Goal: Transaction & Acquisition: Purchase product/service

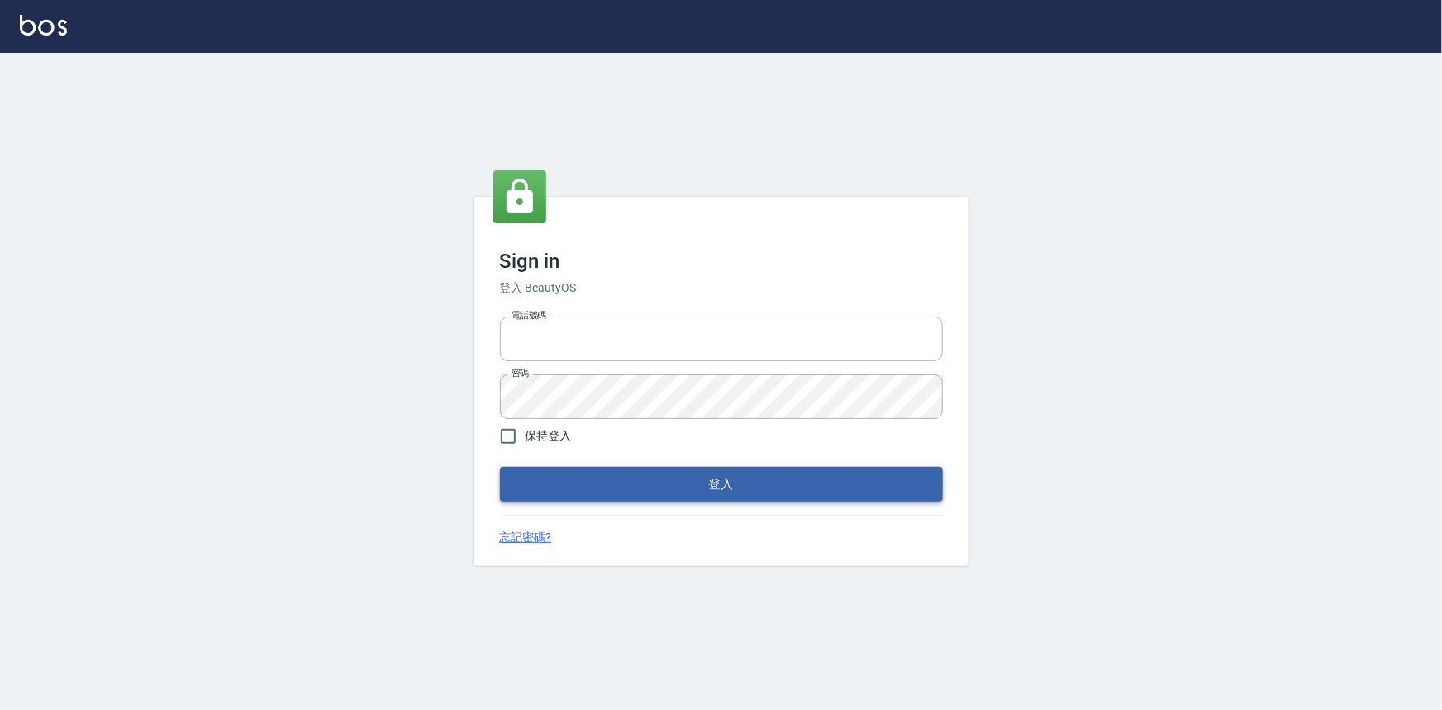
type input "0922670776"
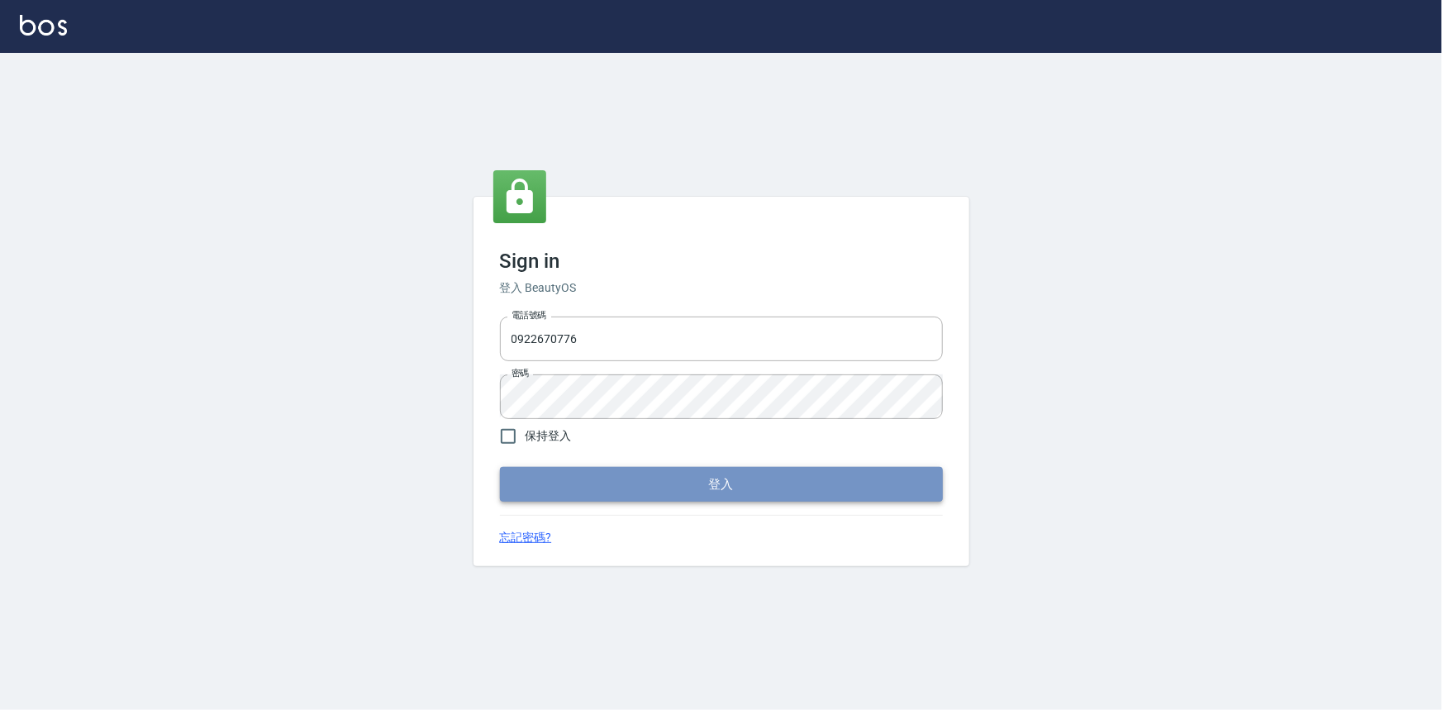
click at [754, 472] on button "登入" at bounding box center [721, 484] width 443 height 35
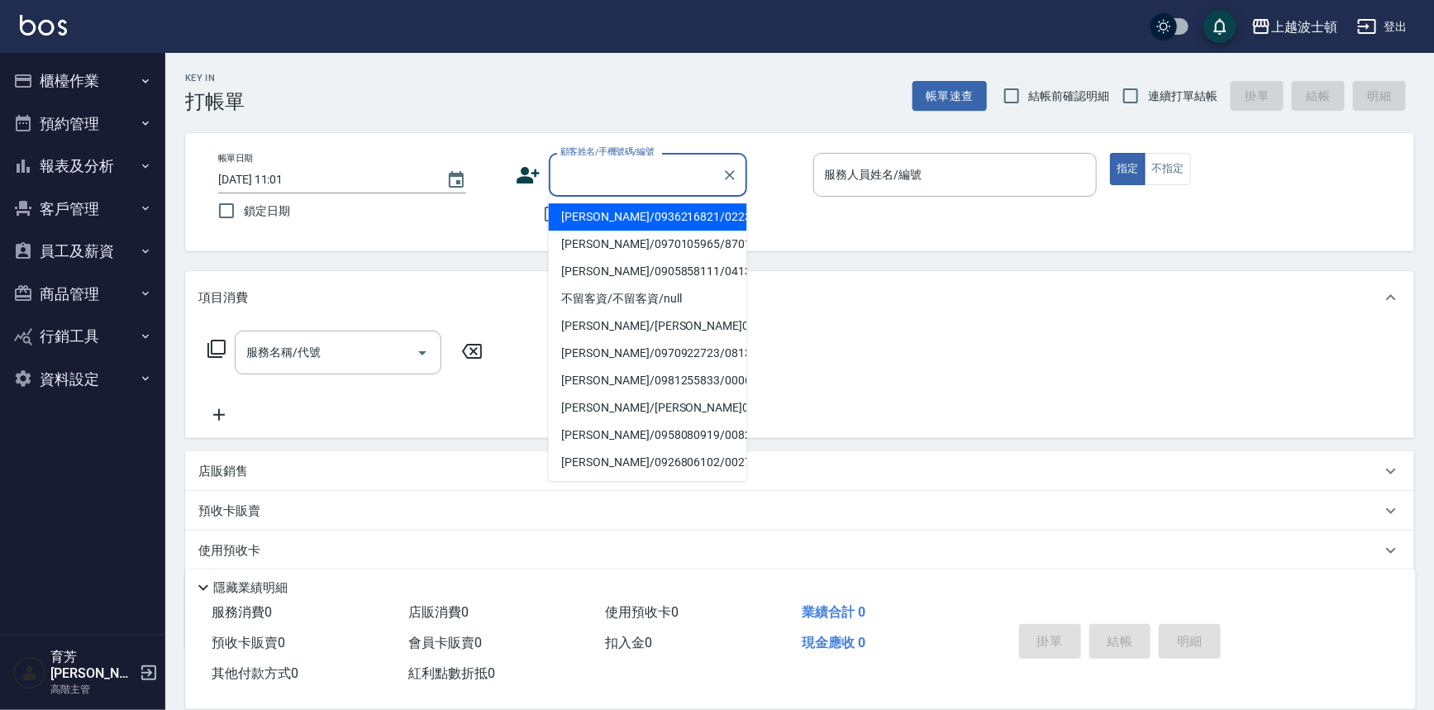
click at [569, 165] on input "顧客姓名/手機號碼/編號" at bounding box center [635, 174] width 159 height 29
click at [628, 224] on li "[PERSON_NAME]/0983780177/0123" at bounding box center [648, 216] width 198 height 27
type input "[PERSON_NAME]/0983780177/0123"
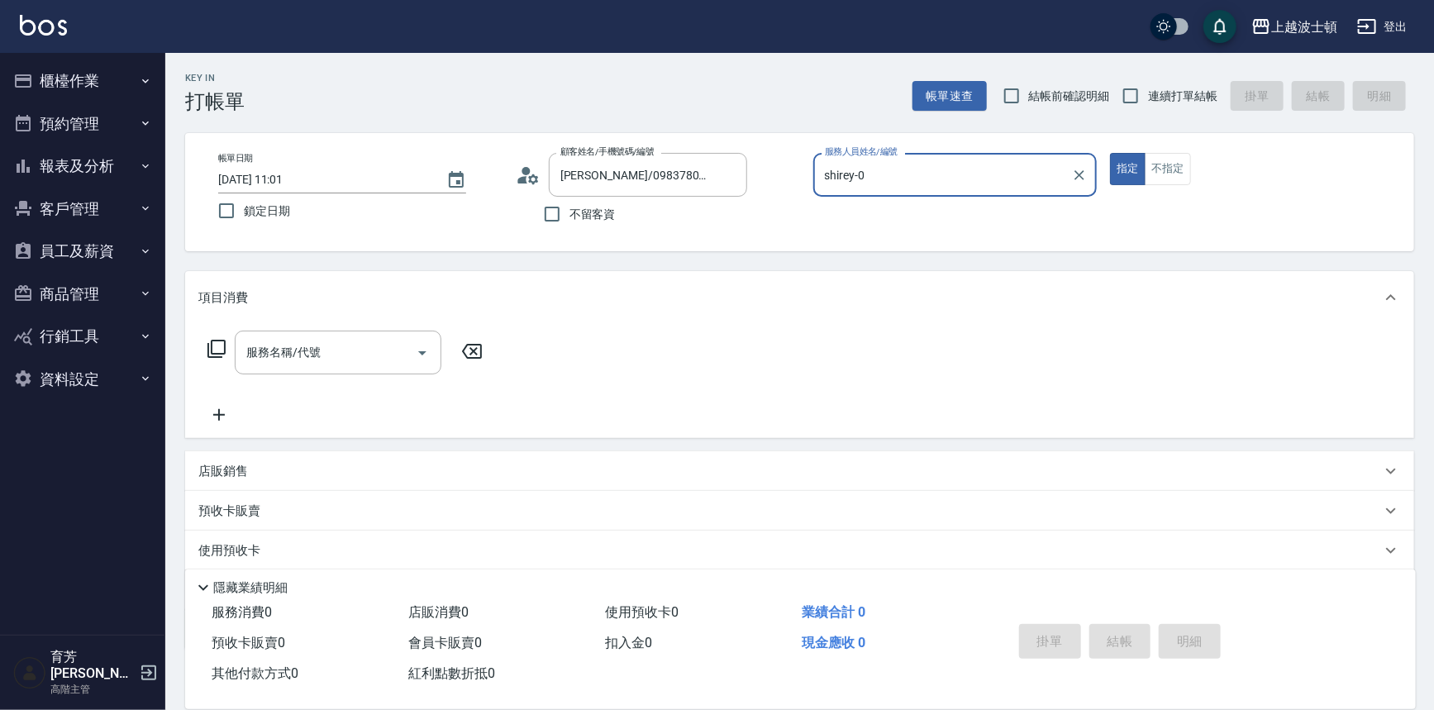
type input "shirey-0"
click at [516, 174] on icon at bounding box center [528, 175] width 25 height 25
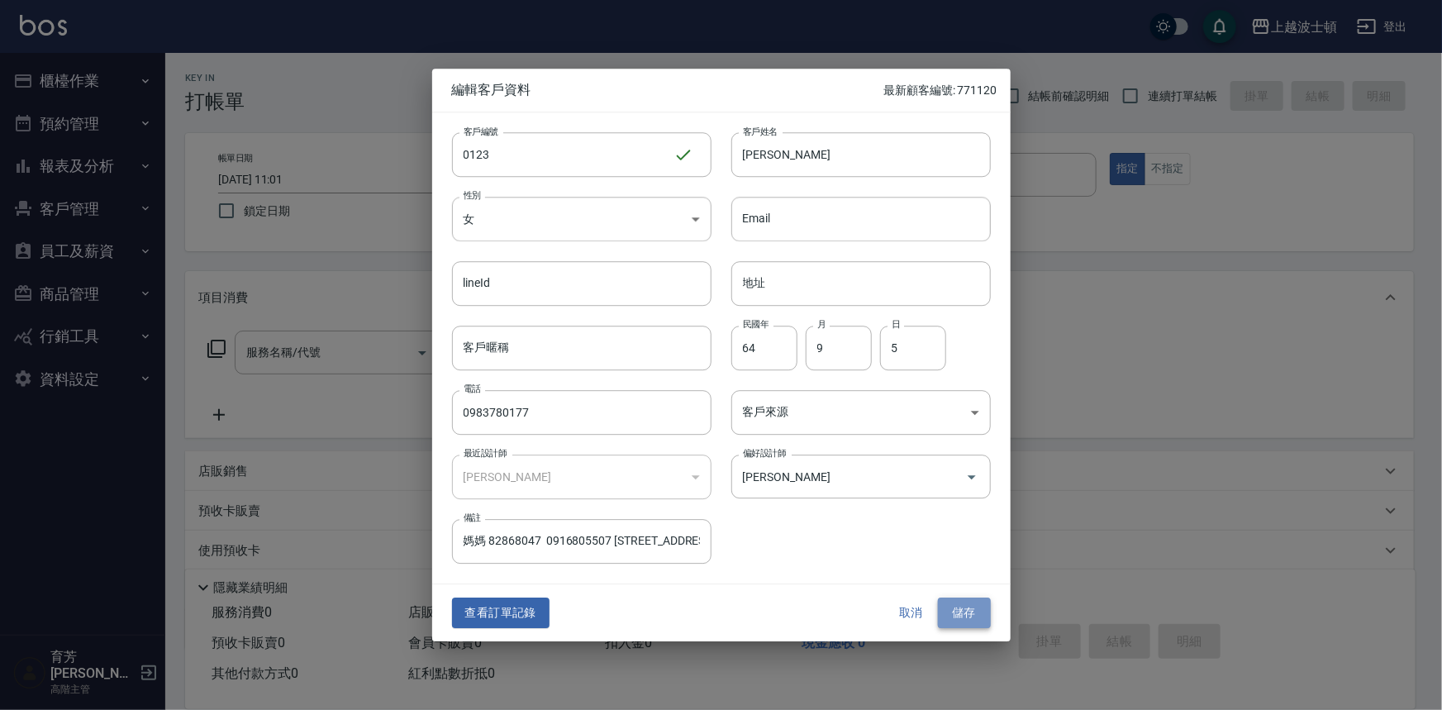
click at [955, 611] on button "儲存" at bounding box center [964, 613] width 53 height 31
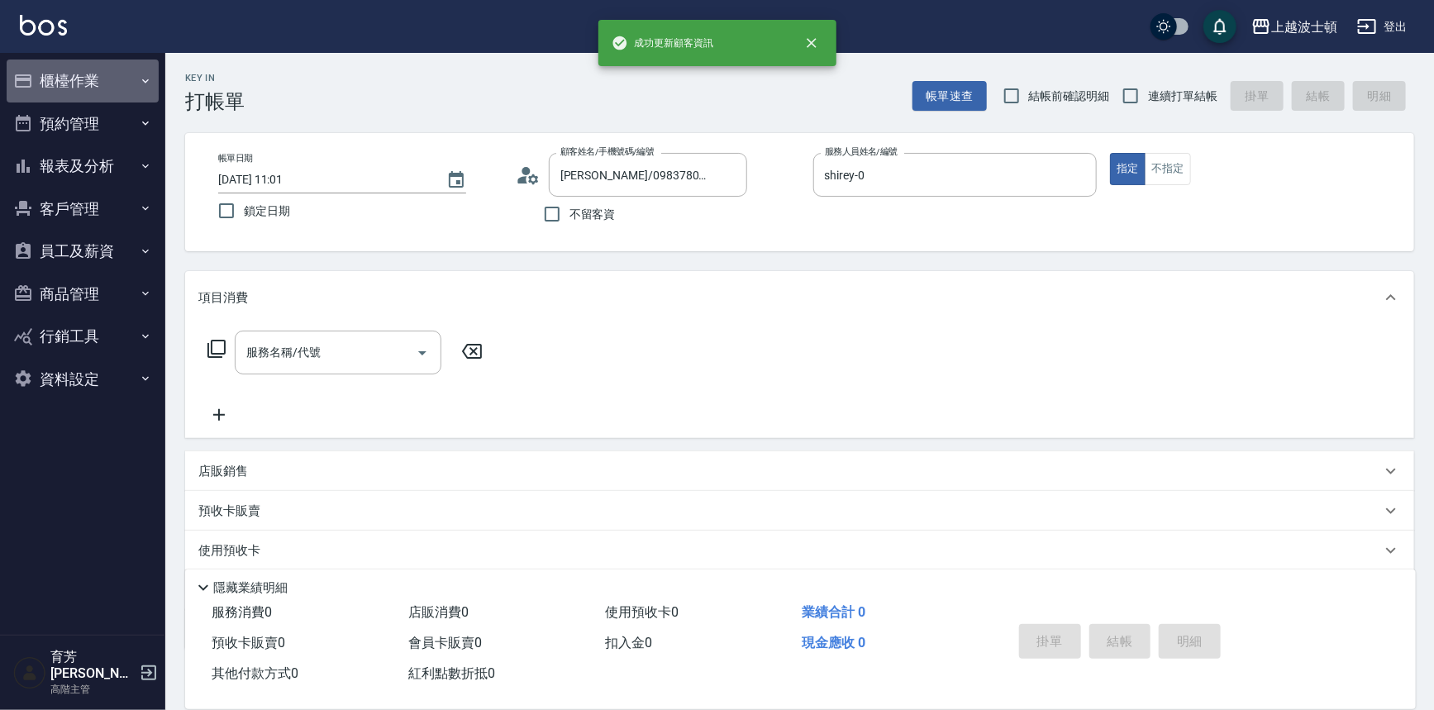
drag, startPoint x: 112, startPoint y: 70, endPoint x: 112, endPoint y: 88, distance: 18.2
click at [112, 71] on button "櫃檯作業" at bounding box center [83, 81] width 152 height 43
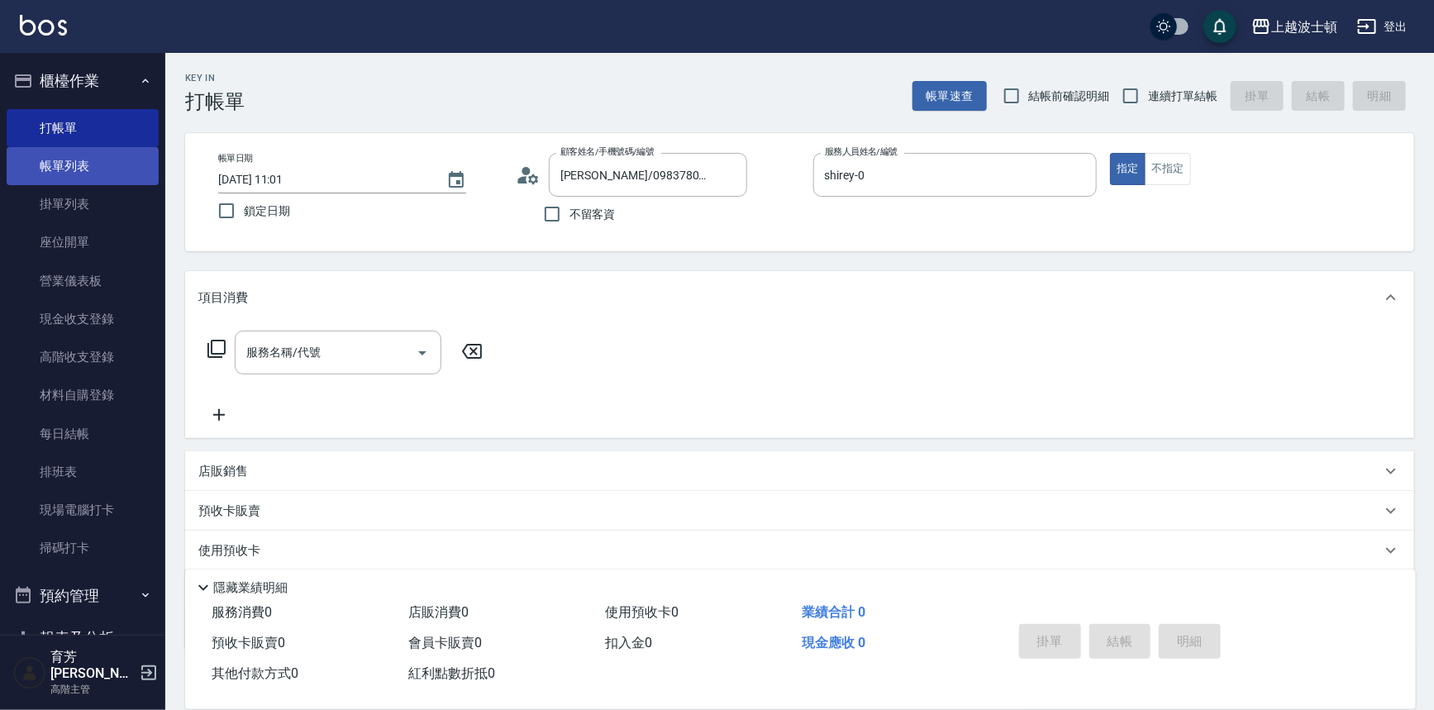
click at [115, 160] on link "帳單列表" at bounding box center [83, 166] width 152 height 38
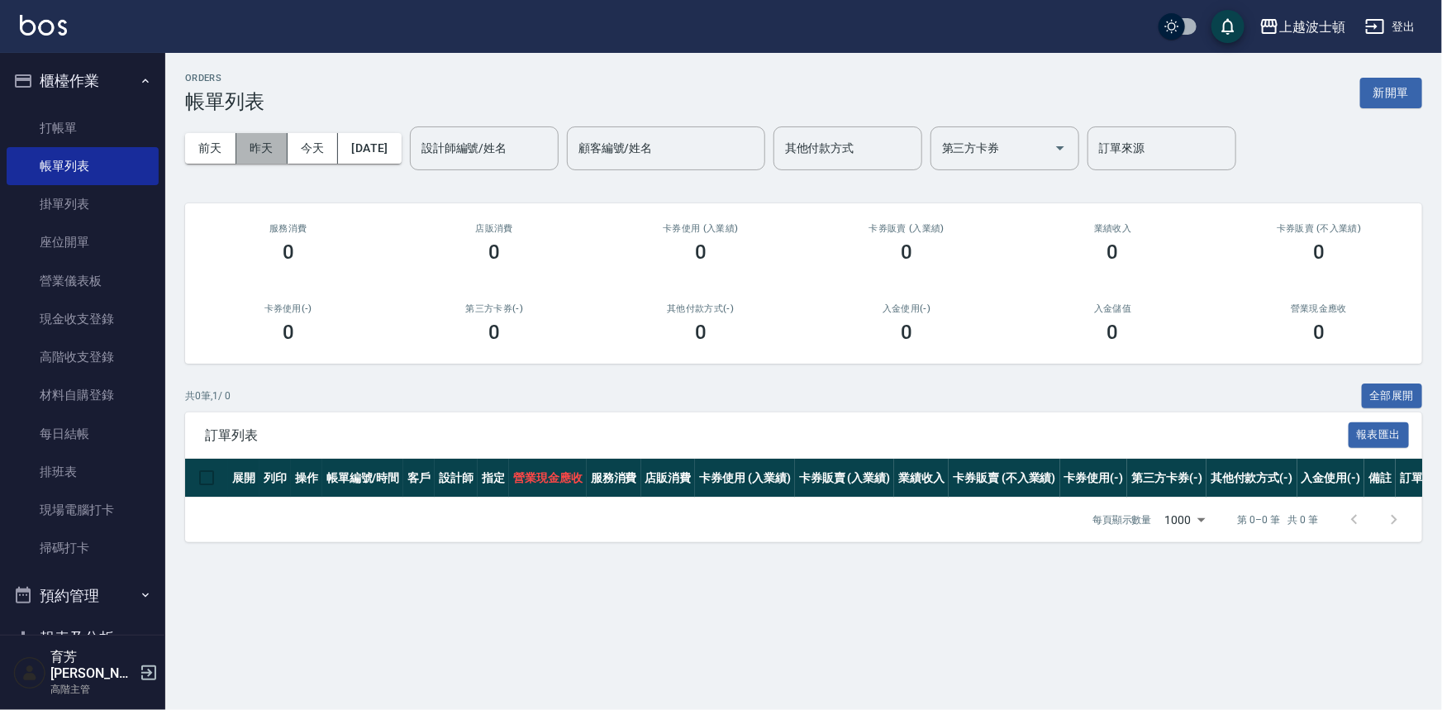
click at [265, 157] on button "昨天" at bounding box center [261, 148] width 51 height 31
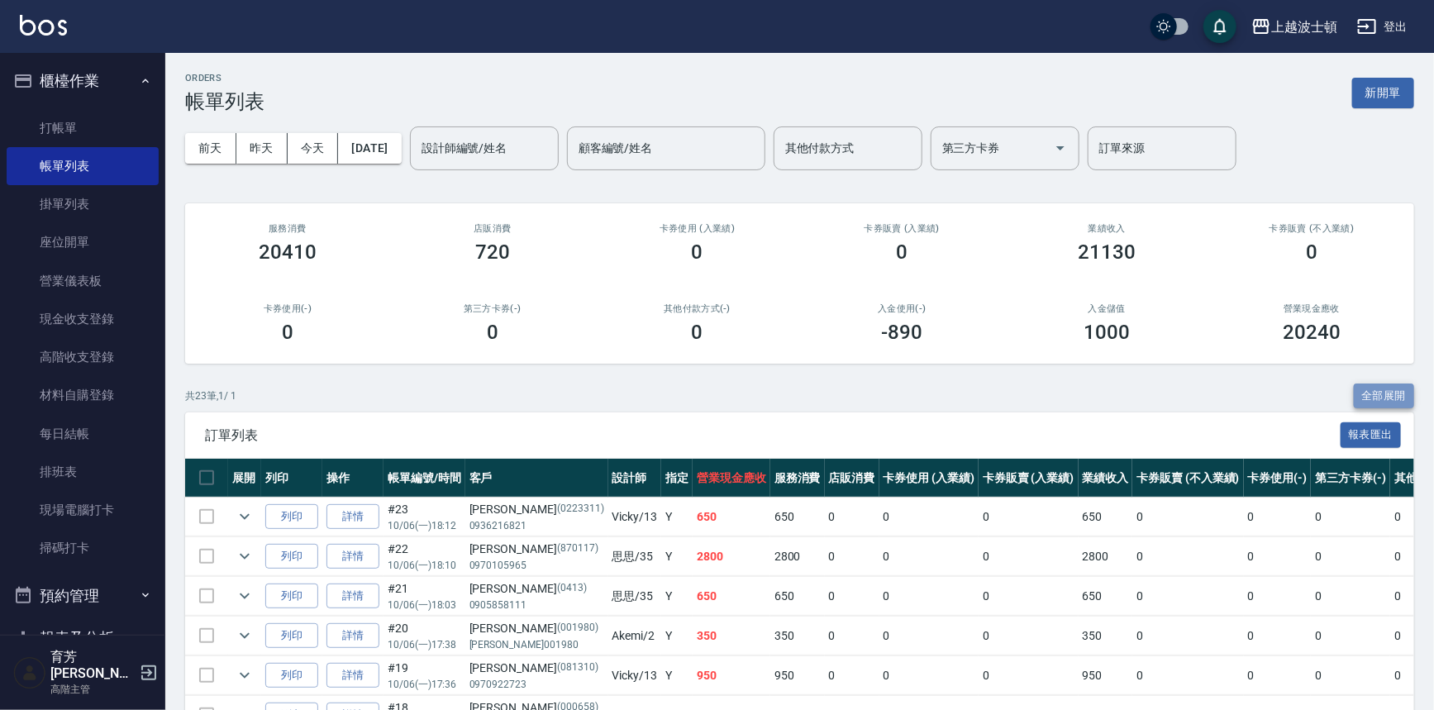
click at [1405, 386] on button "全部展開" at bounding box center [1384, 397] width 61 height 26
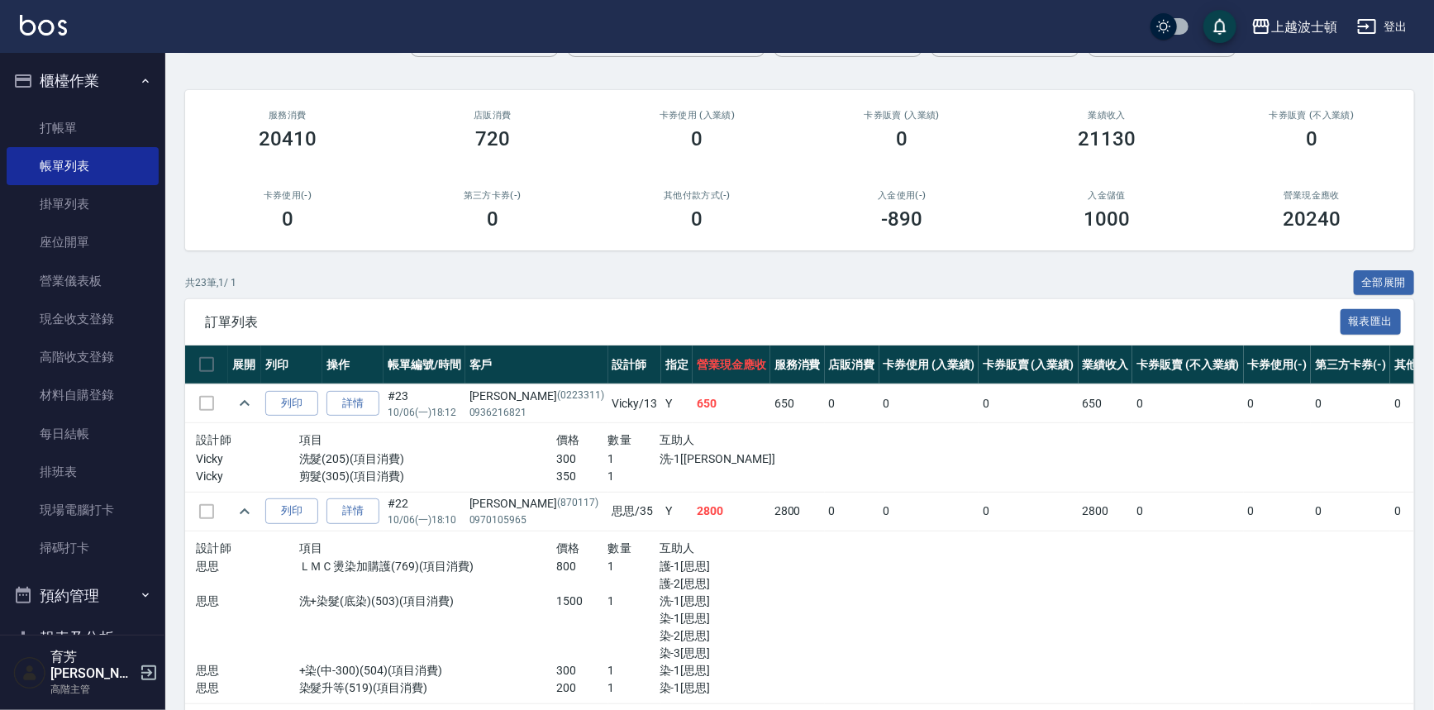
scroll to position [98, 0]
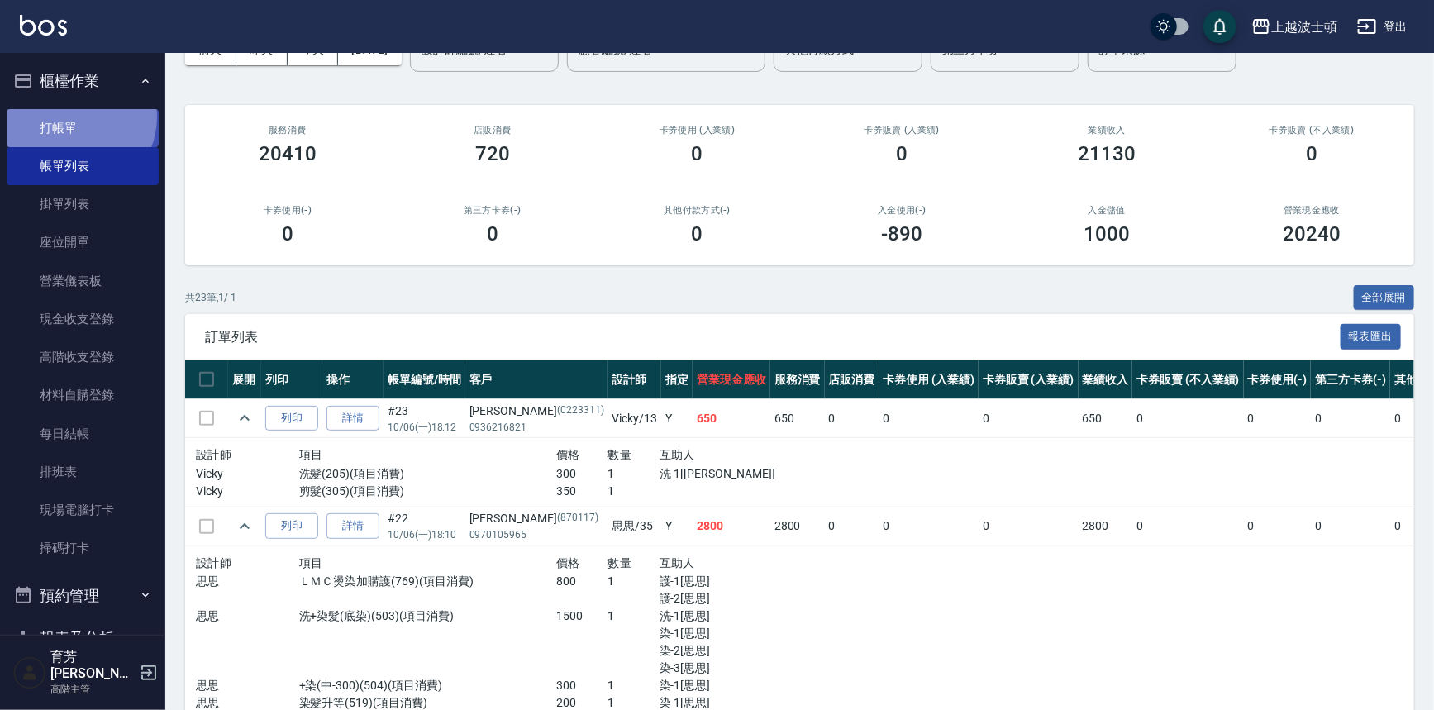
click at [72, 117] on link "打帳單" at bounding box center [83, 128] width 152 height 38
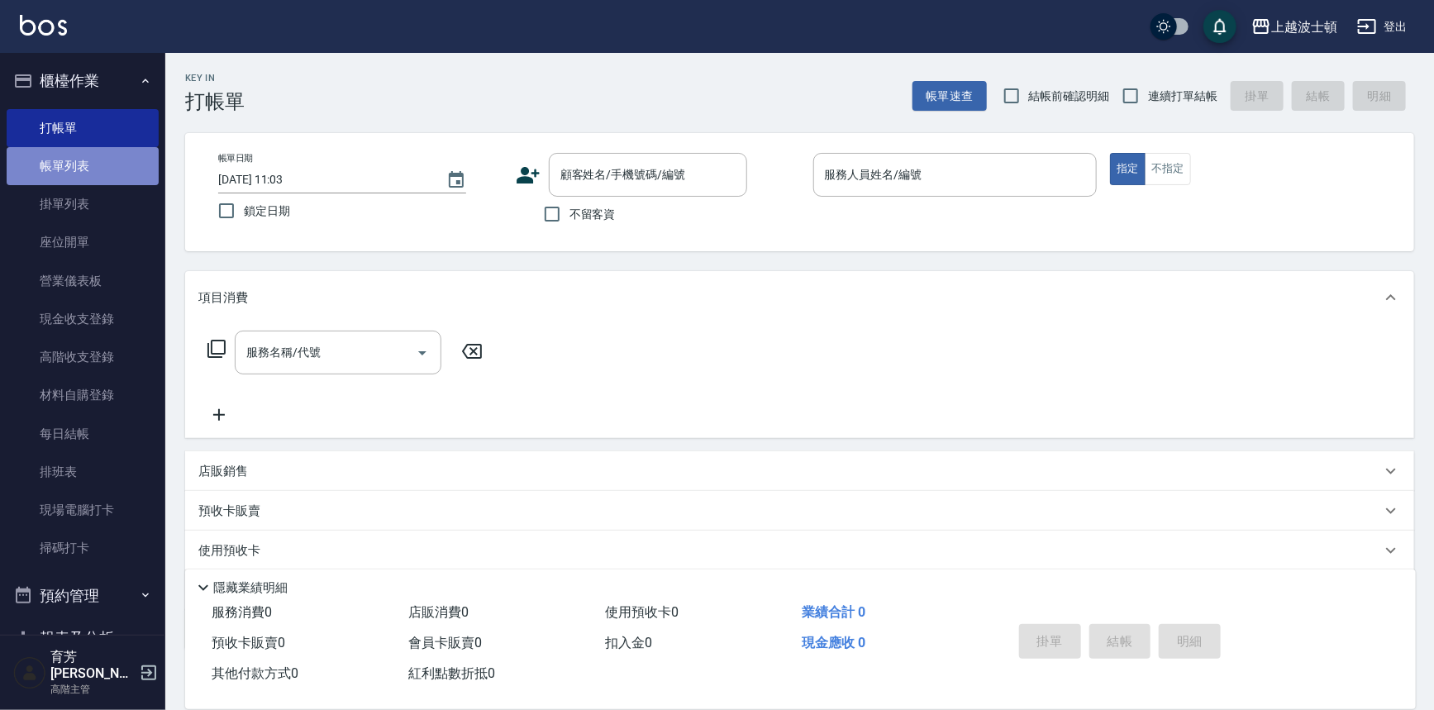
click at [107, 162] on link "帳單列表" at bounding box center [83, 166] width 152 height 38
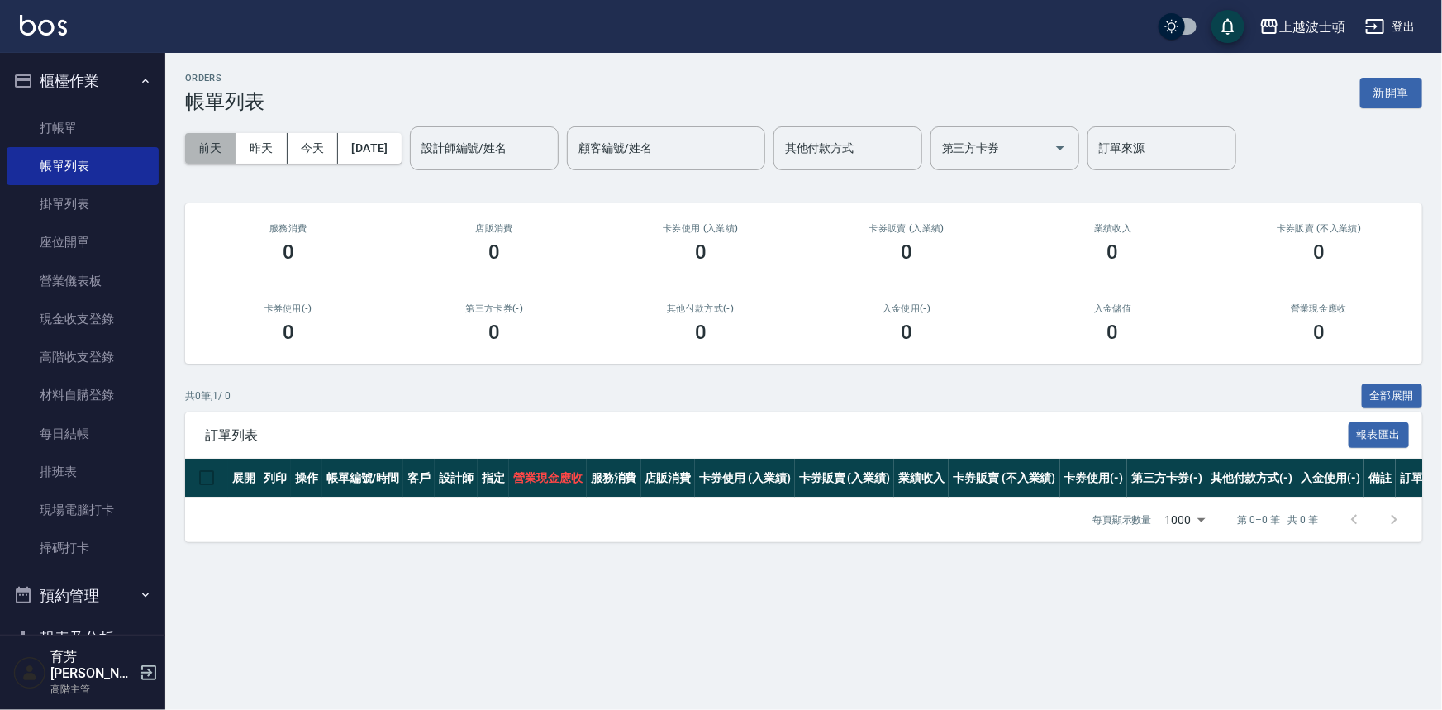
click at [217, 150] on button "前天" at bounding box center [210, 148] width 51 height 31
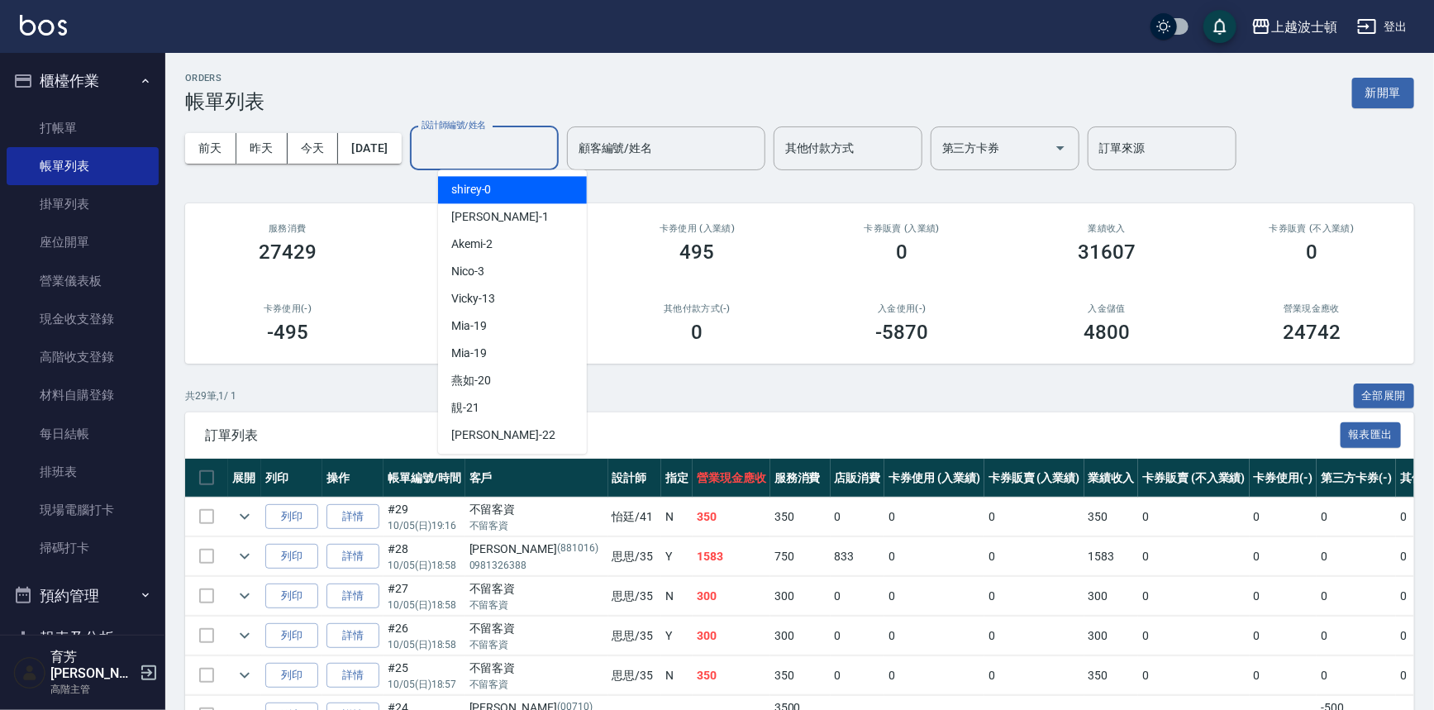
click at [489, 146] on input "設計師編號/姓名" at bounding box center [484, 148] width 134 height 29
click at [482, 184] on span "shirey -0" at bounding box center [471, 189] width 40 height 17
type input "shirey-0"
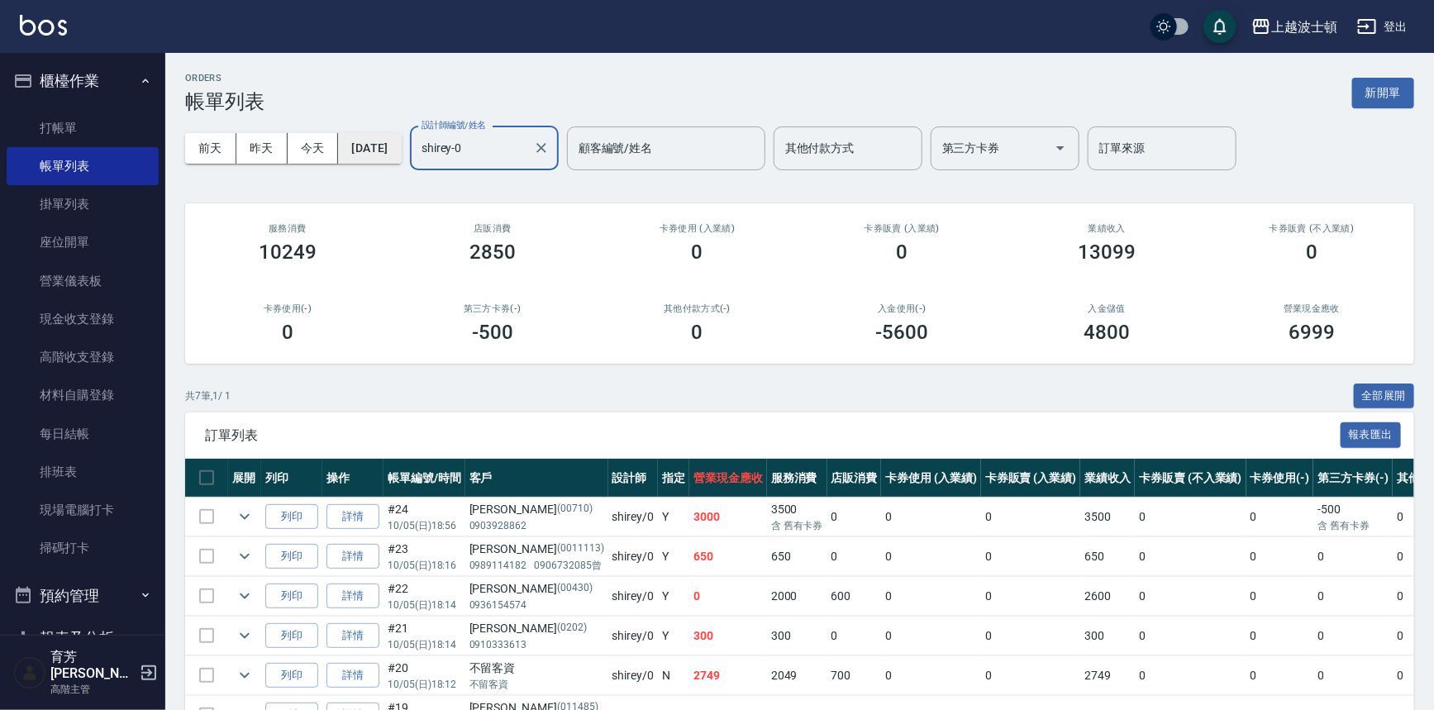
click at [376, 141] on button "[DATE]" at bounding box center [369, 148] width 63 height 31
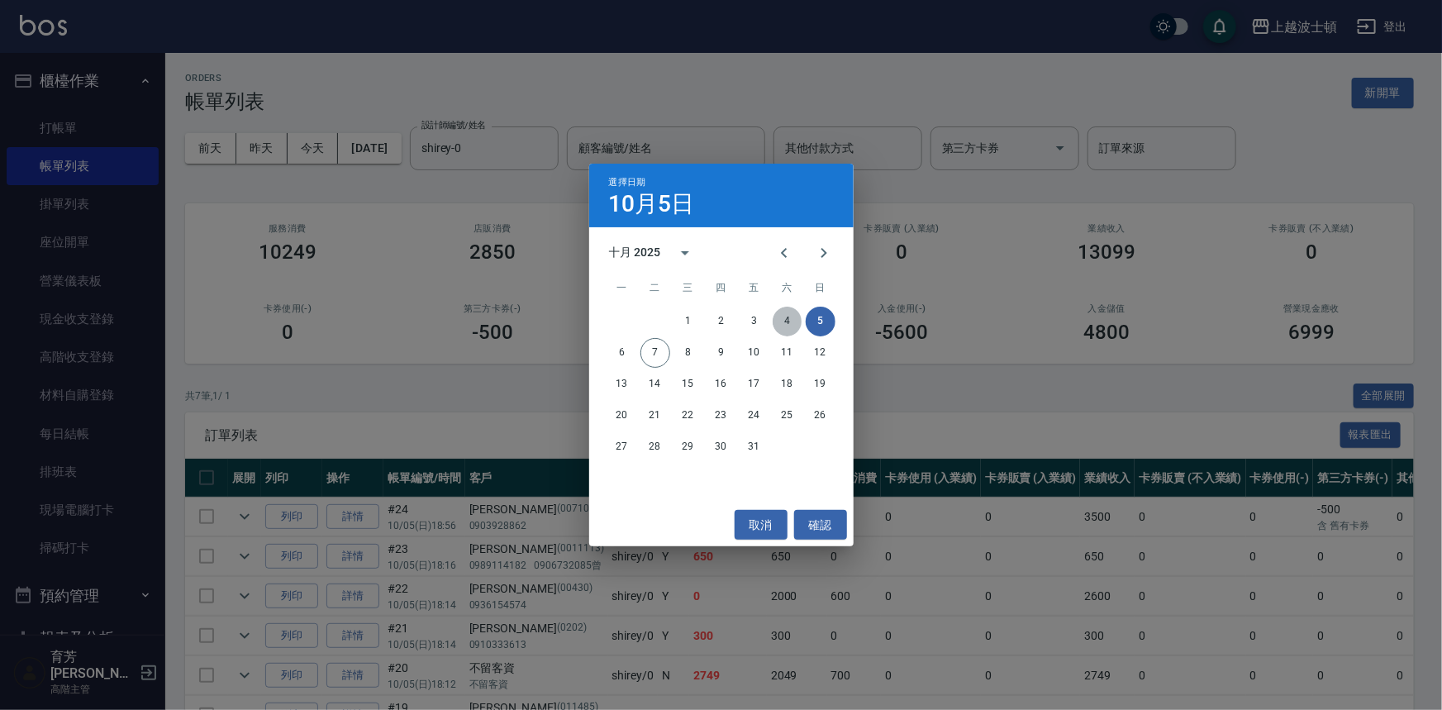
click at [790, 317] on button "4" at bounding box center [788, 322] width 30 height 30
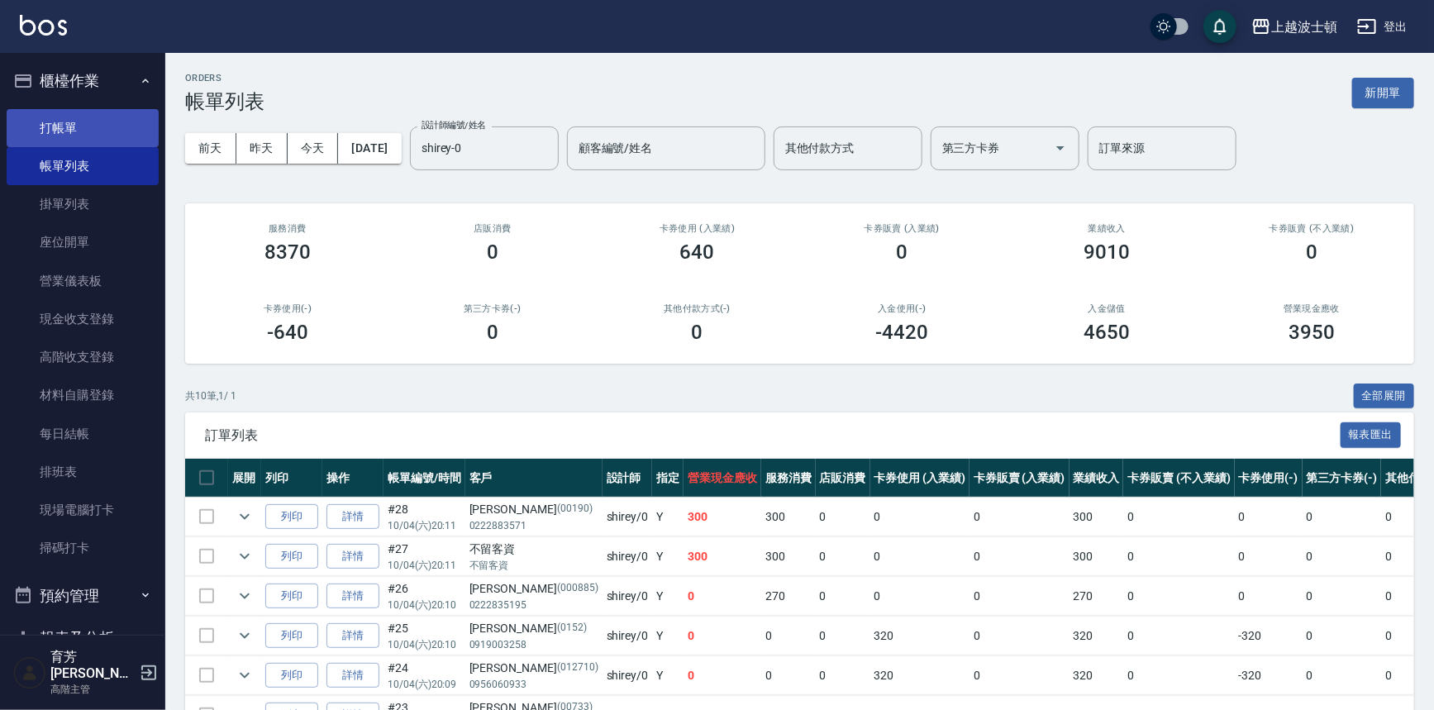
click at [48, 125] on link "打帳單" at bounding box center [83, 128] width 152 height 38
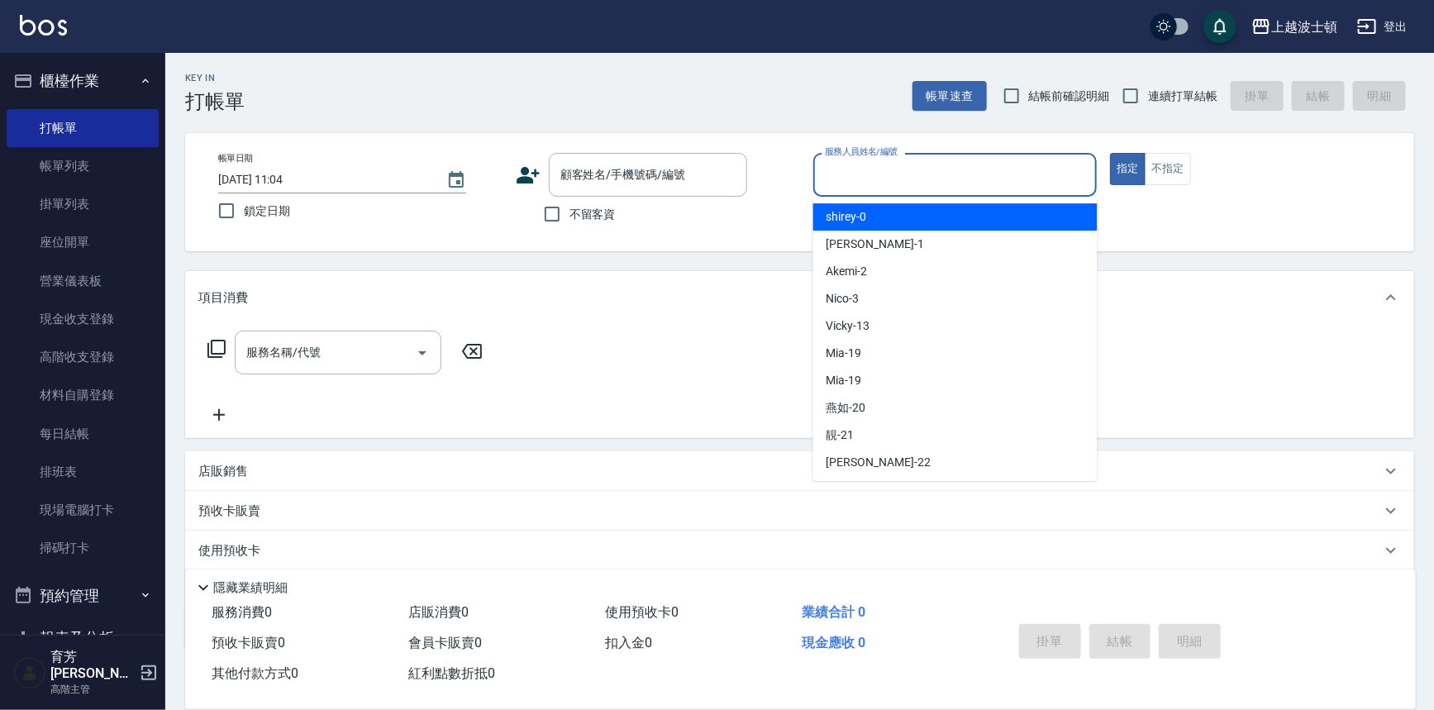
drag, startPoint x: 884, startPoint y: 165, endPoint x: 889, endPoint y: 202, distance: 37.4
click at [884, 165] on input "服務人員姓名/編號" at bounding box center [955, 174] width 269 height 29
click at [890, 211] on div "shirey -0" at bounding box center [955, 216] width 284 height 27
type input "shirey-0"
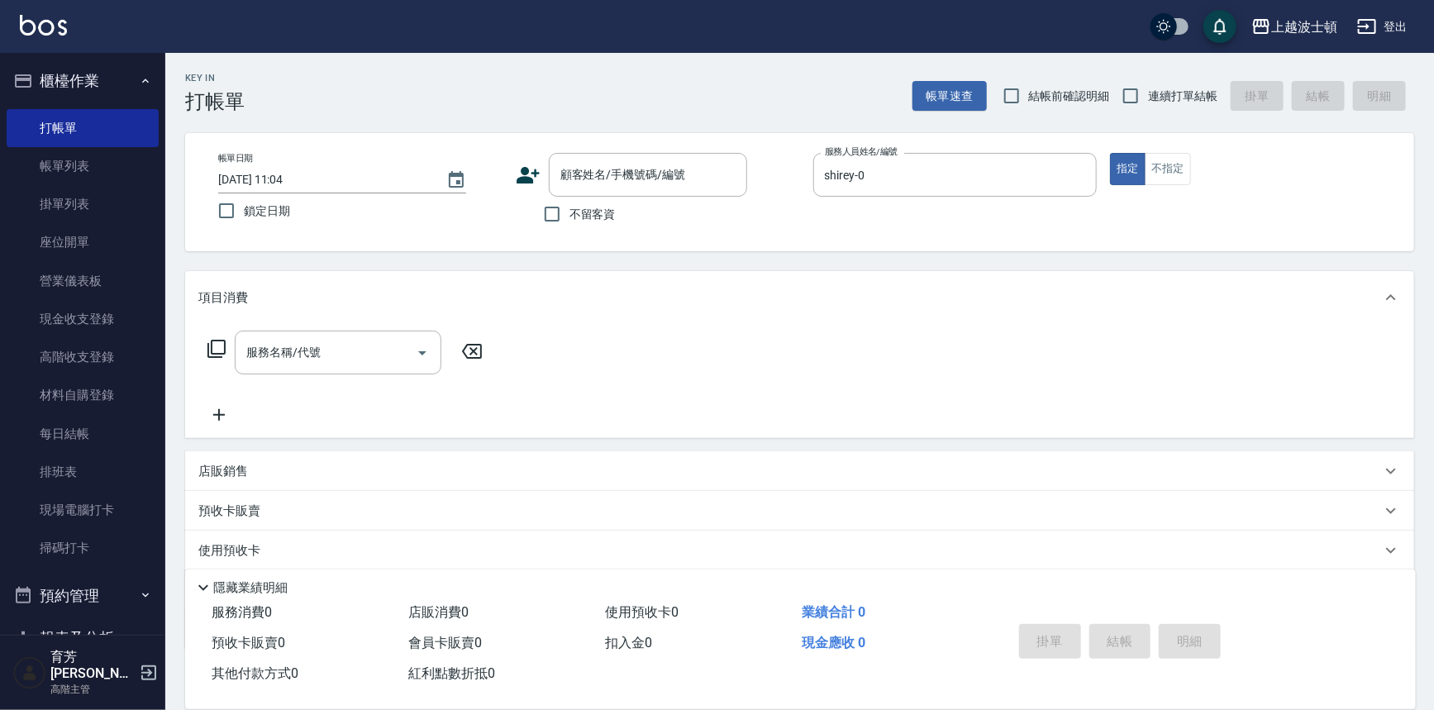
click at [570, 212] on span "不留客資" at bounding box center [592, 214] width 46 height 17
click at [569, 212] on input "不留客資" at bounding box center [552, 214] width 35 height 35
click at [570, 212] on span "不留客資" at bounding box center [592, 214] width 46 height 17
click at [569, 212] on input "不留客資" at bounding box center [552, 214] width 35 height 35
checkbox input "false"
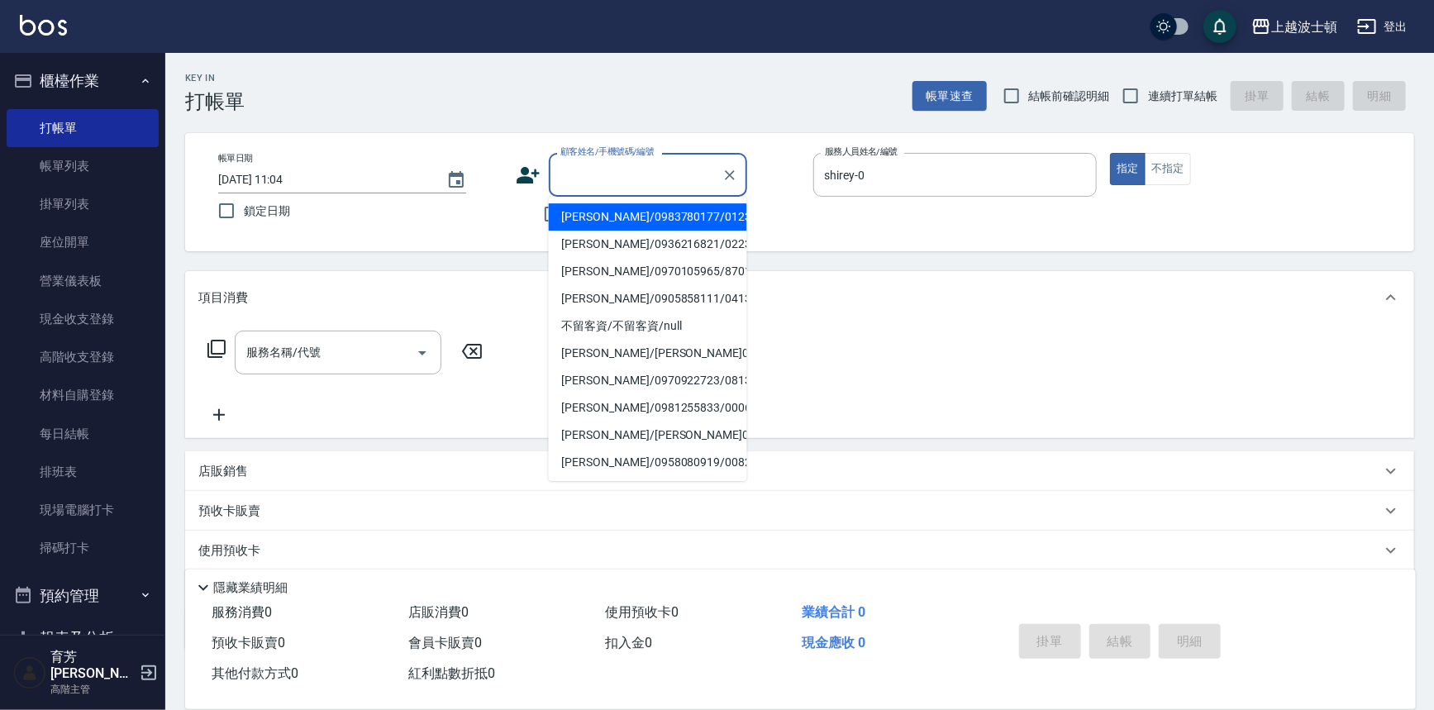
click at [579, 179] on input "顧客姓名/手機號碼/編號" at bounding box center [635, 174] width 159 height 29
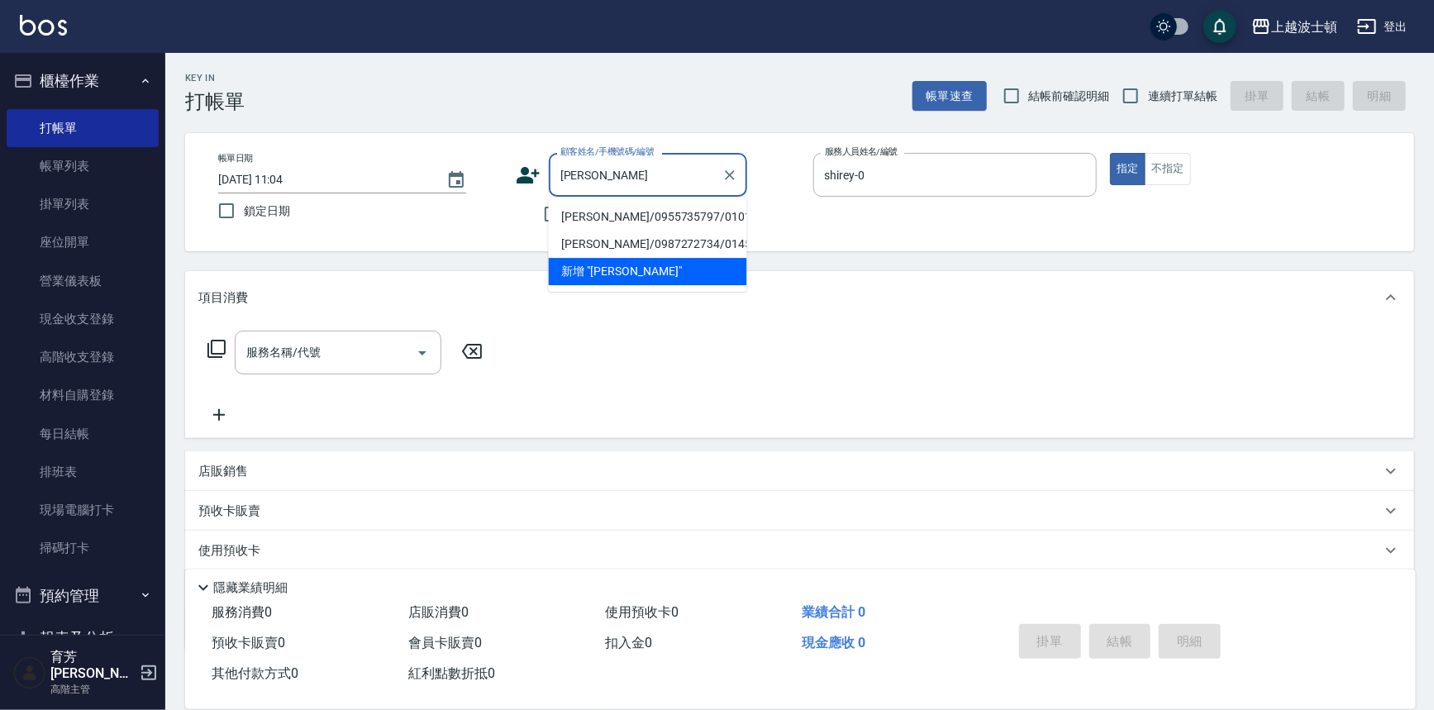
click at [635, 207] on li "[PERSON_NAME]/0955735797/010130" at bounding box center [648, 216] width 198 height 27
type input "[PERSON_NAME]/0955735797/010130"
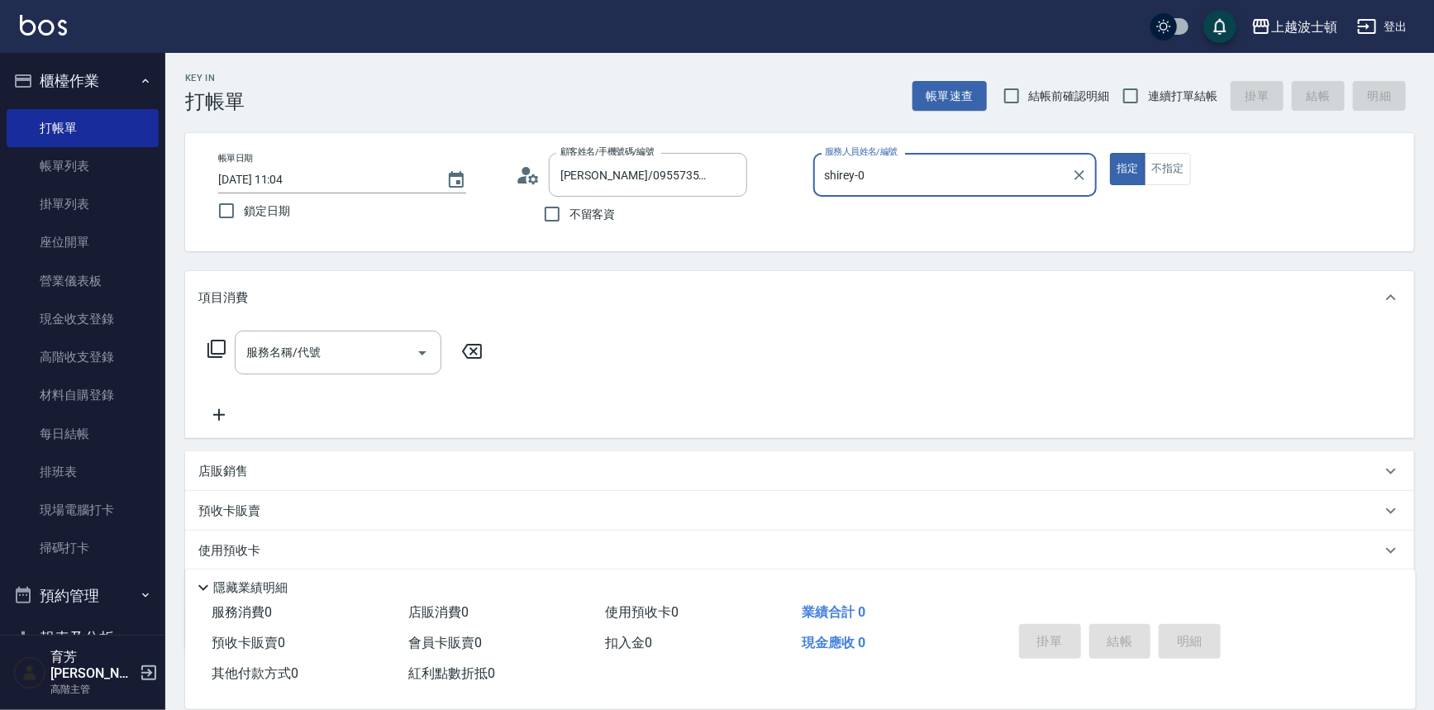
click at [212, 347] on icon at bounding box center [216, 349] width 18 height 18
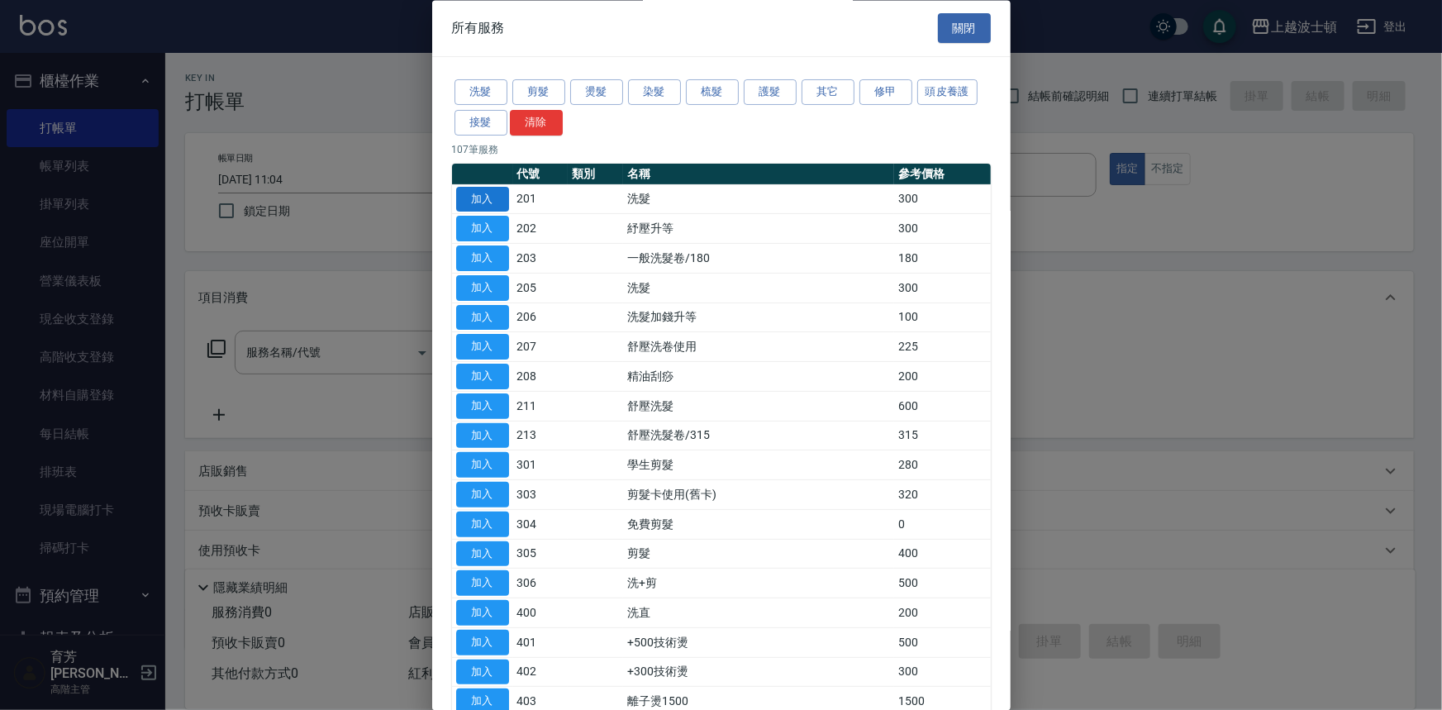
click at [462, 191] on button "加入" at bounding box center [482, 200] width 53 height 26
type input "洗髮(201)"
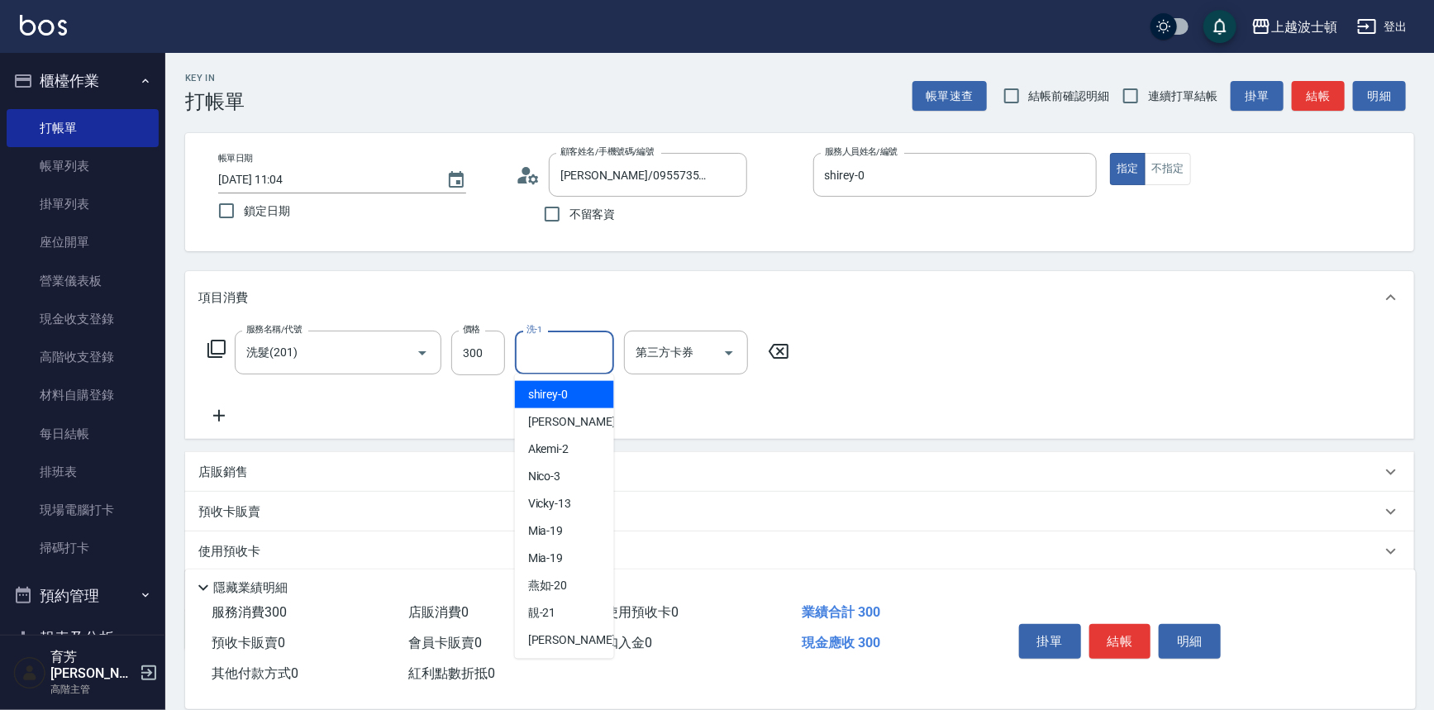
click at [555, 346] on input "洗-1" at bounding box center [564, 352] width 84 height 29
click at [551, 388] on span "shirey -0" at bounding box center [548, 394] width 40 height 17
type input "shirey-0"
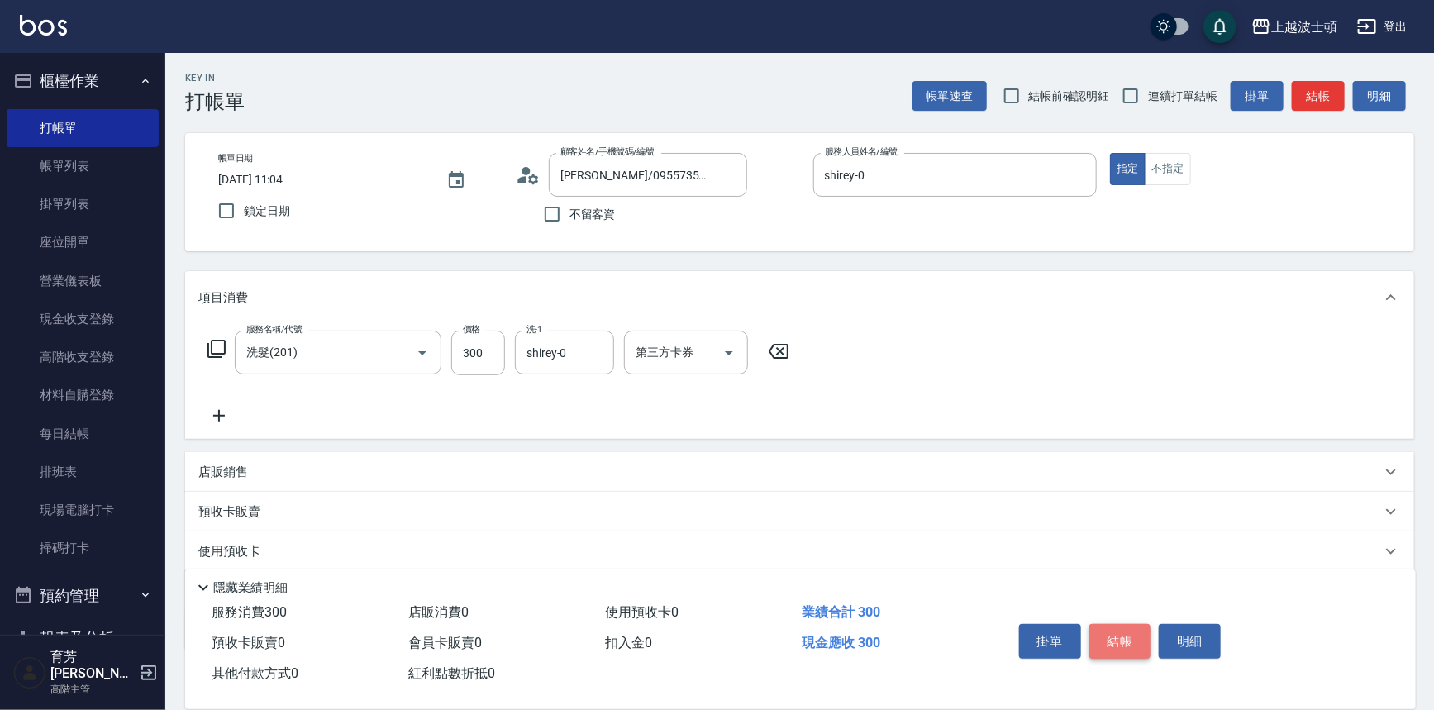
click at [1122, 631] on button "結帳" at bounding box center [1120, 641] width 62 height 35
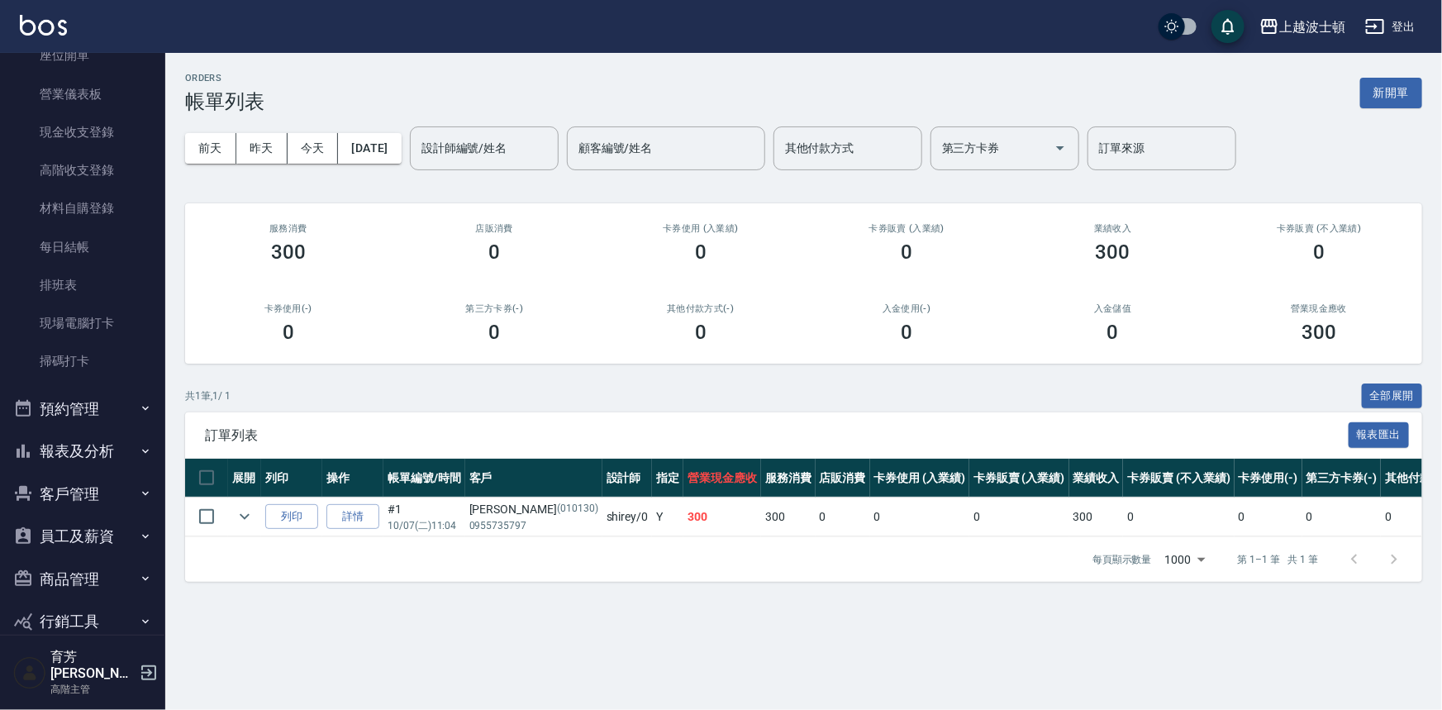
scroll to position [241, 0]
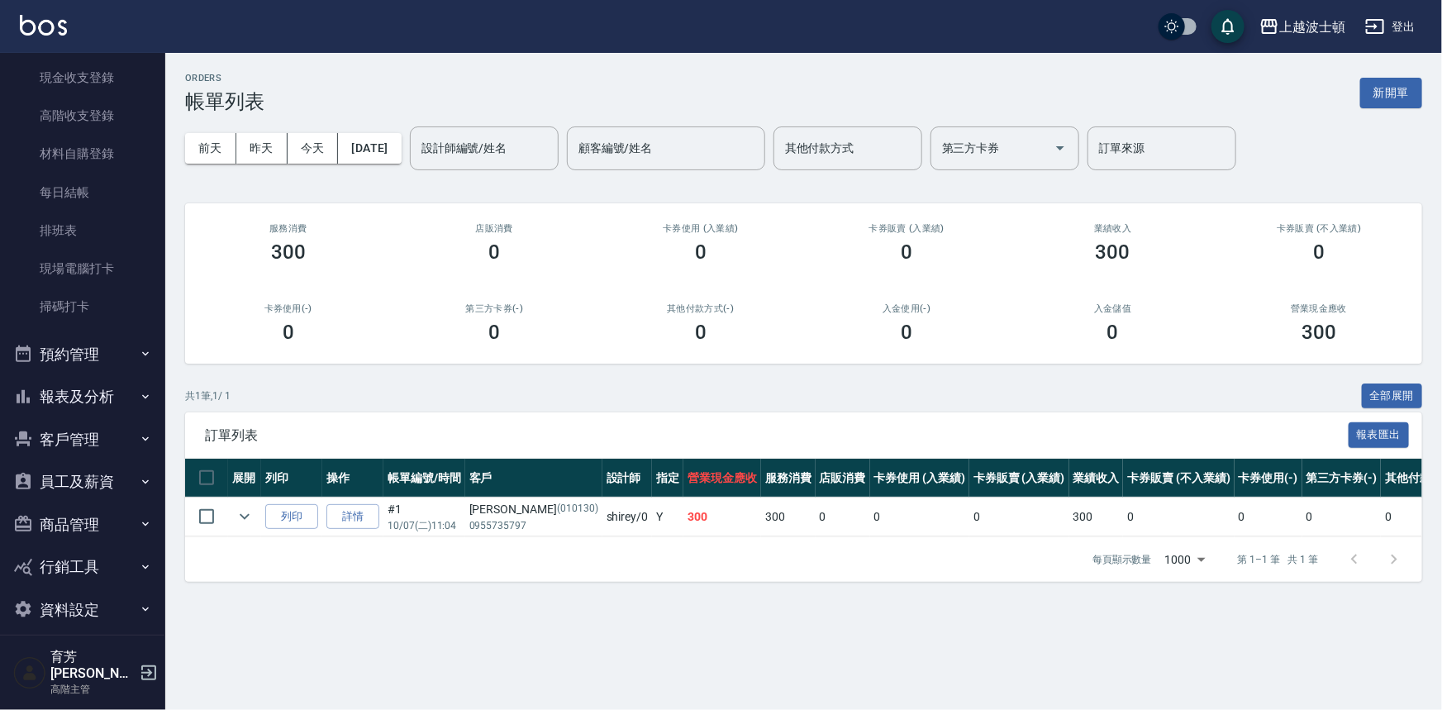
click at [122, 390] on button "報表及分析" at bounding box center [83, 396] width 152 height 43
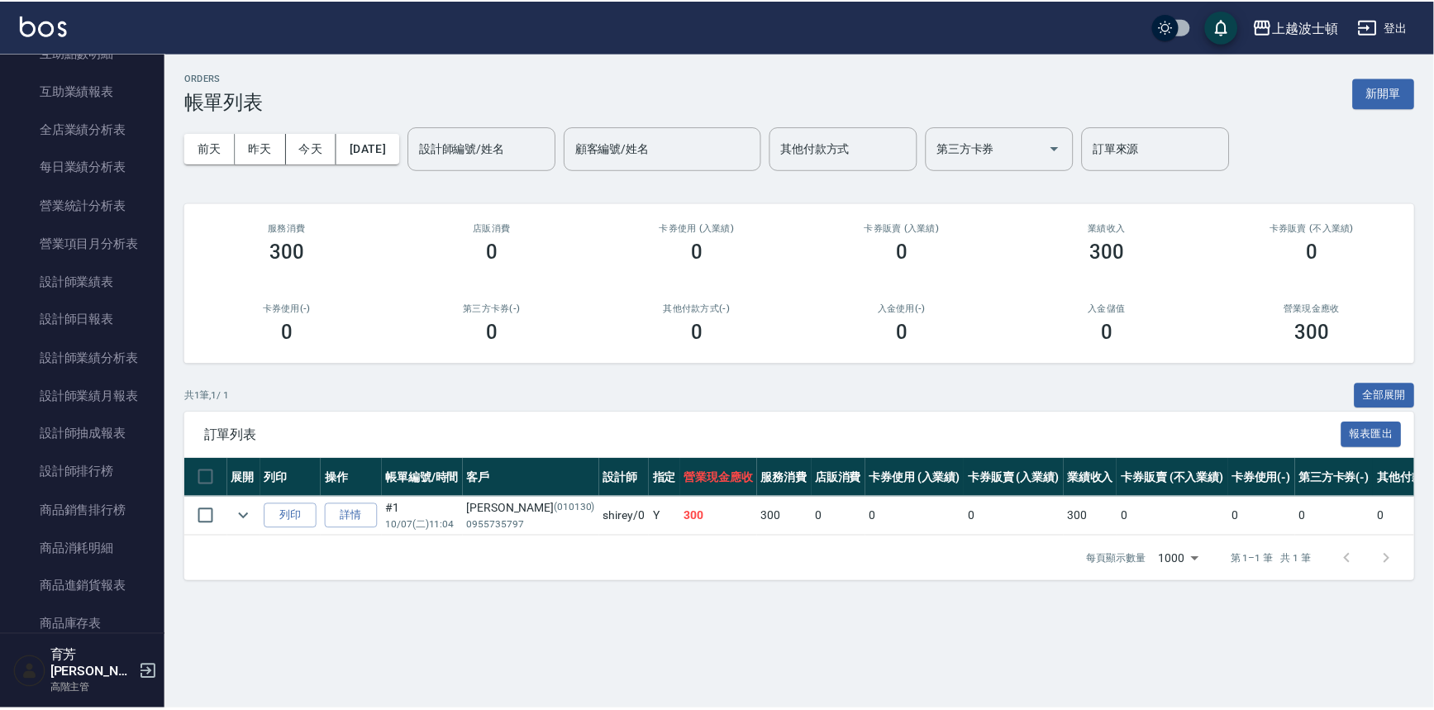
scroll to position [948, 0]
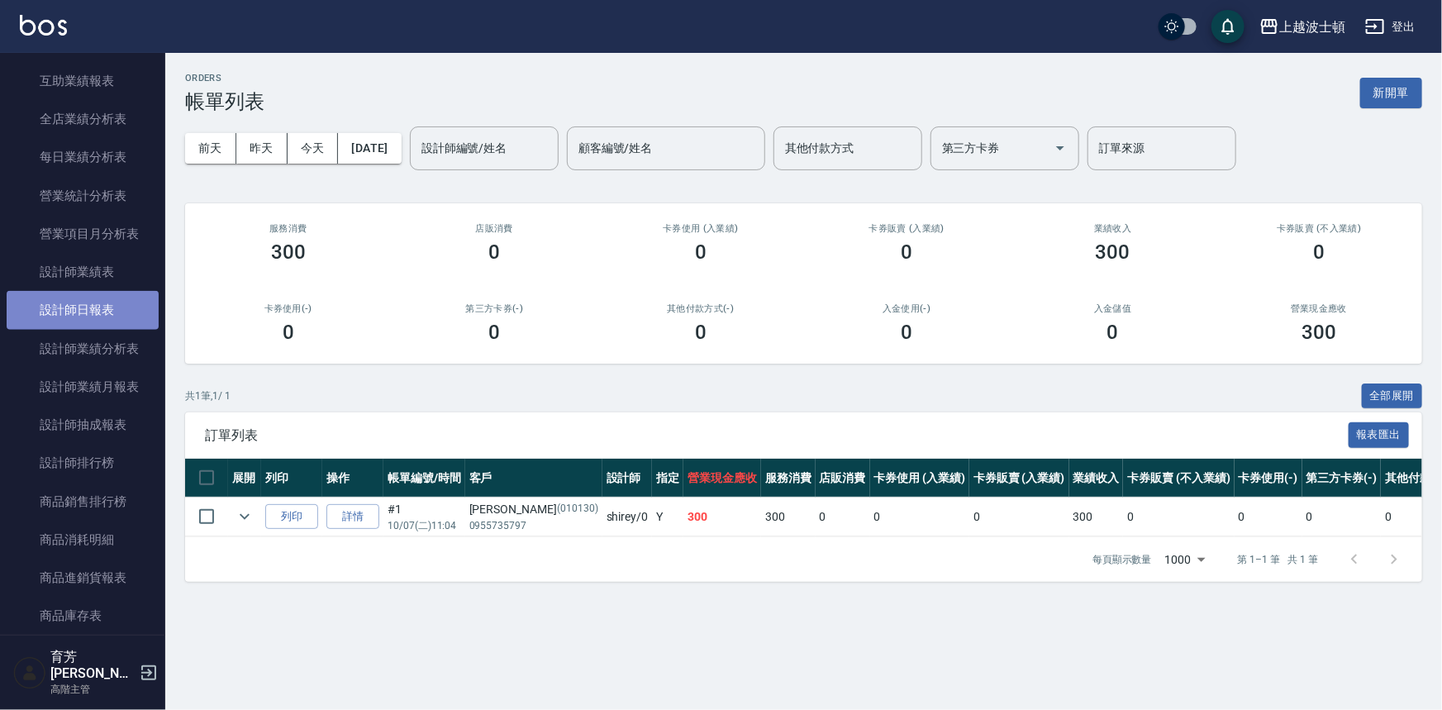
click at [117, 298] on link "設計師日報表" at bounding box center [83, 310] width 152 height 38
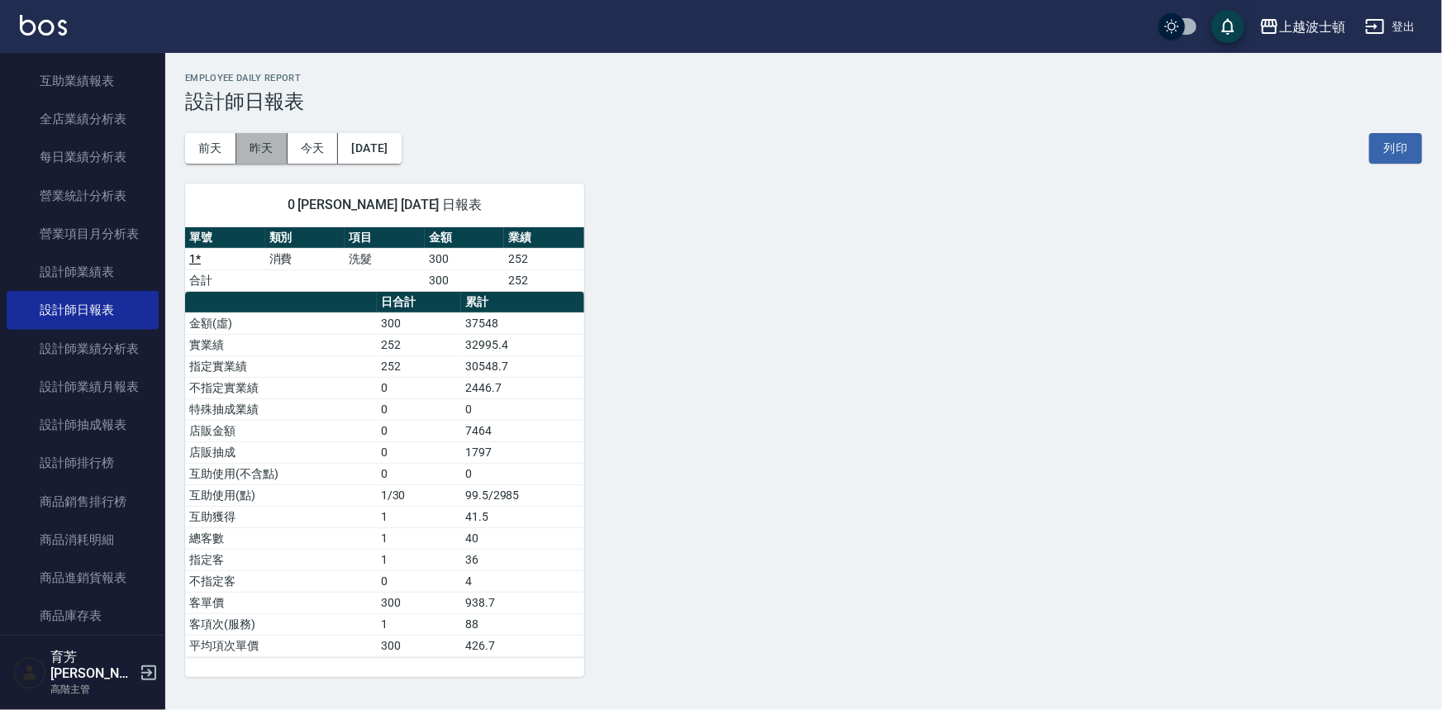
click at [248, 145] on button "昨天" at bounding box center [261, 148] width 51 height 31
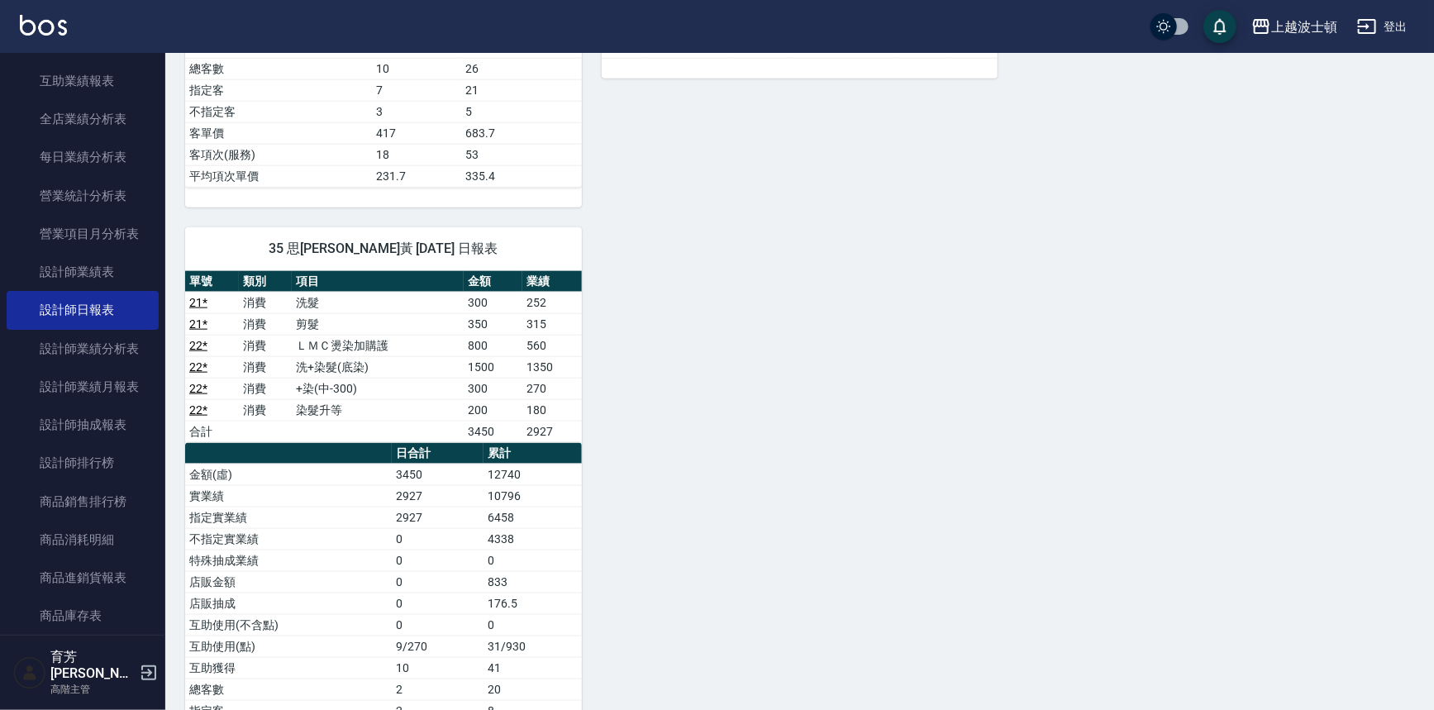
scroll to position [746, 0]
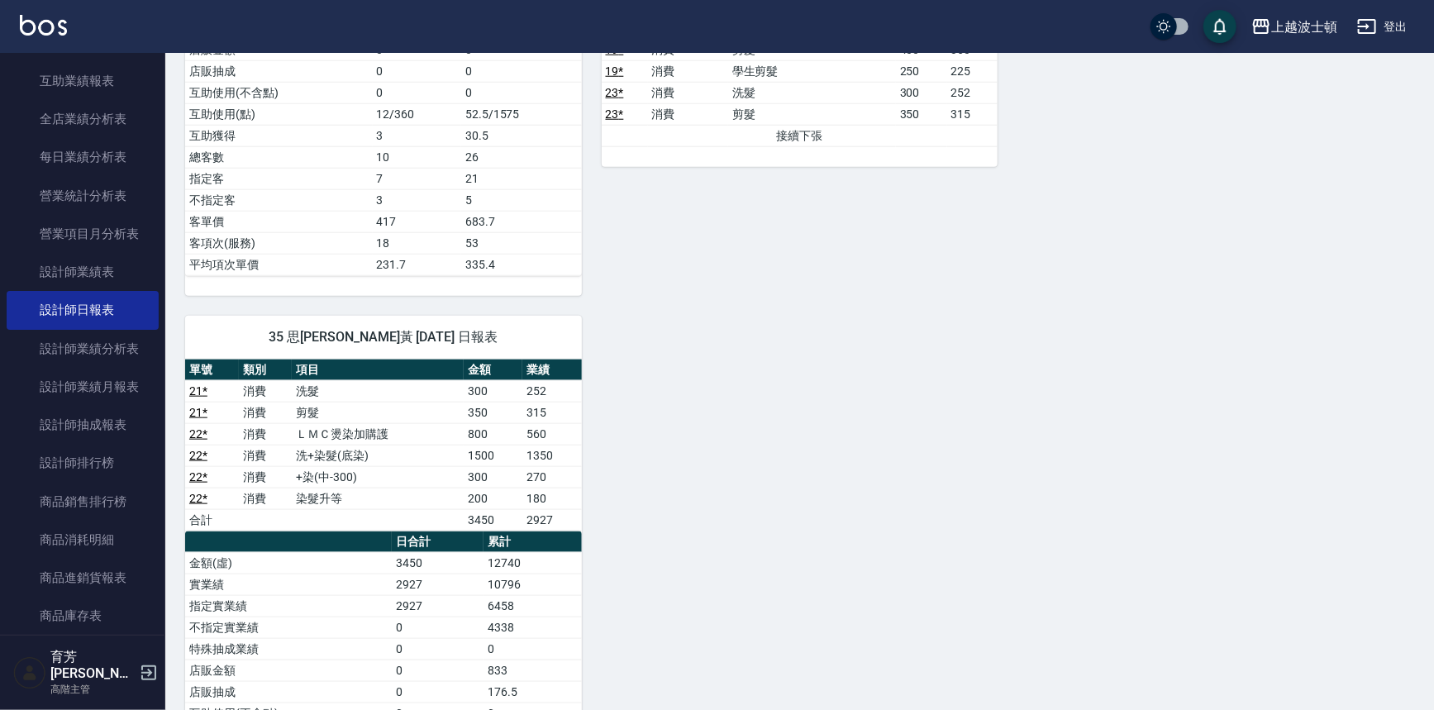
drag, startPoint x: 1423, startPoint y: 380, endPoint x: 1406, endPoint y: 222, distance: 158.8
click at [1406, 222] on div "上越波士頓 [DATE] 設計師日報表 列印時間： [DATE][PHONE_NUMBER]:04 Employee Daily Report 設計師日報表 …" at bounding box center [799, 122] width 1269 height 1630
drag, startPoint x: 157, startPoint y: 284, endPoint x: 183, endPoint y: 174, distance: 113.7
click at [183, 174] on div "上越波士頓 登出 櫃檯作業 打帳單 帳單列表 掛單列表 座位開單 營業儀表板 現金收支登錄 高階收支登錄 材料自購登錄 每日結帳 排班表 現場電腦打卡 掃碼打…" at bounding box center [717, 95] width 1434 height 1683
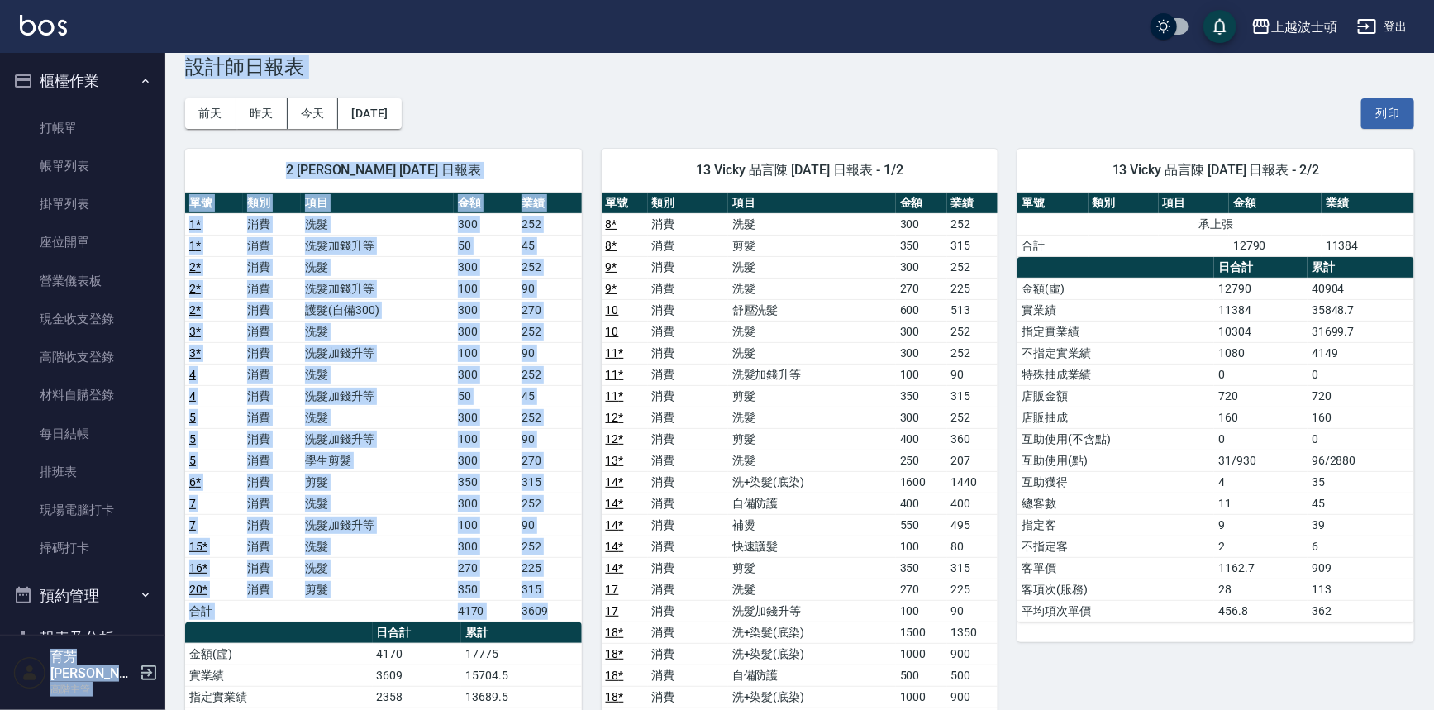
scroll to position [0, 0]
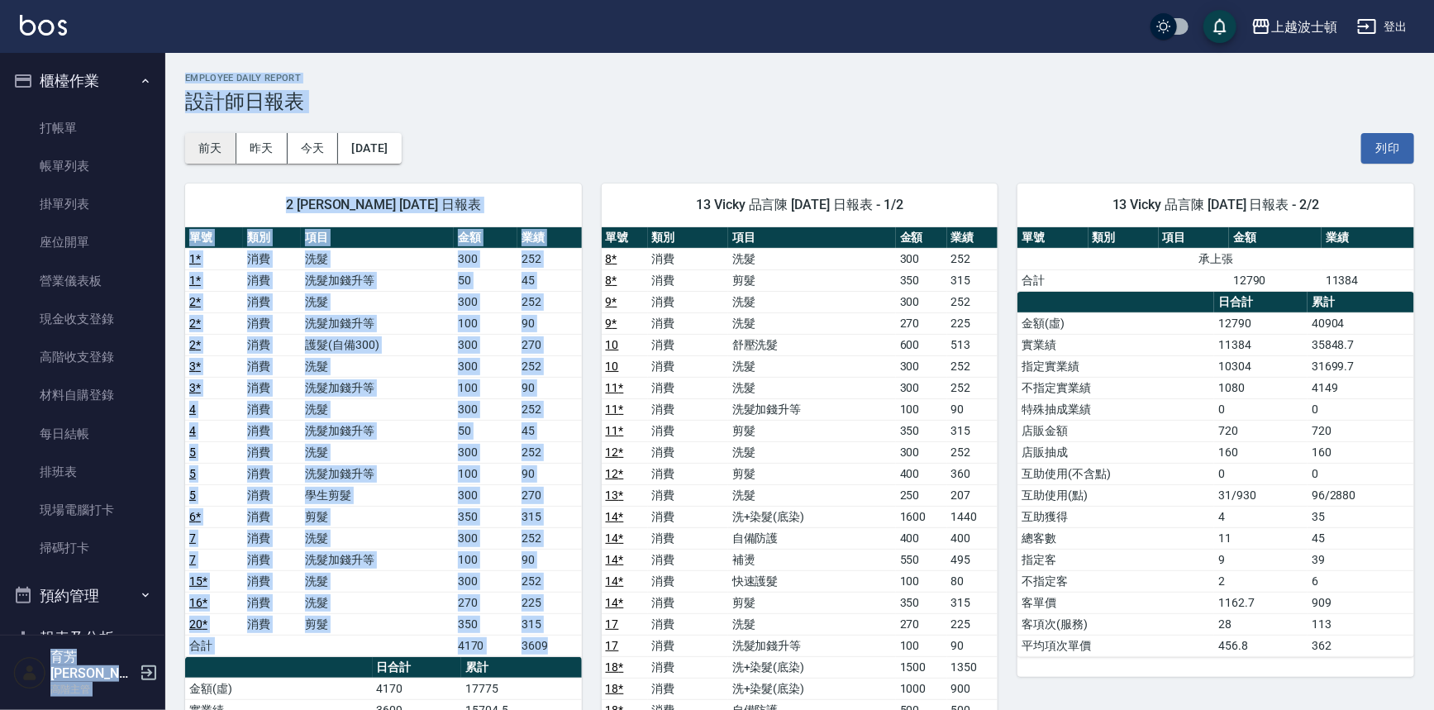
click at [218, 145] on button "前天" at bounding box center [210, 148] width 51 height 31
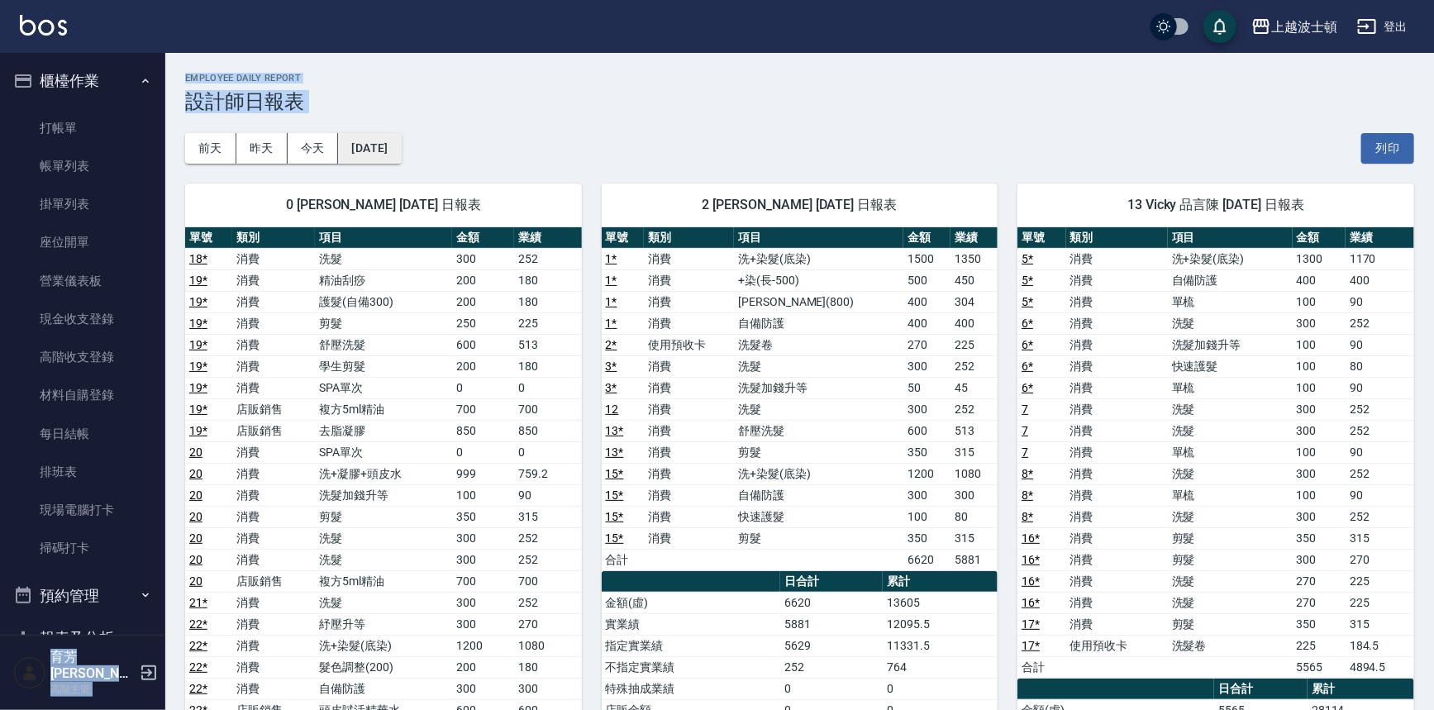
click at [388, 135] on button "[DATE]" at bounding box center [369, 148] width 63 height 31
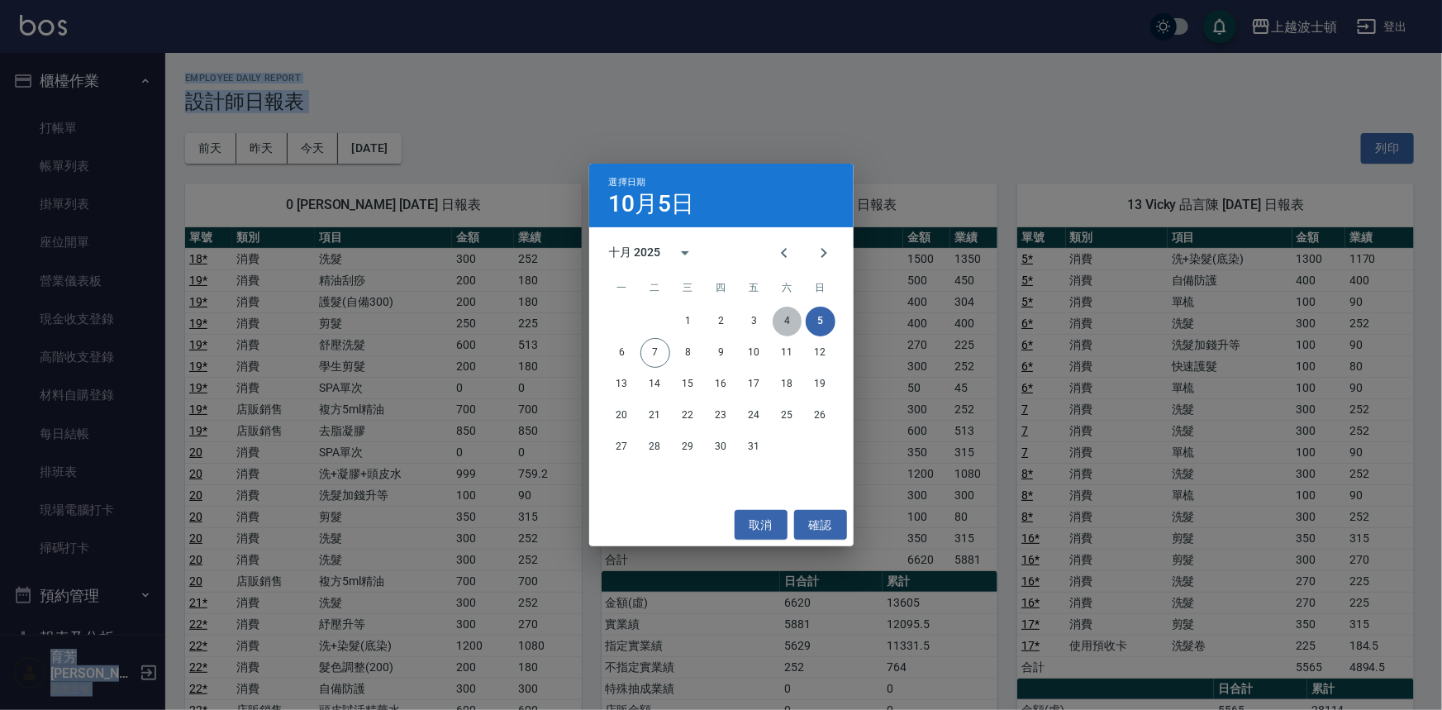
click at [795, 322] on button "4" at bounding box center [788, 322] width 30 height 30
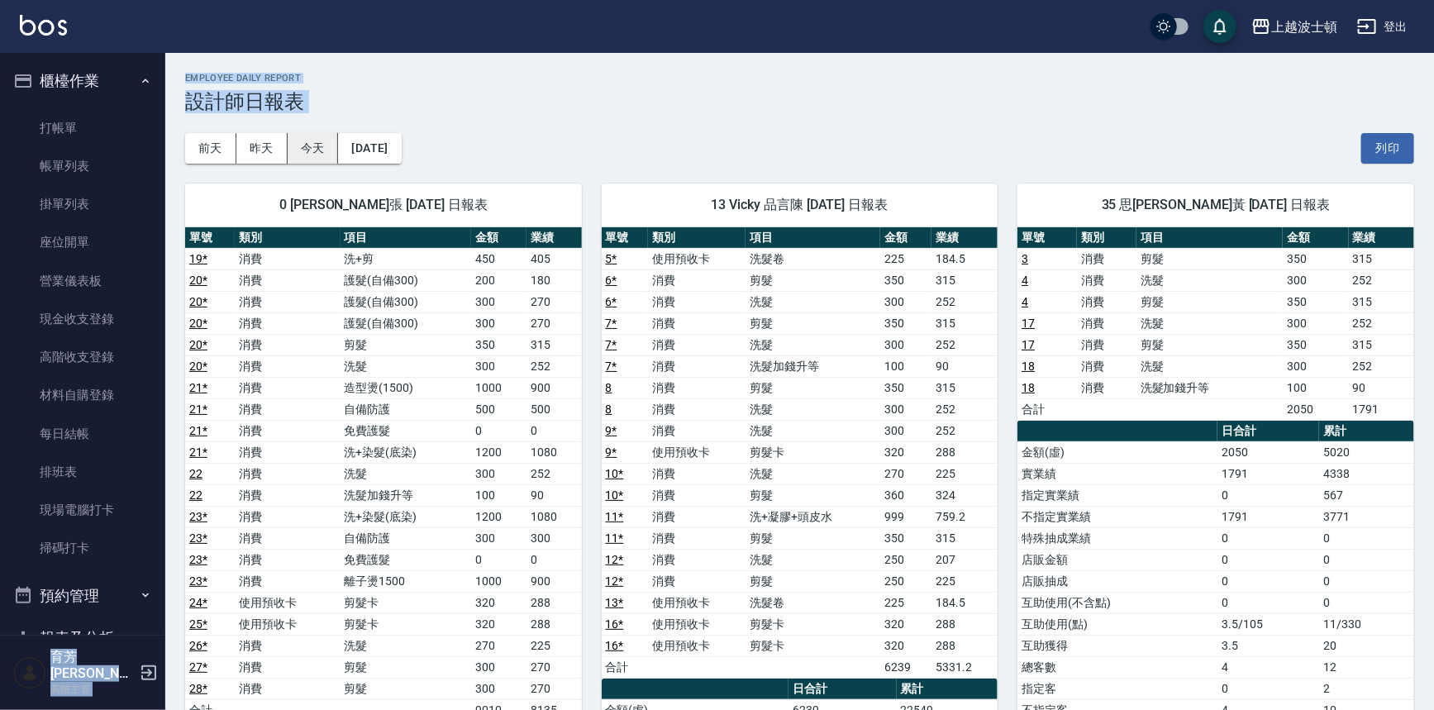
click at [326, 143] on button "今天" at bounding box center [313, 148] width 51 height 31
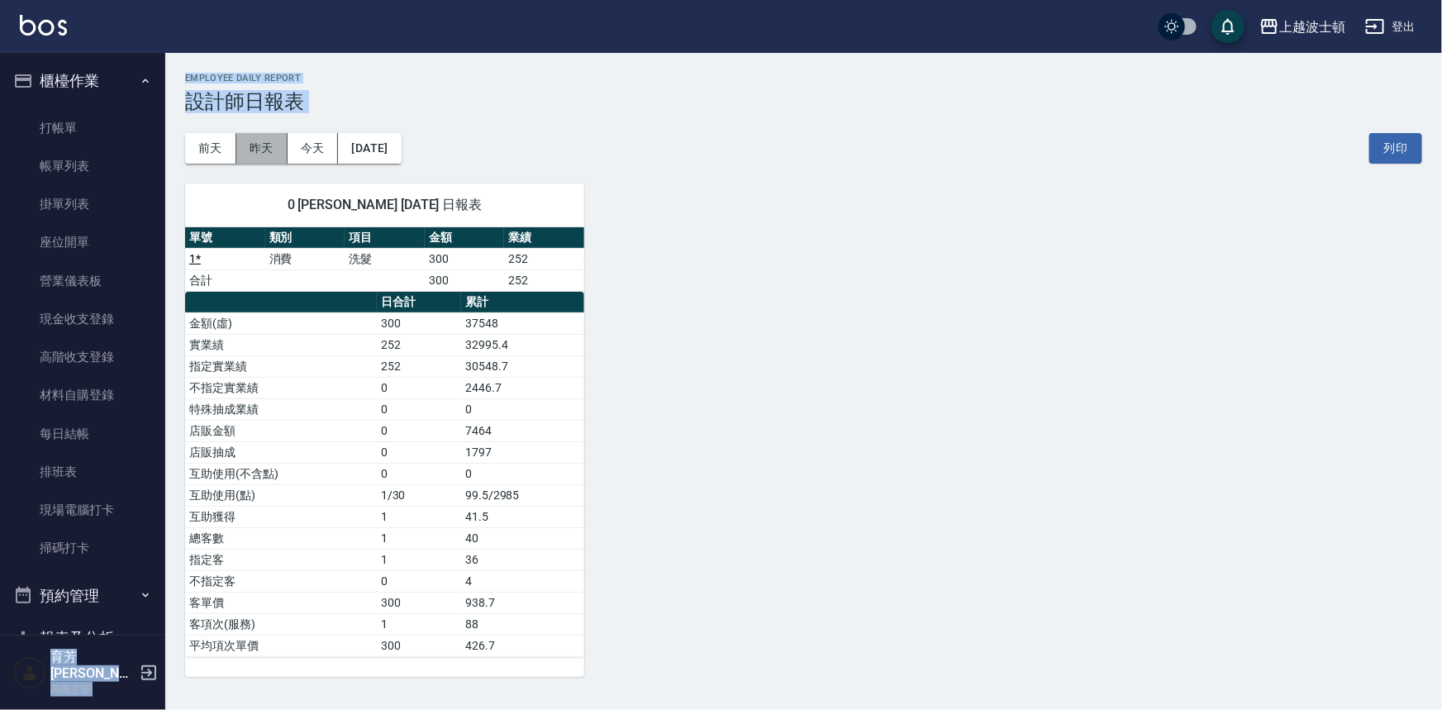
click at [265, 149] on button "昨天" at bounding box center [261, 148] width 51 height 31
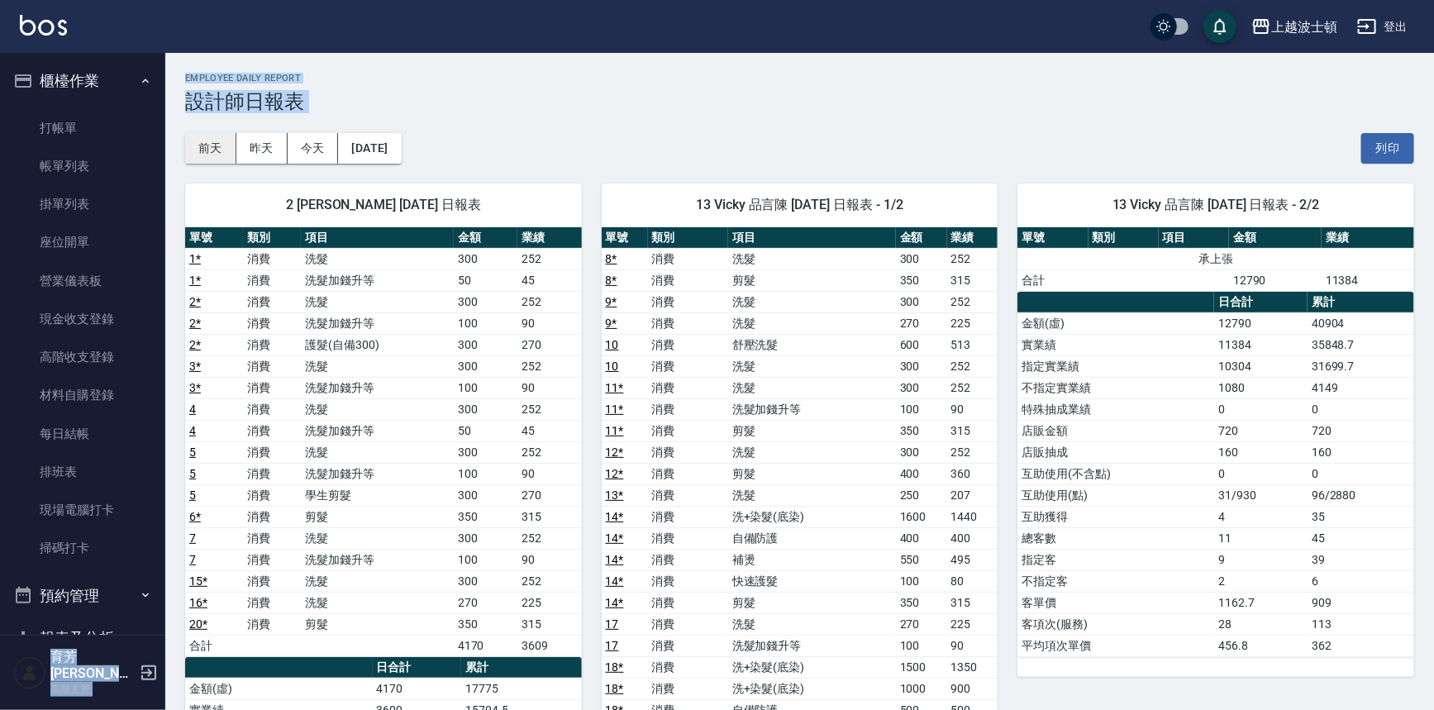
click at [214, 137] on button "前天" at bounding box center [210, 148] width 51 height 31
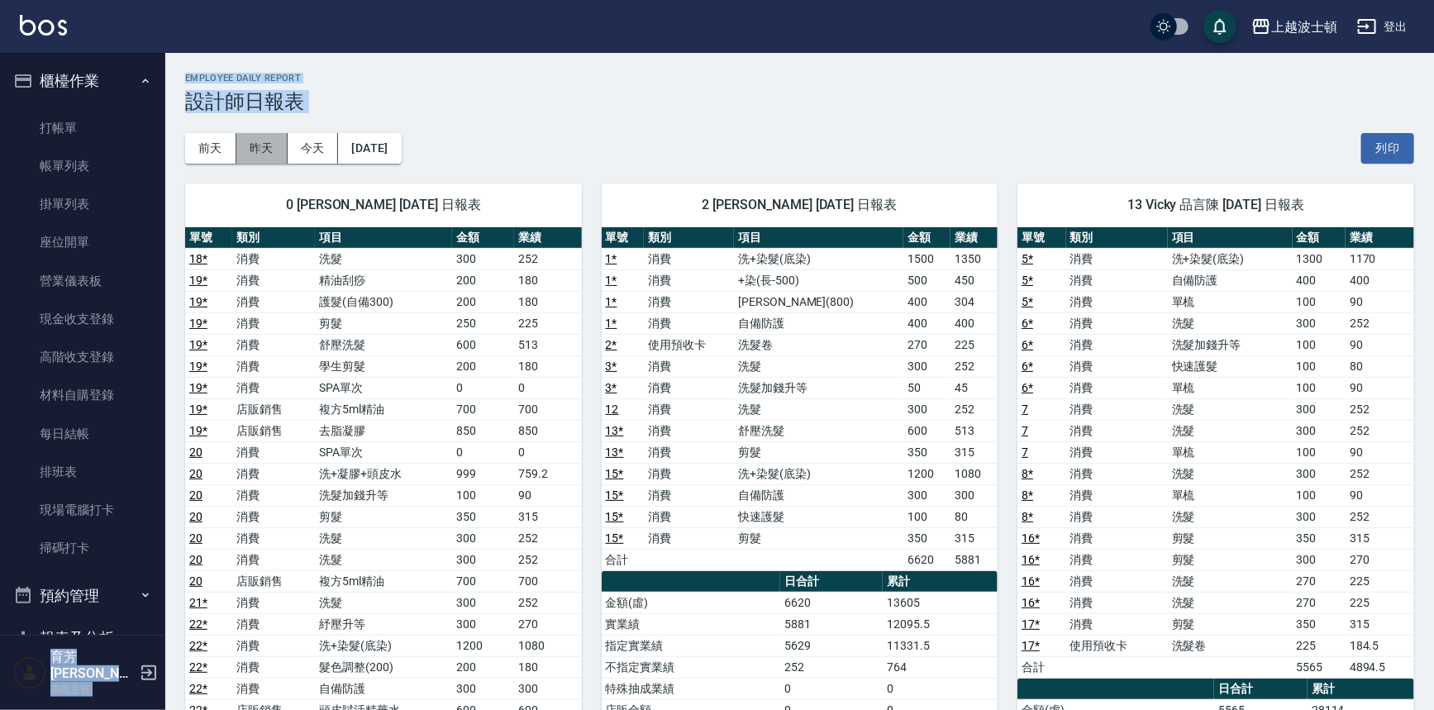
click at [273, 142] on button "昨天" at bounding box center [261, 148] width 51 height 31
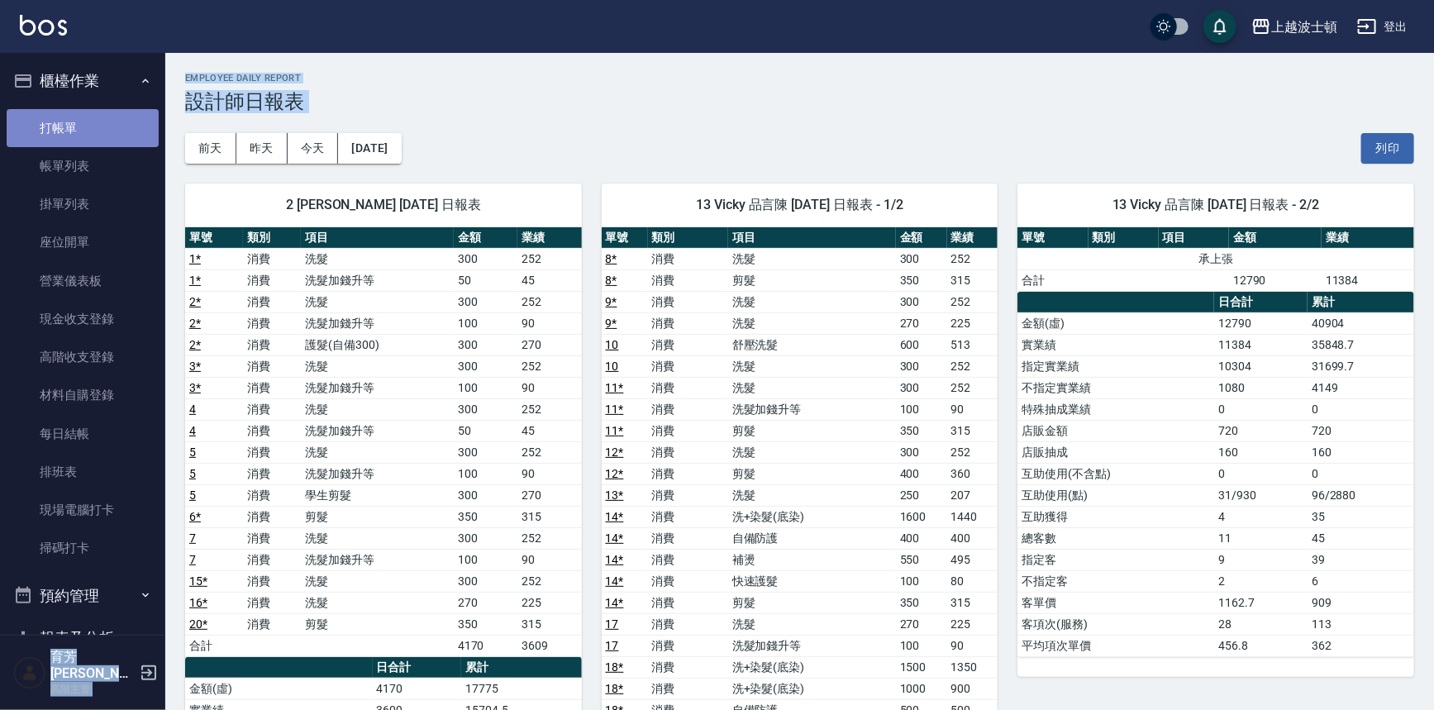
click at [100, 131] on link "打帳單" at bounding box center [83, 128] width 152 height 38
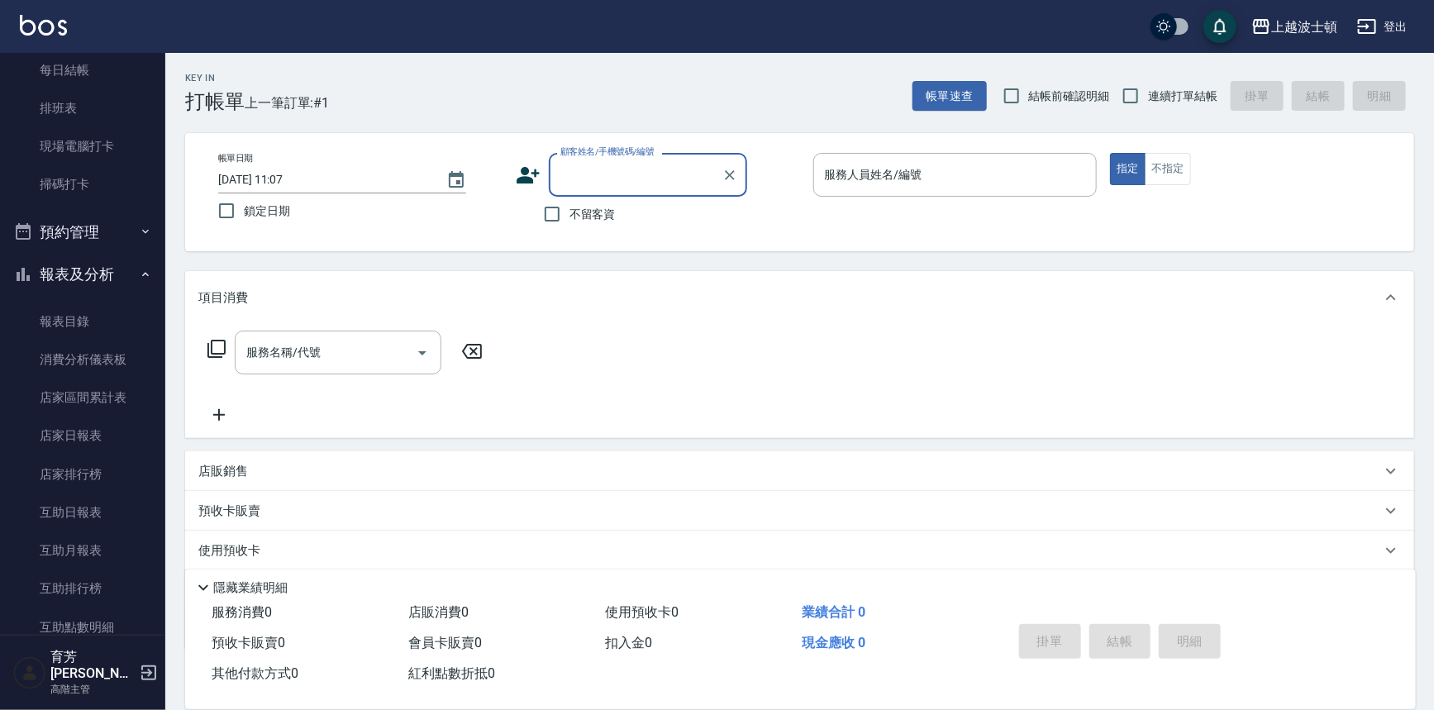
click at [138, 265] on button "報表及分析" at bounding box center [83, 274] width 152 height 43
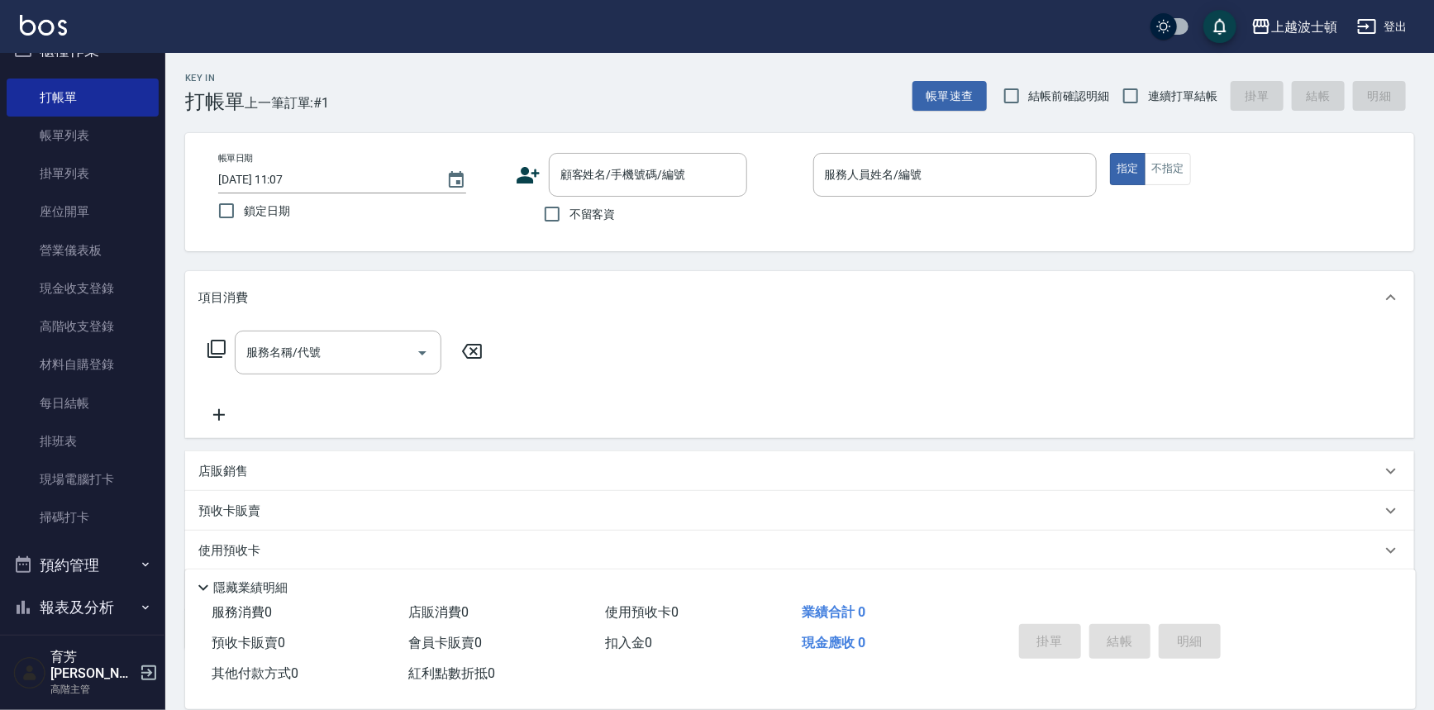
scroll to position [6, 0]
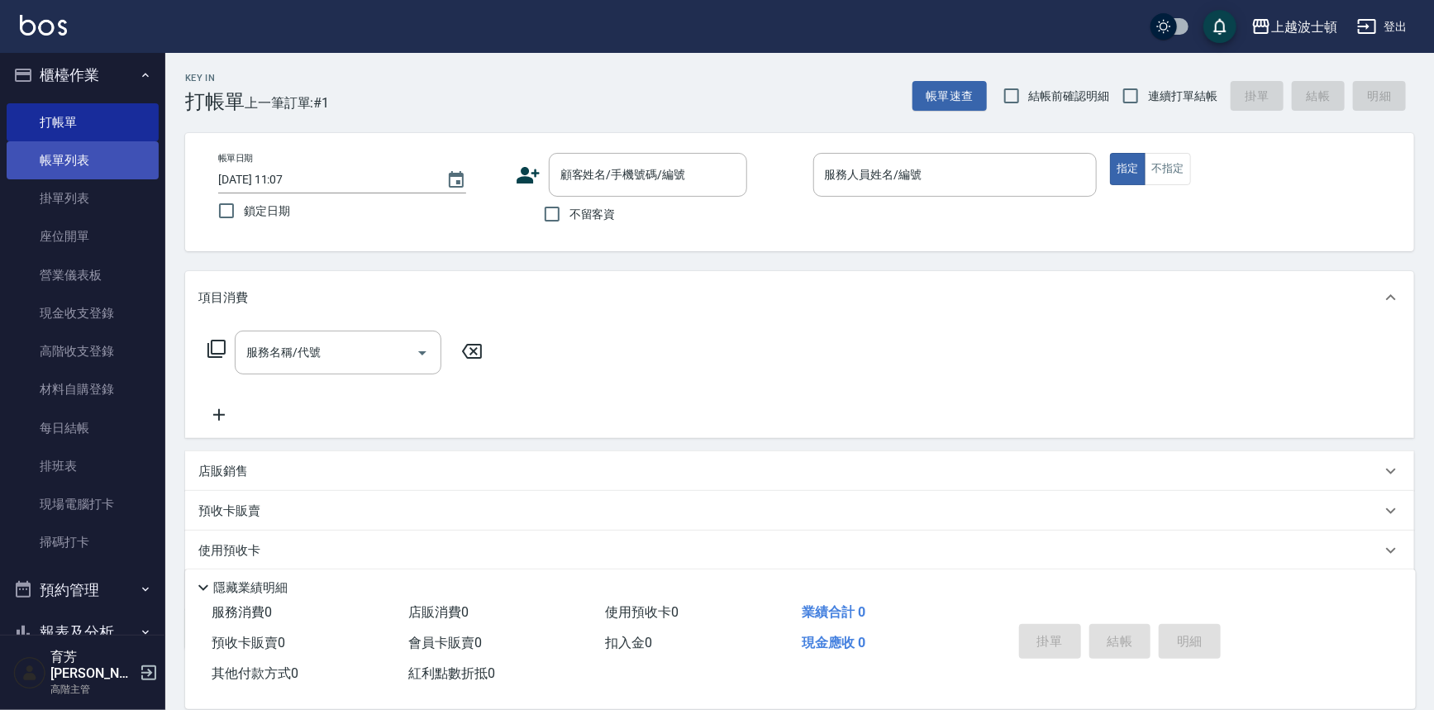
click at [81, 150] on link "帳單列表" at bounding box center [83, 160] width 152 height 38
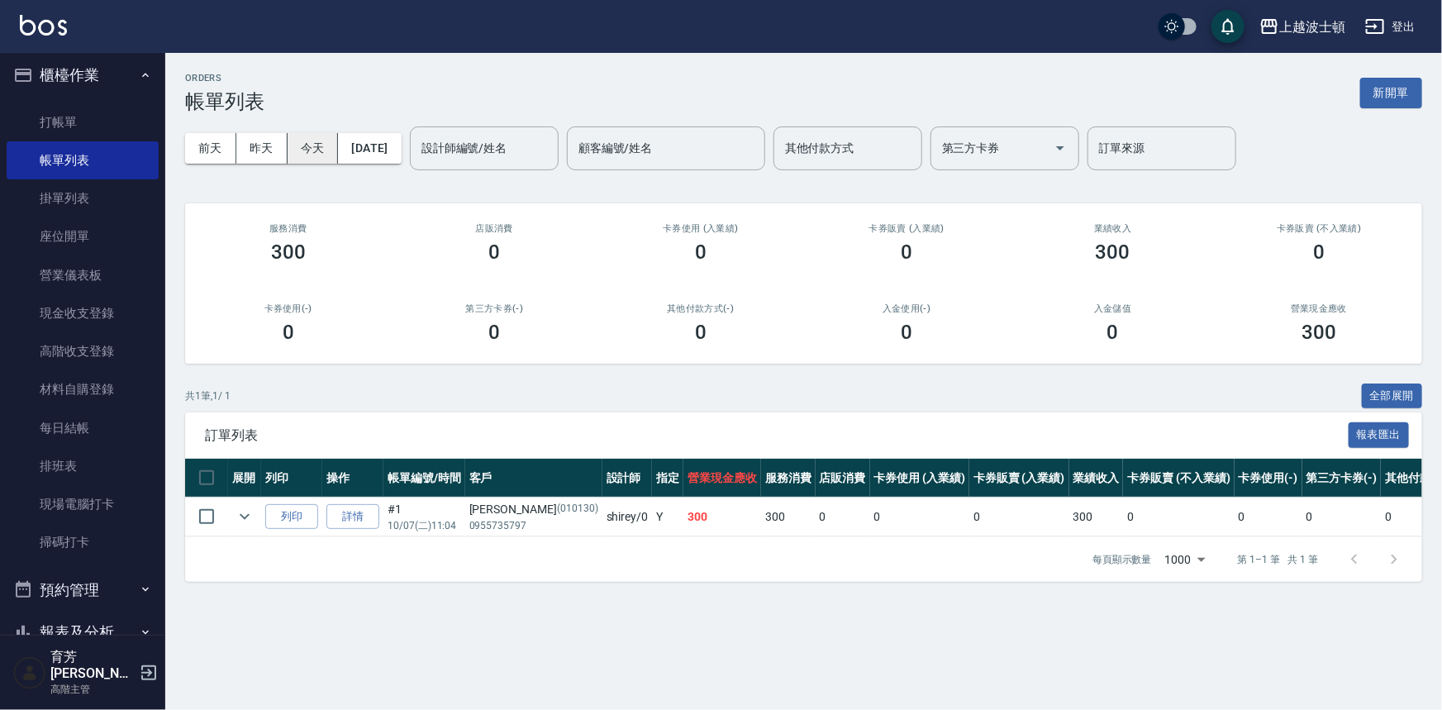
drag, startPoint x: 264, startPoint y: 146, endPoint x: 315, endPoint y: 138, distance: 51.1
click at [265, 145] on button "昨天" at bounding box center [261, 148] width 51 height 31
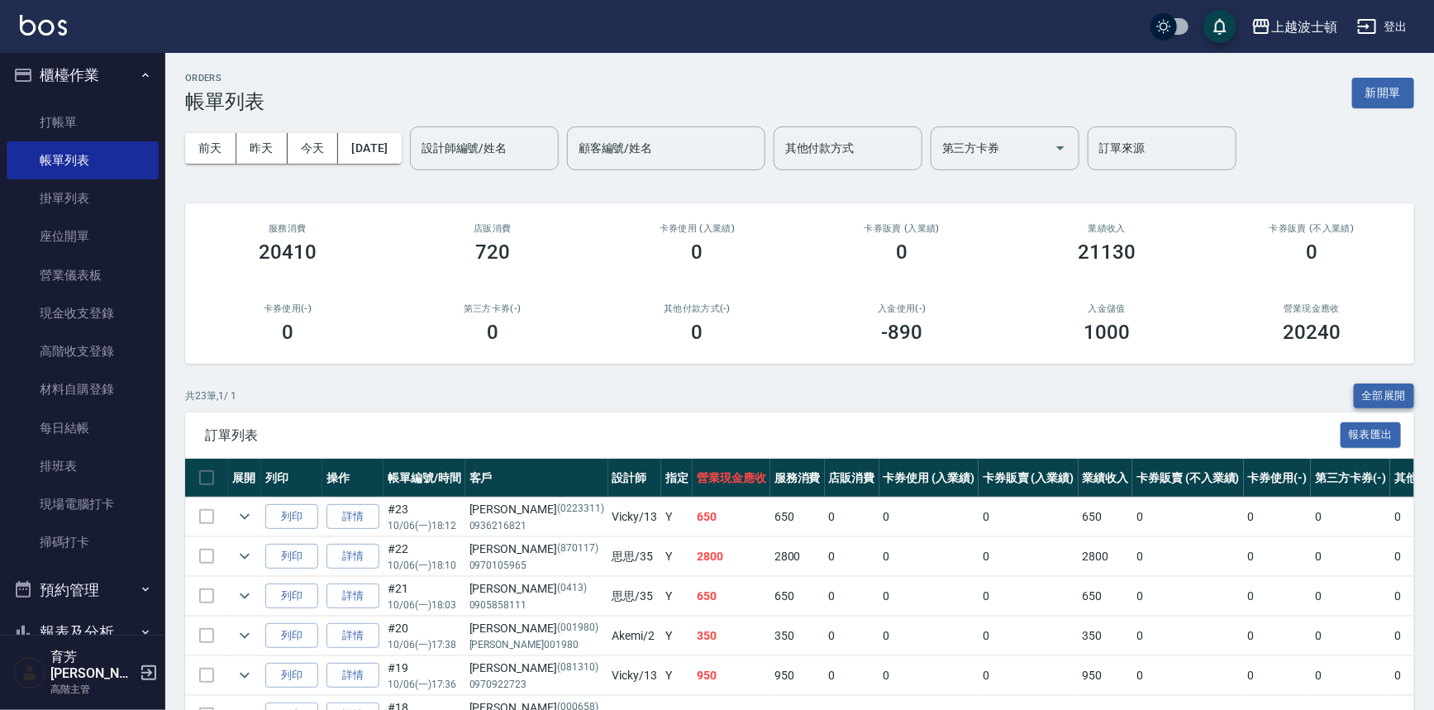
drag, startPoint x: 1397, startPoint y: 395, endPoint x: 1403, endPoint y: 388, distance: 9.4
click at [1397, 395] on button "全部展開" at bounding box center [1384, 397] width 61 height 26
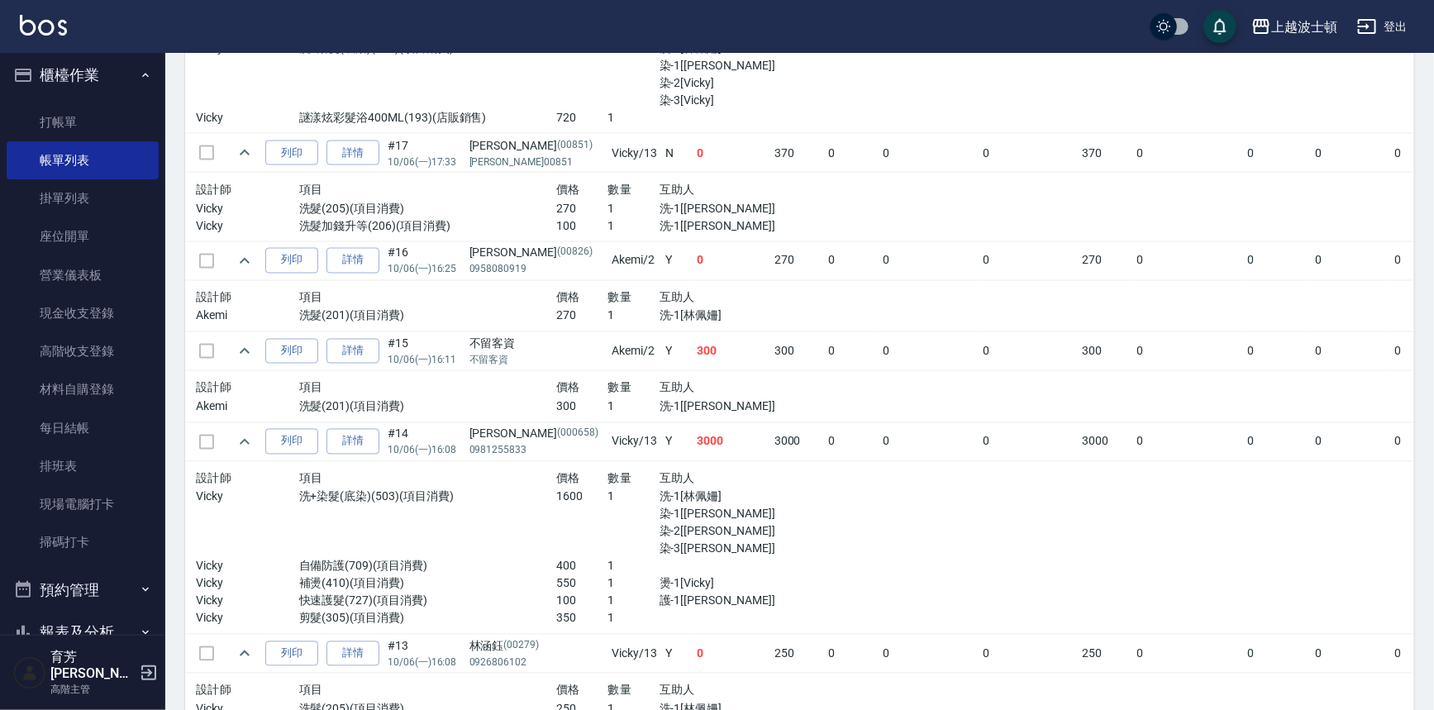
scroll to position [1342, 0]
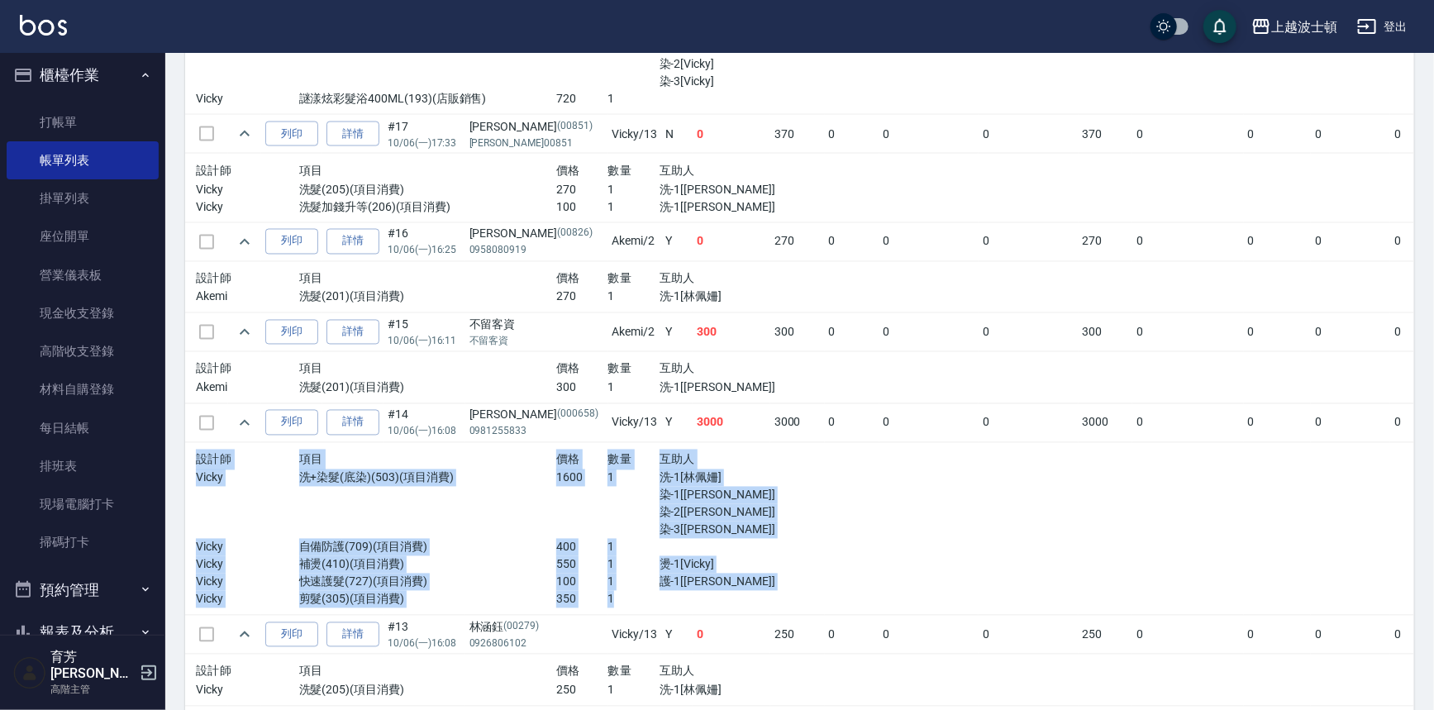
drag, startPoint x: 1374, startPoint y: 401, endPoint x: 1364, endPoint y: 471, distance: 71.0
click at [1364, 471] on tbody "列印 詳情 #23 10/06 (一) 18:12 [PERSON_NAME] (0223311) 0936216821 Vicky /13 Y 650 65…" at bounding box center [909, 604] width 1449 height 2898
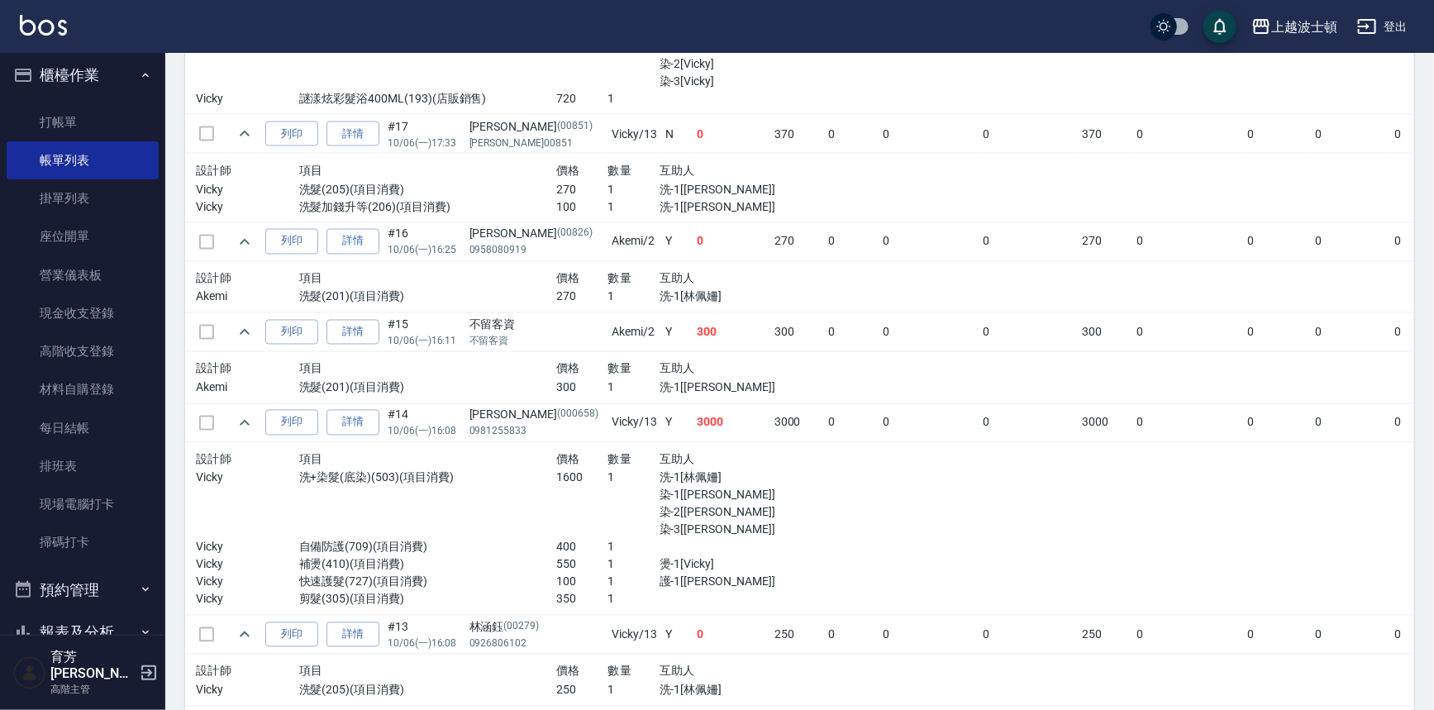
click at [1390, 126] on td "0" at bounding box center [1435, 134] width 91 height 39
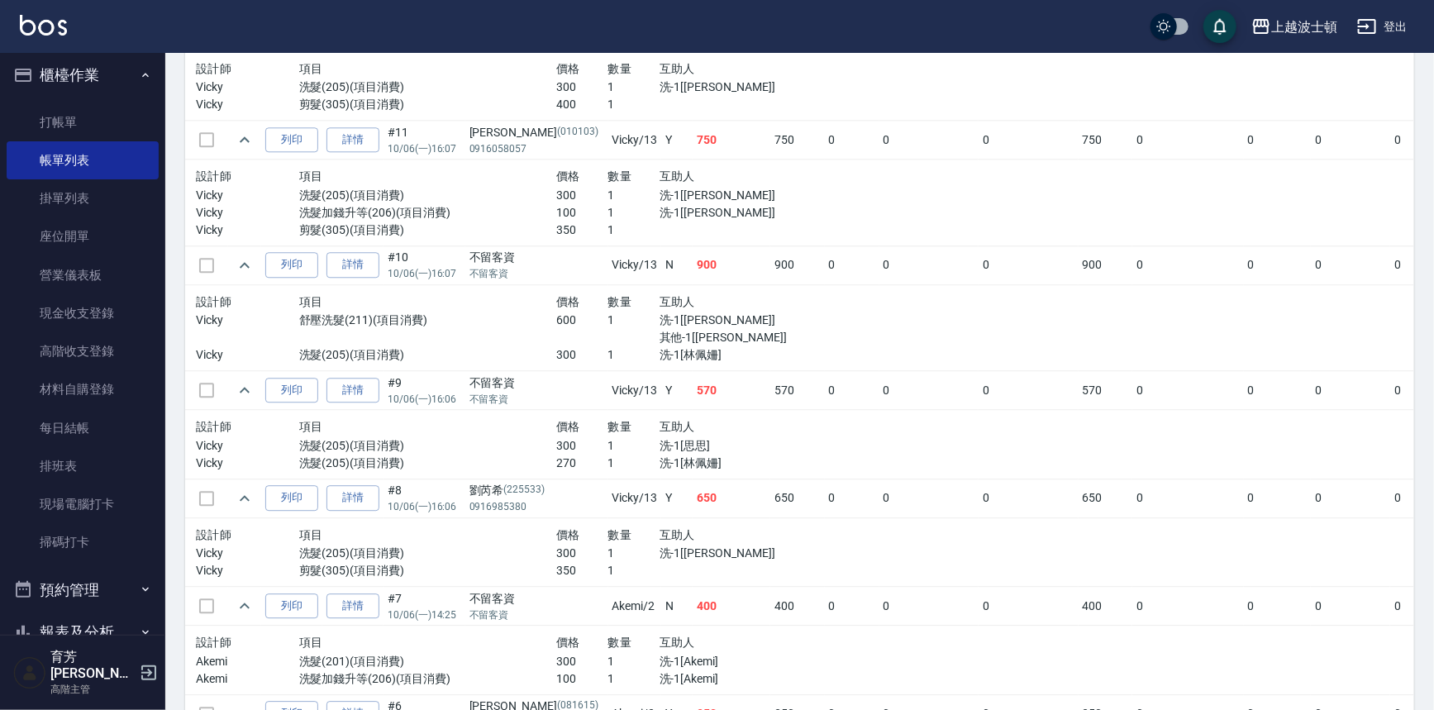
scroll to position [1984, 0]
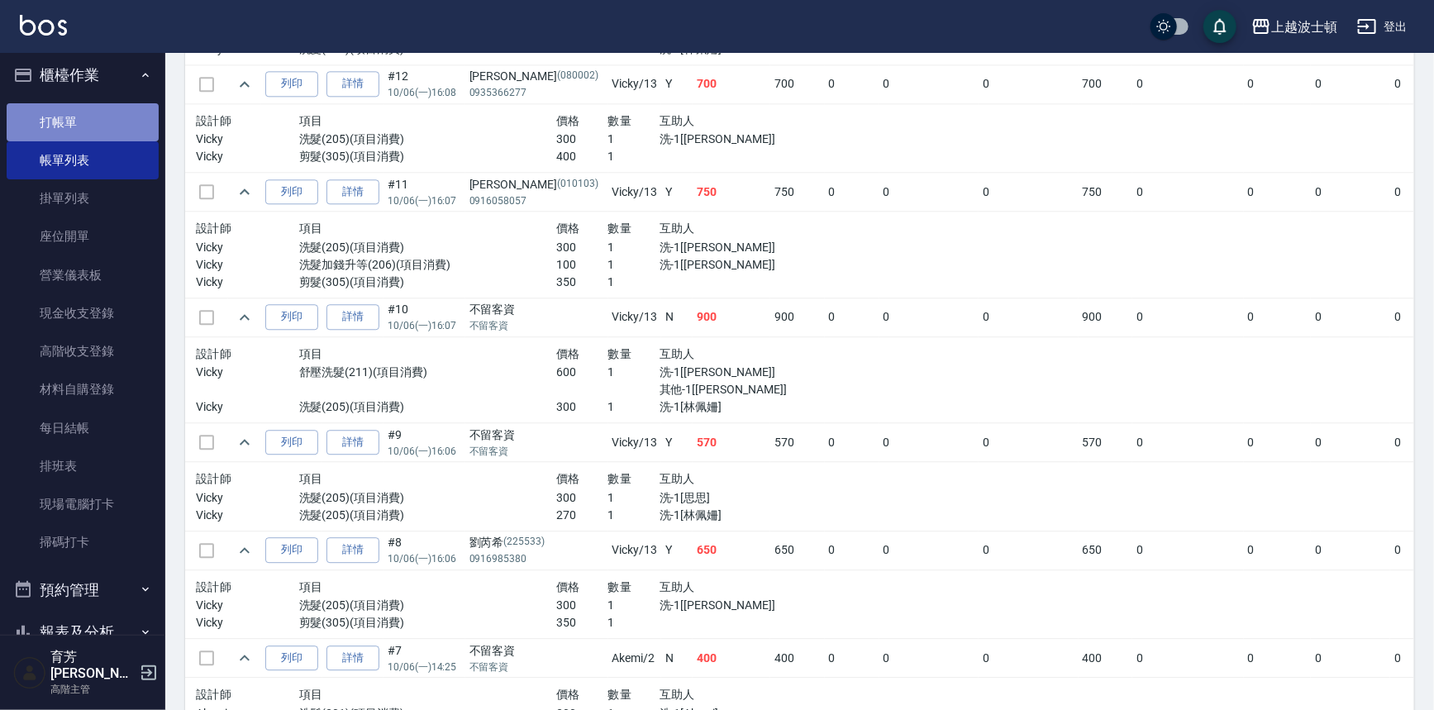
click at [100, 116] on link "打帳單" at bounding box center [83, 122] width 152 height 38
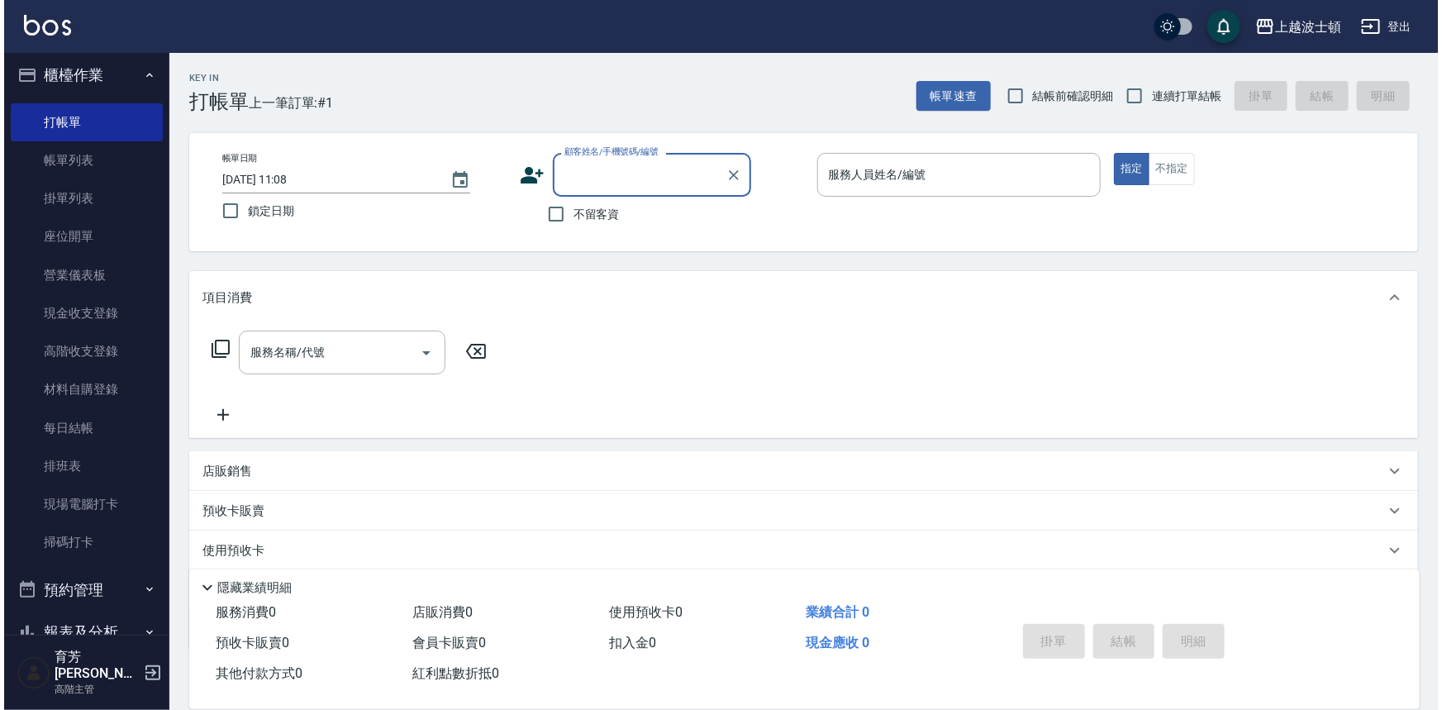
scroll to position [241, 0]
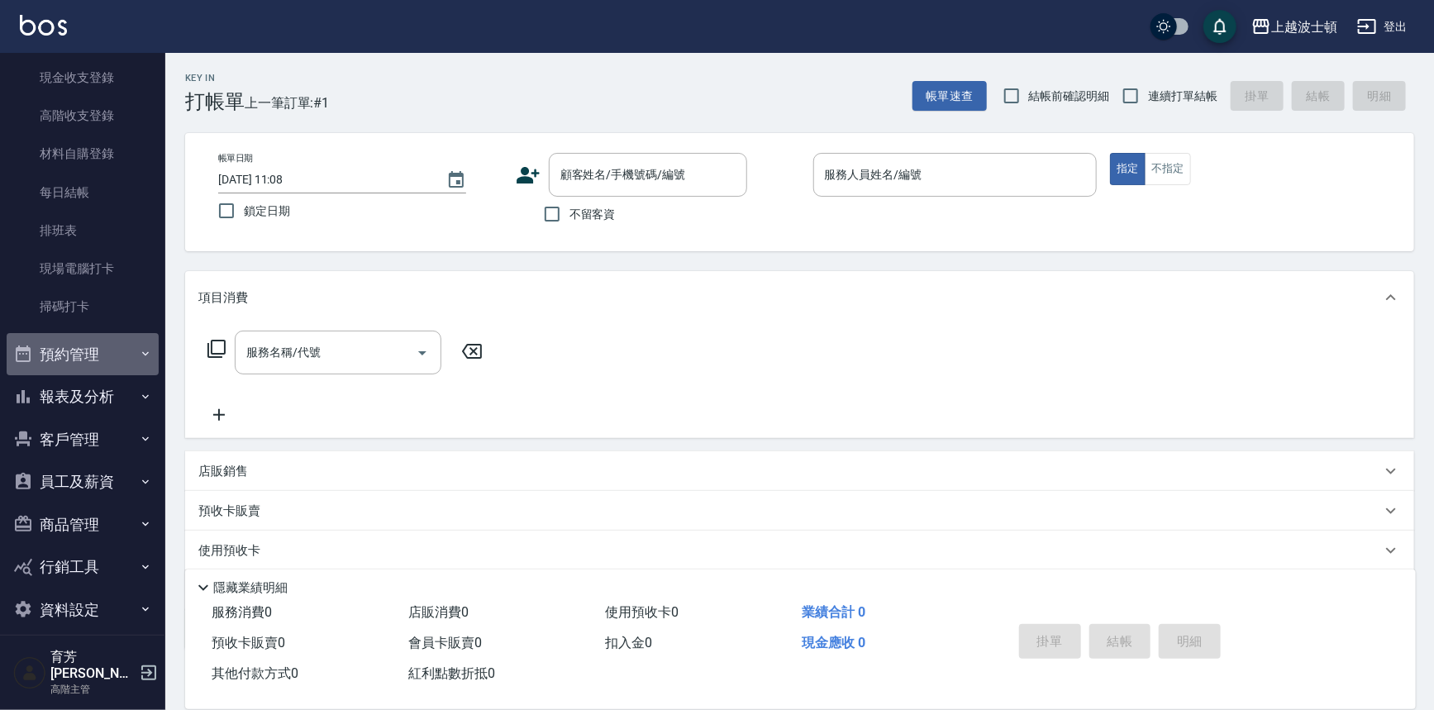
click at [149, 364] on button "預約管理" at bounding box center [83, 354] width 152 height 43
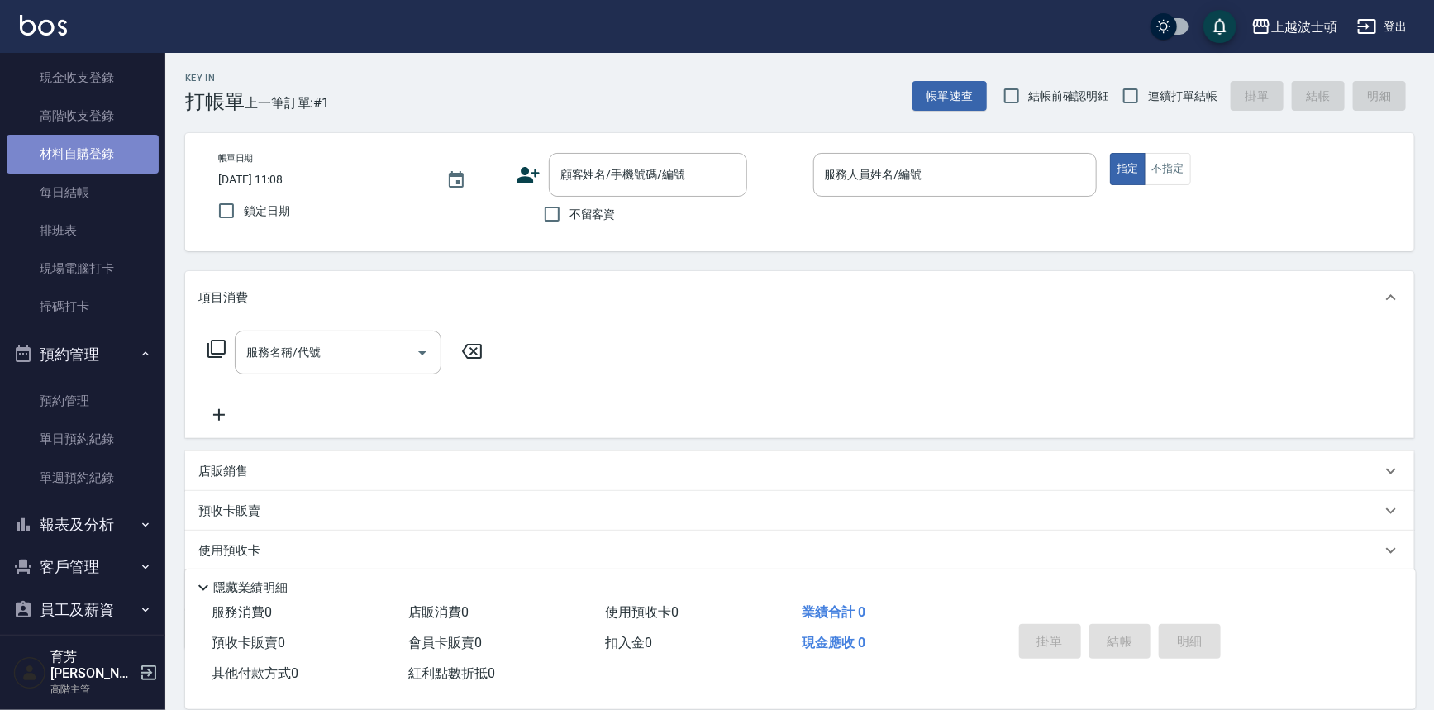
click at [121, 150] on link "材料自購登錄" at bounding box center [83, 154] width 152 height 38
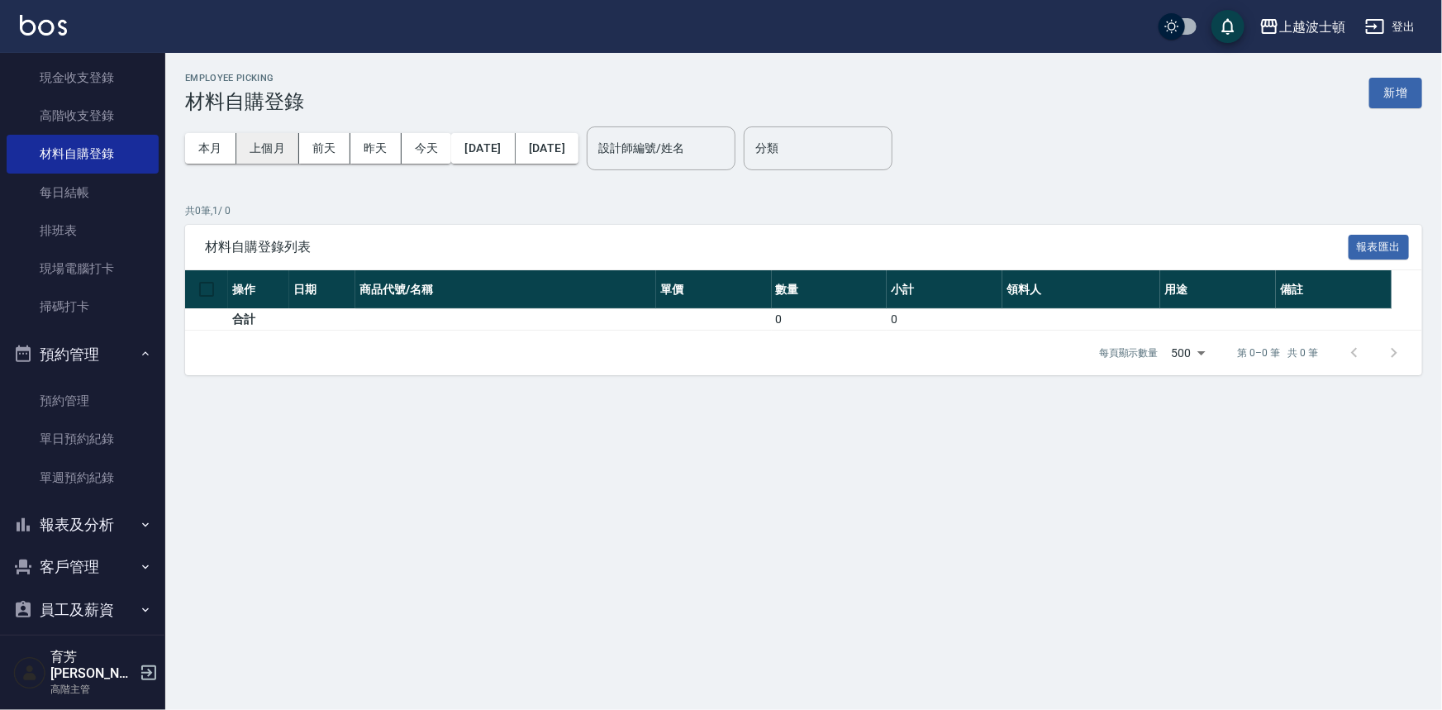
click at [264, 141] on button "上個月" at bounding box center [267, 148] width 63 height 31
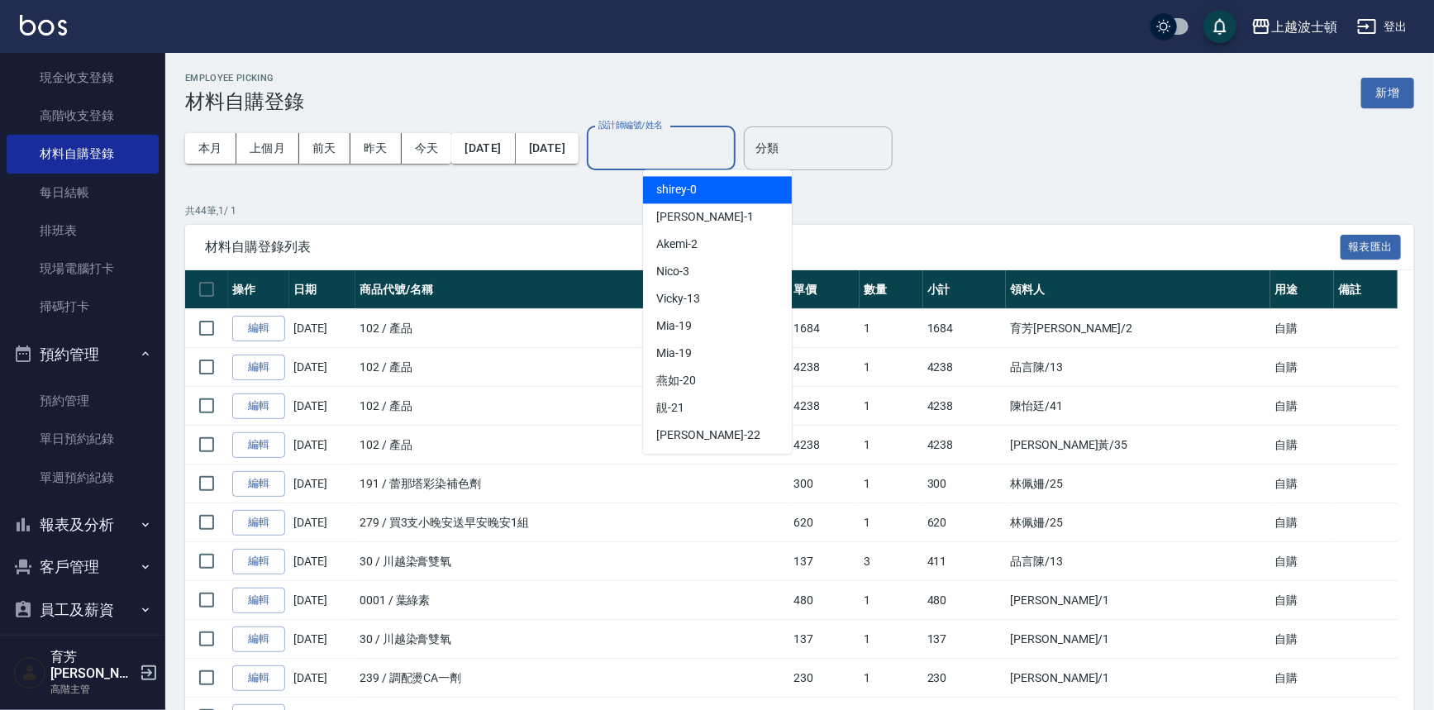
drag, startPoint x: 714, startPoint y: 151, endPoint x: 701, endPoint y: 165, distance: 19.3
click at [712, 150] on input "設計師編號/姓名" at bounding box center [661, 148] width 134 height 29
click at [695, 180] on div "shirey -0" at bounding box center [717, 189] width 149 height 27
type input "shirey-0"
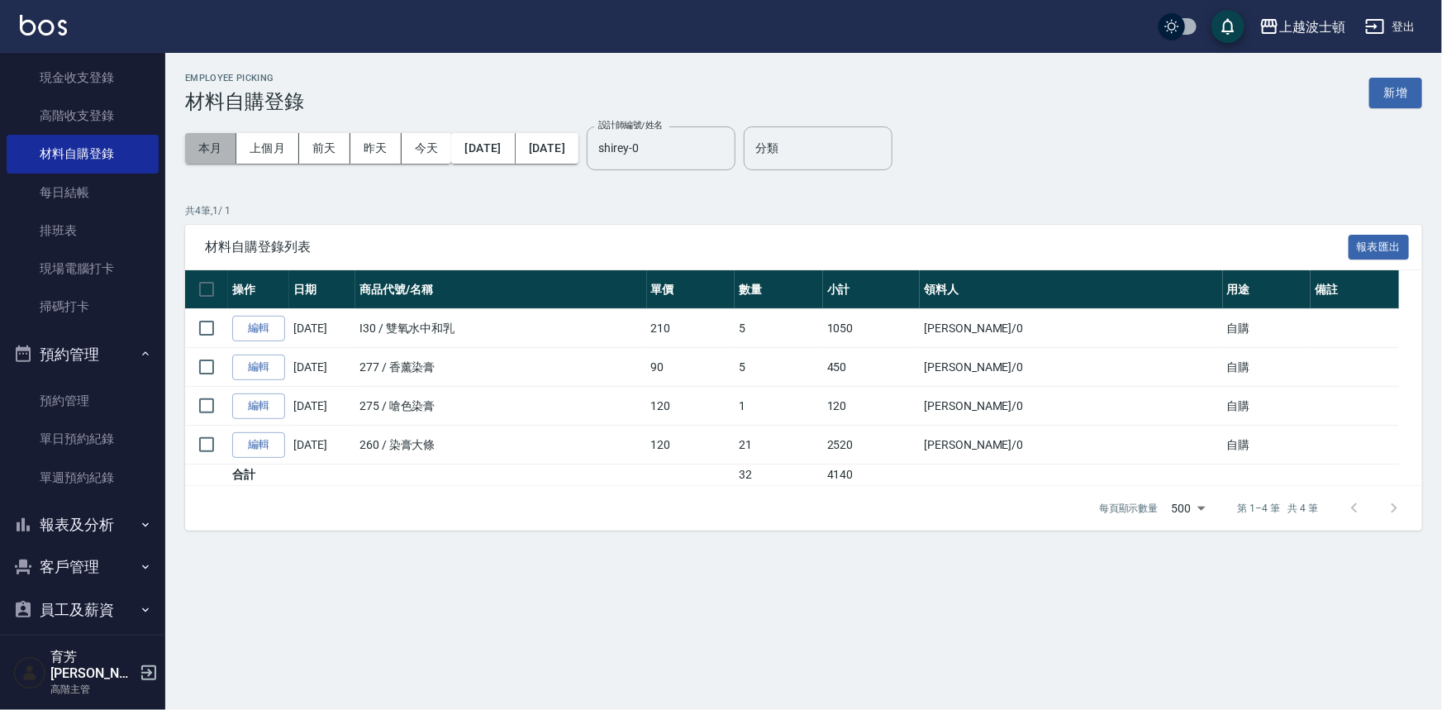
click at [206, 147] on button "本月" at bounding box center [210, 148] width 51 height 31
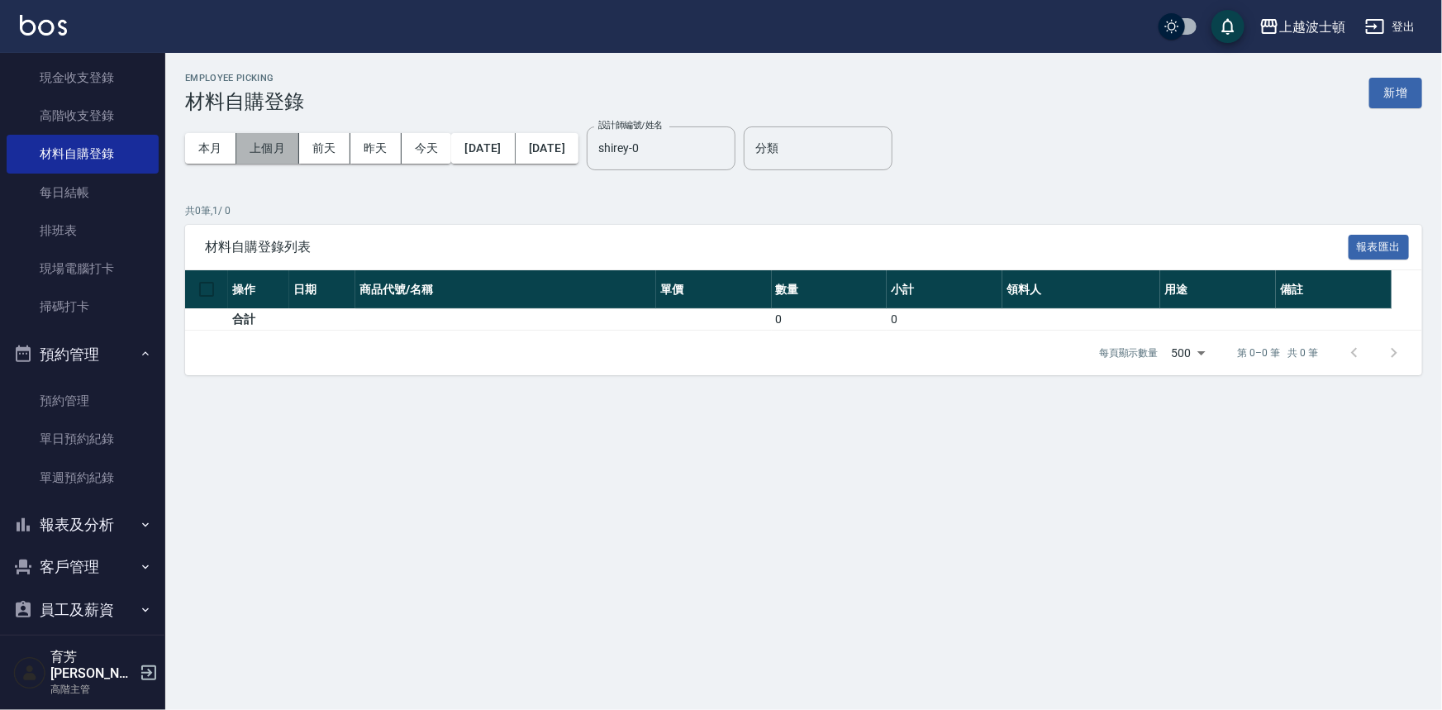
click at [276, 150] on button "上個月" at bounding box center [267, 148] width 63 height 31
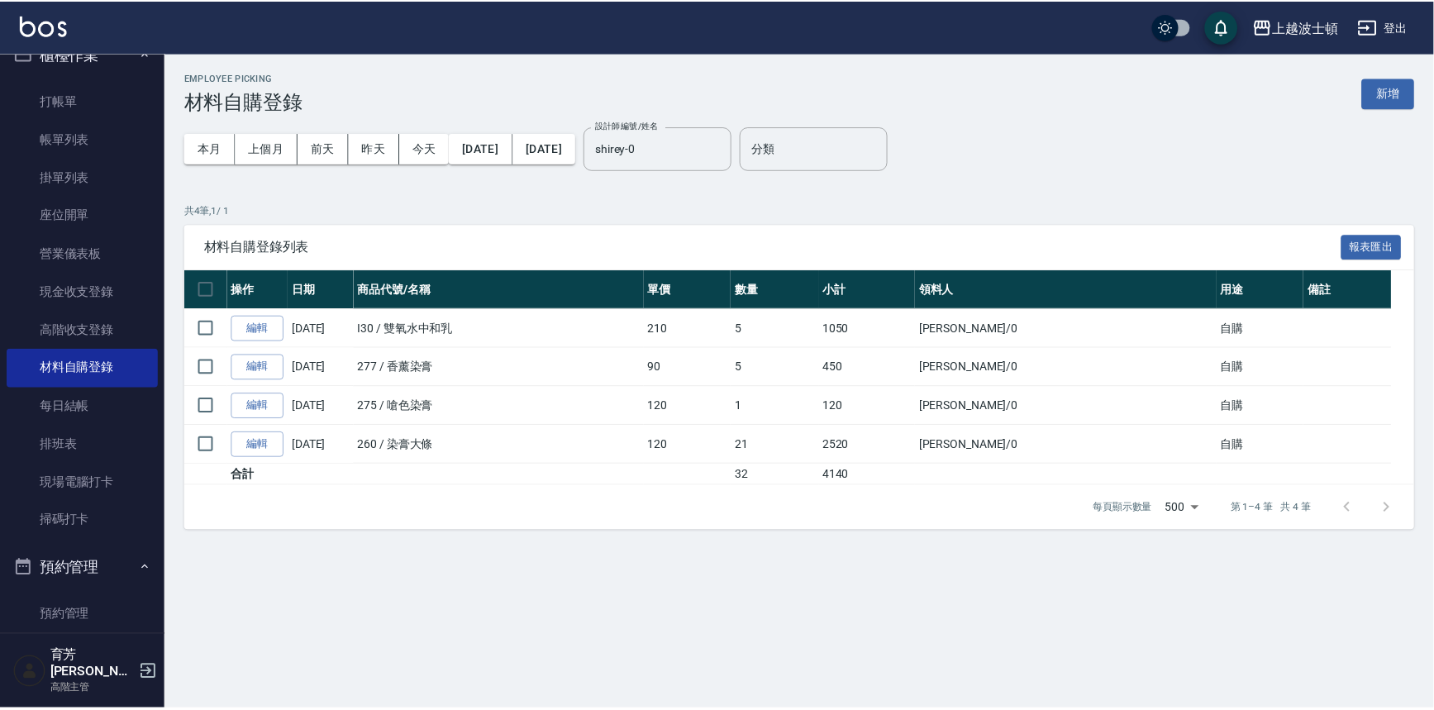
scroll to position [24, 0]
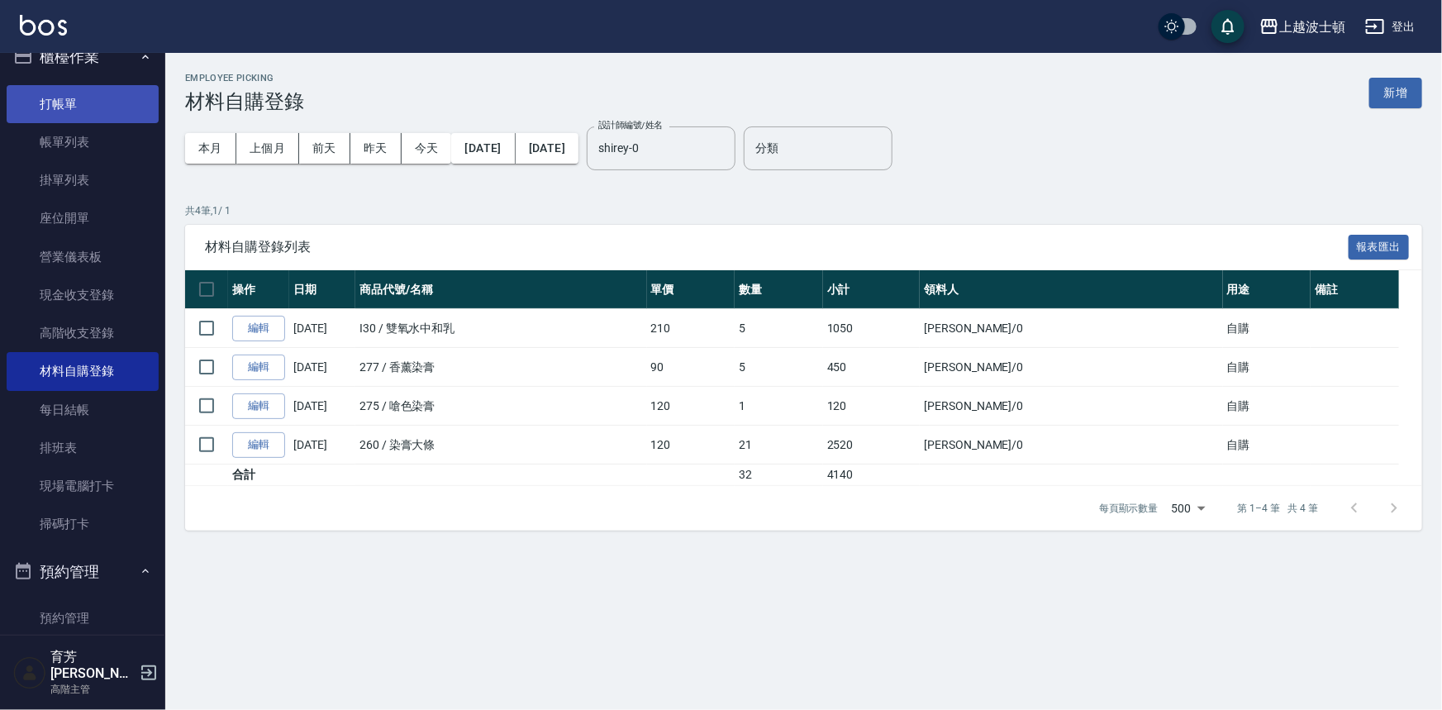
click at [104, 88] on link "打帳單" at bounding box center [83, 104] width 152 height 38
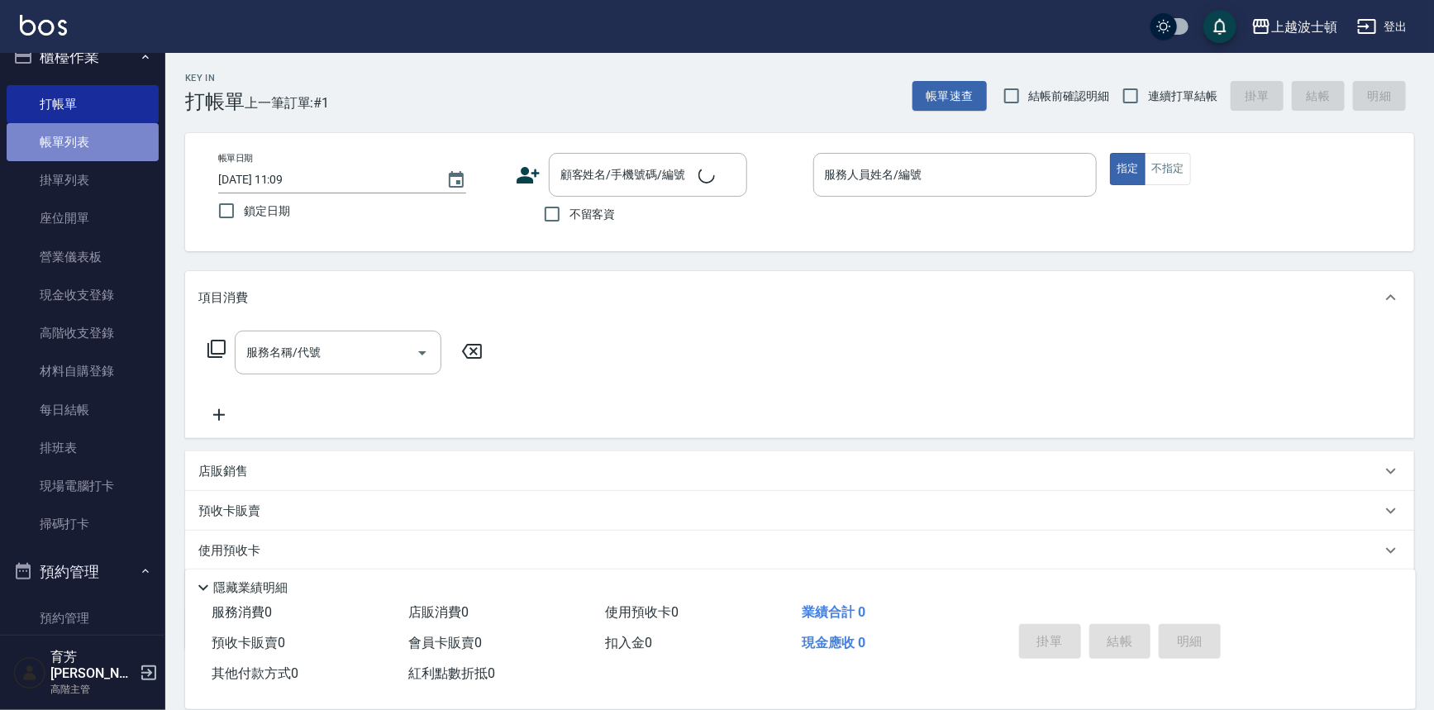
click at [102, 137] on link "帳單列表" at bounding box center [83, 142] width 152 height 38
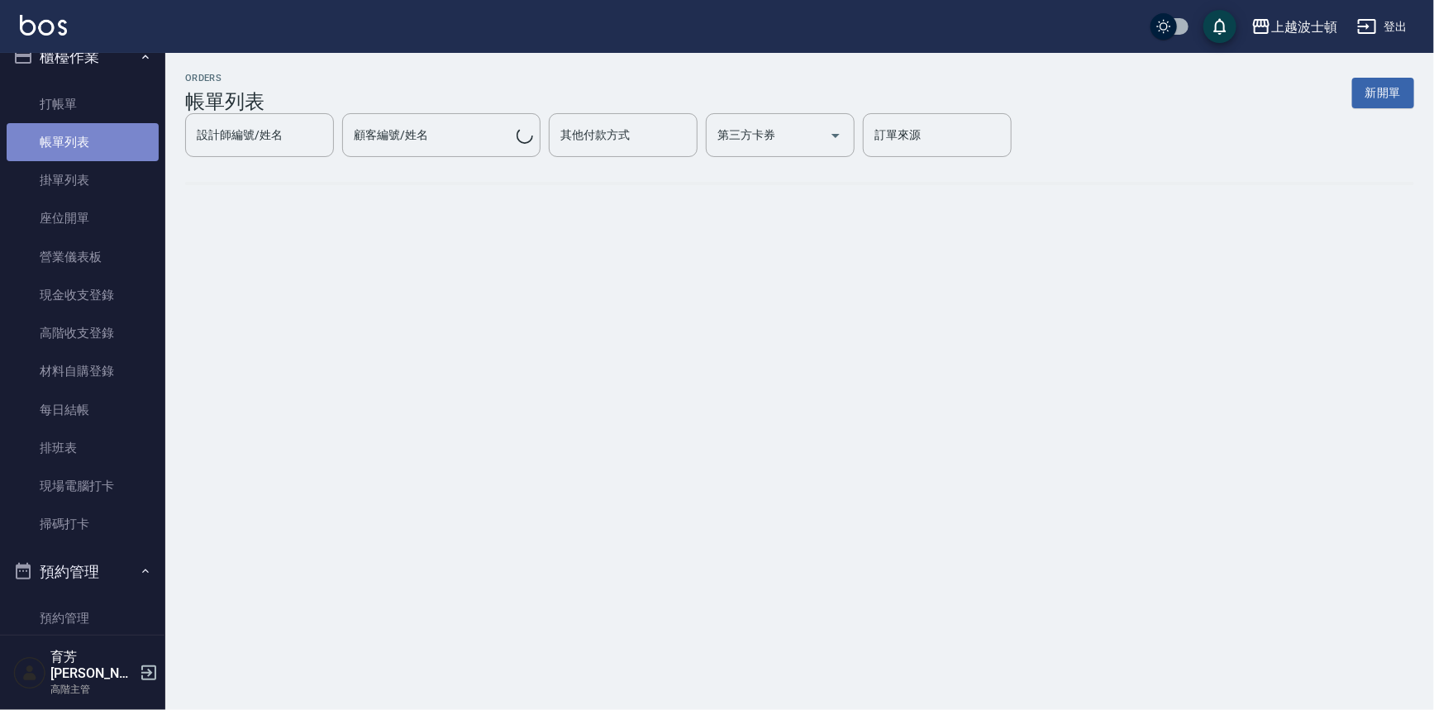
click at [102, 137] on link "帳單列表" at bounding box center [83, 142] width 152 height 38
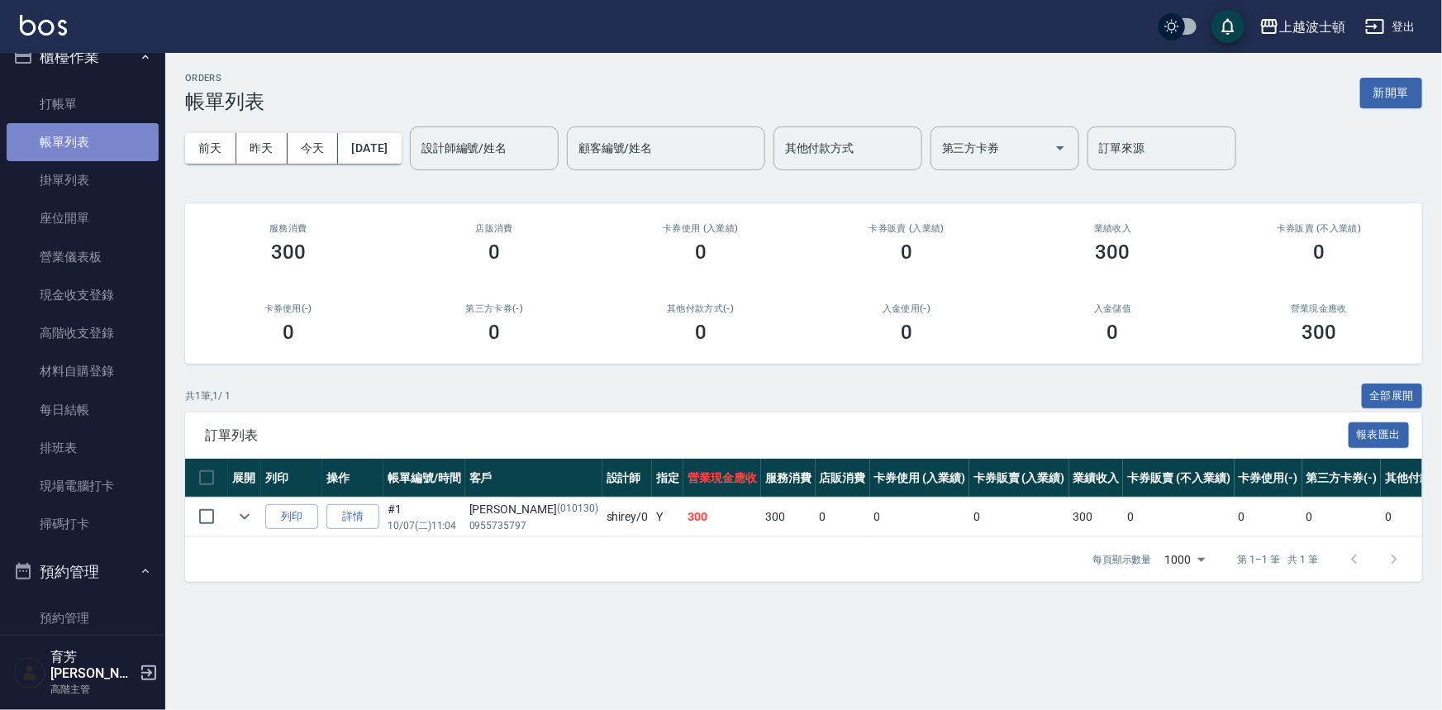
click at [102, 138] on link "帳單列表" at bounding box center [83, 142] width 152 height 38
click at [52, 93] on link "打帳單" at bounding box center [83, 104] width 152 height 38
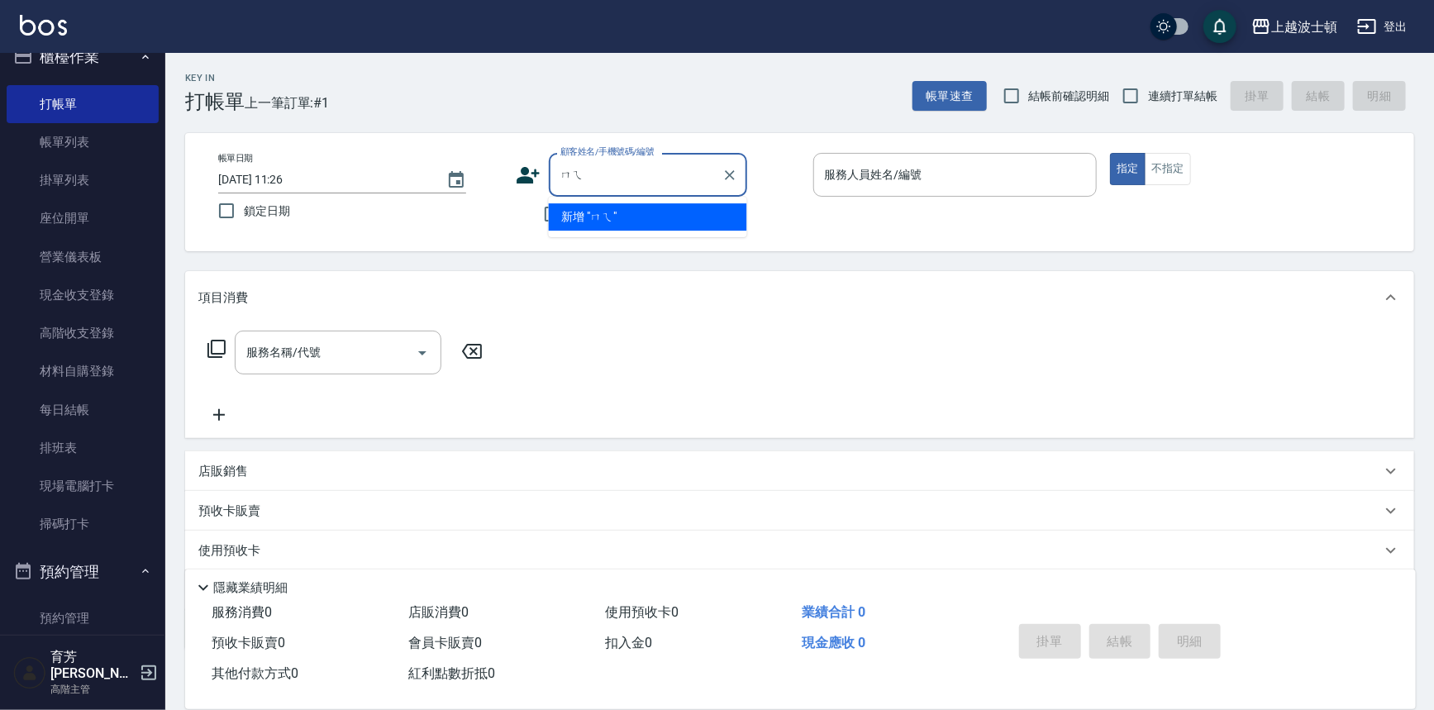
type input "梅"
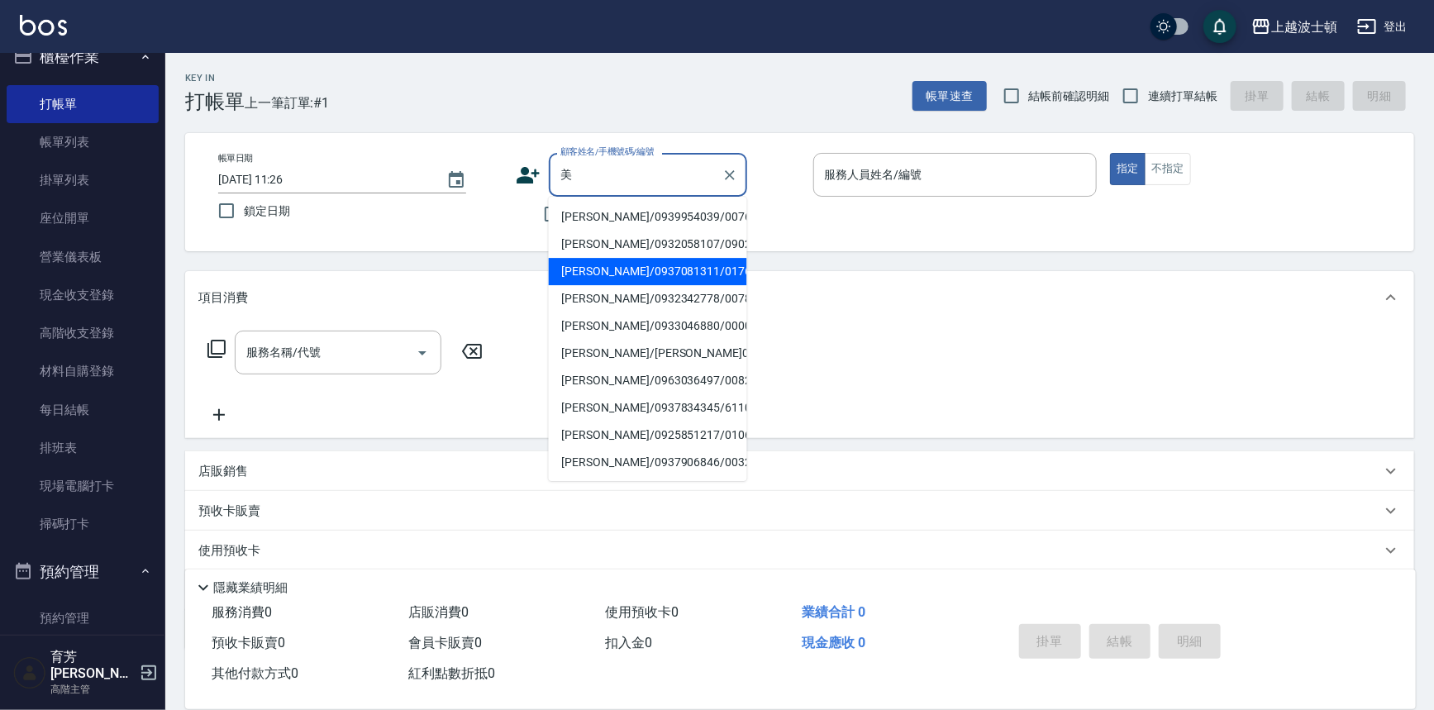
click at [621, 275] on li "[PERSON_NAME]/0937081311/01765" at bounding box center [648, 271] width 198 height 27
type input "[PERSON_NAME]/0937081311/01765"
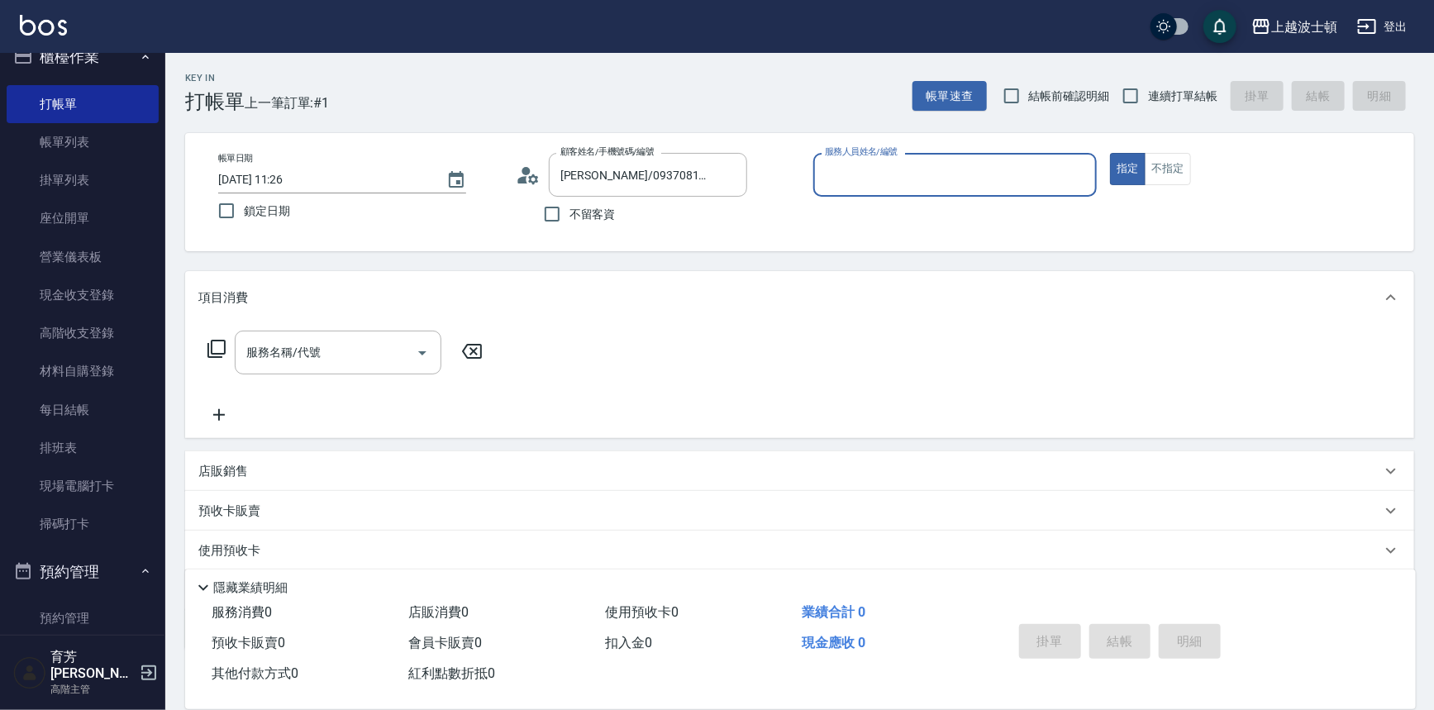
type input "[PERSON_NAME]-1"
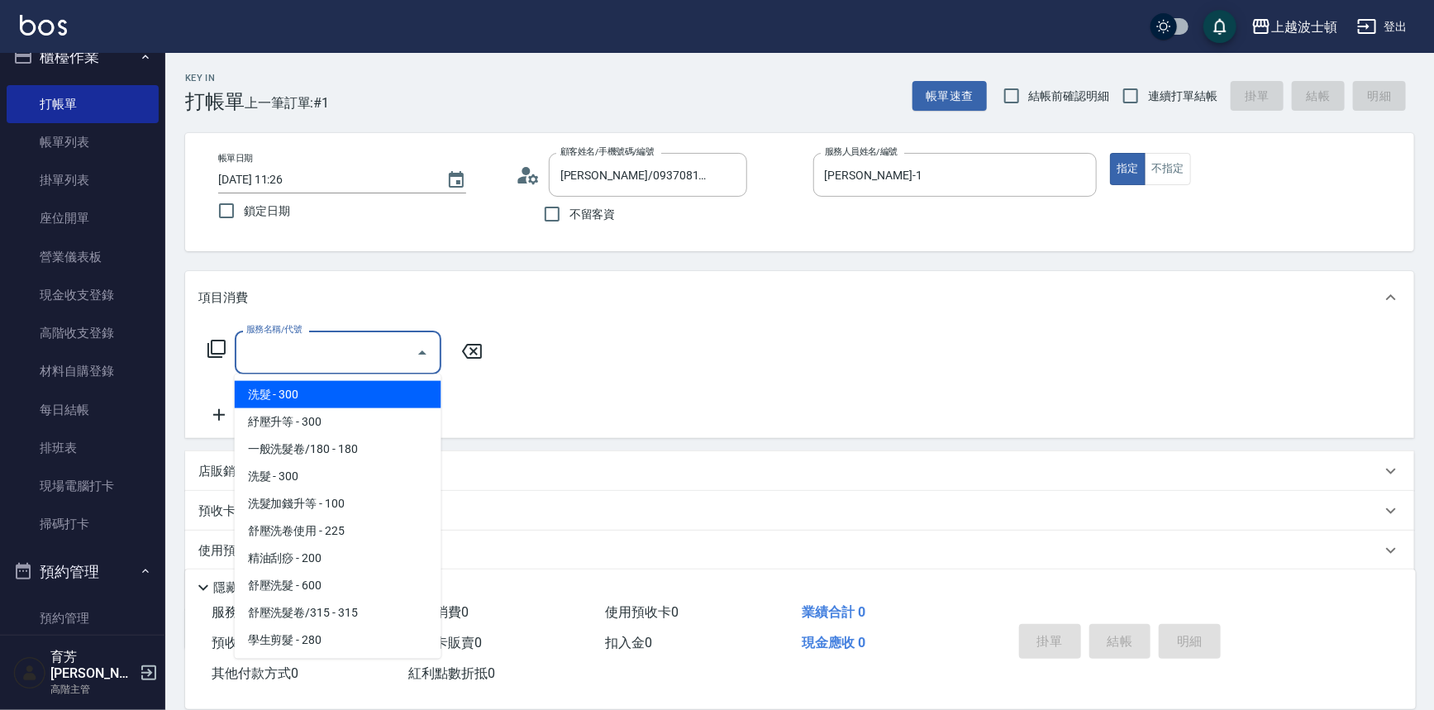
click at [290, 346] on input "服務名稱/代號" at bounding box center [325, 352] width 167 height 29
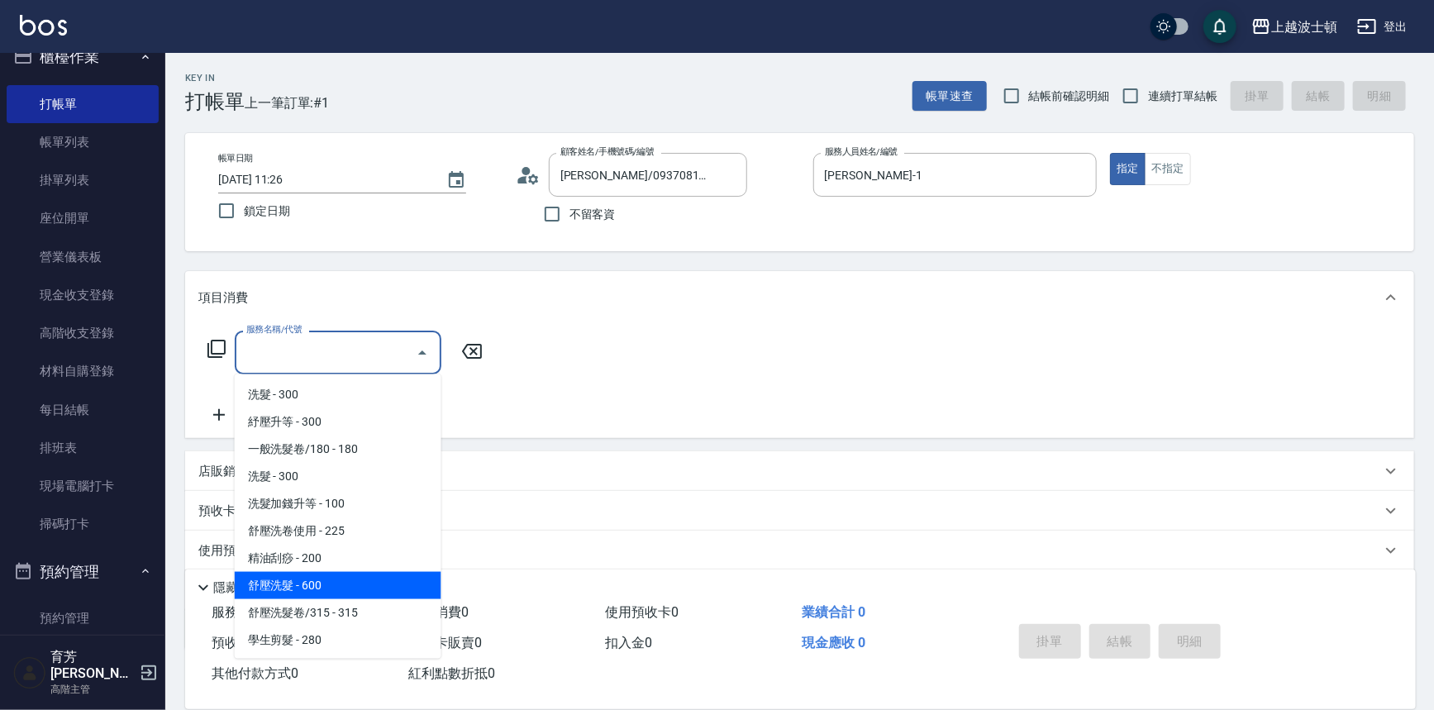
click at [344, 582] on span "舒壓洗髮 - 600" at bounding box center [338, 585] width 207 height 27
type input "舒壓洗髮(211)"
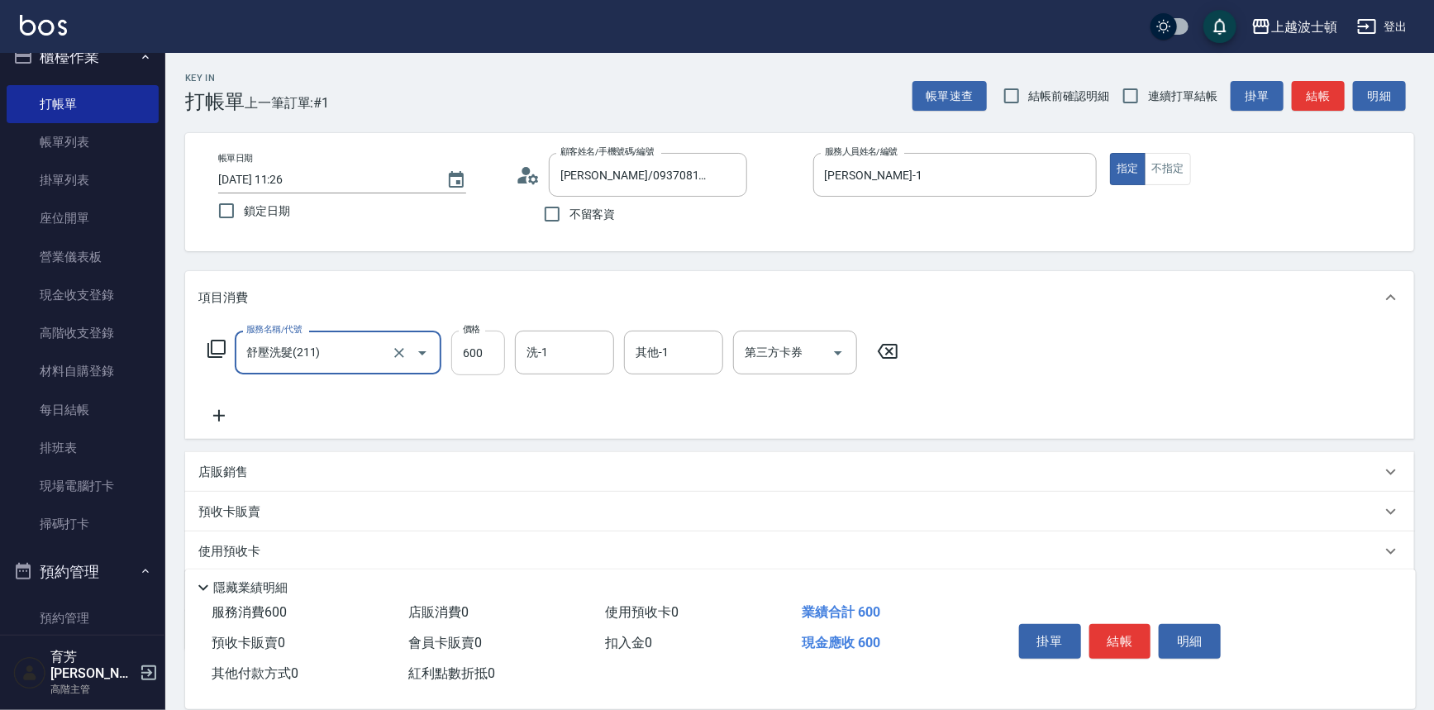
click at [465, 346] on input "600" at bounding box center [478, 353] width 54 height 45
type input "540"
click at [218, 412] on icon at bounding box center [219, 416] width 12 height 12
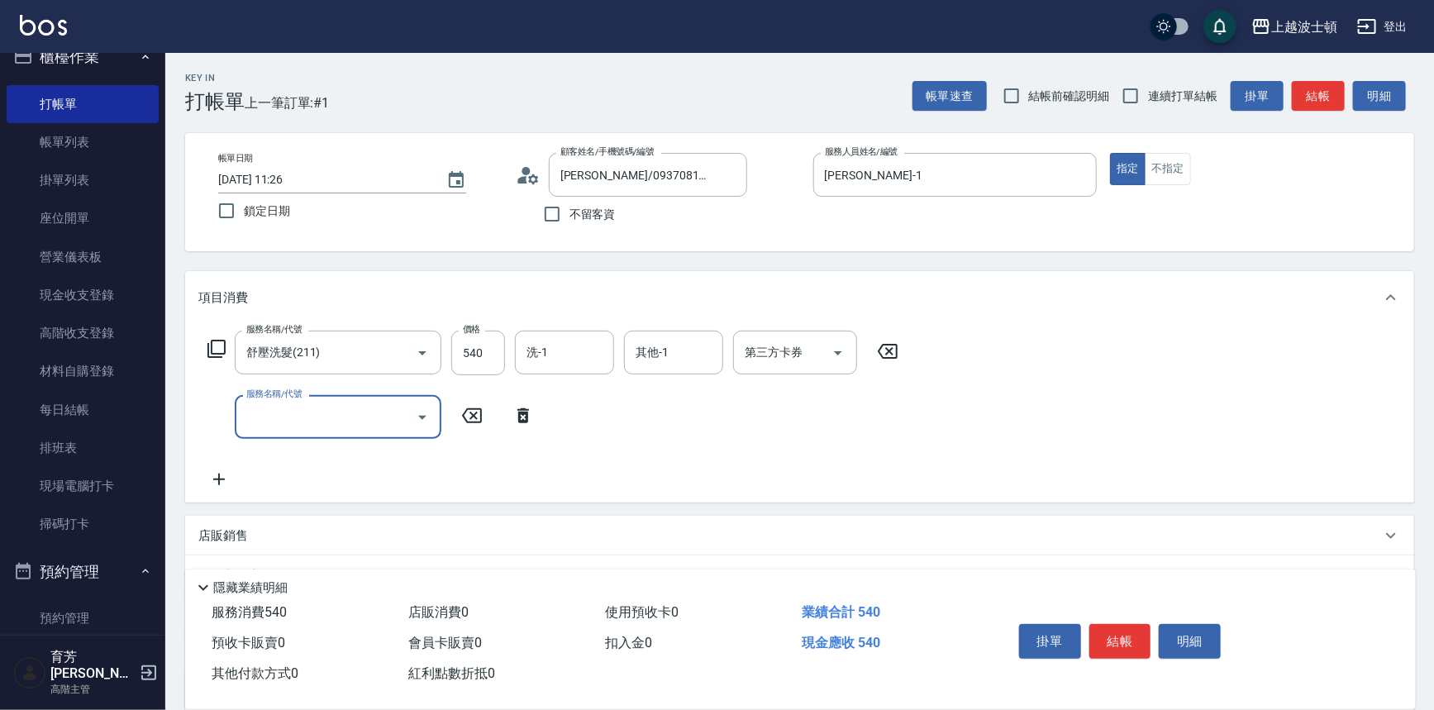
drag, startPoint x: 281, startPoint y: 413, endPoint x: 279, endPoint y: 404, distance: 9.4
click at [279, 412] on input "服務名稱/代號" at bounding box center [325, 417] width 167 height 29
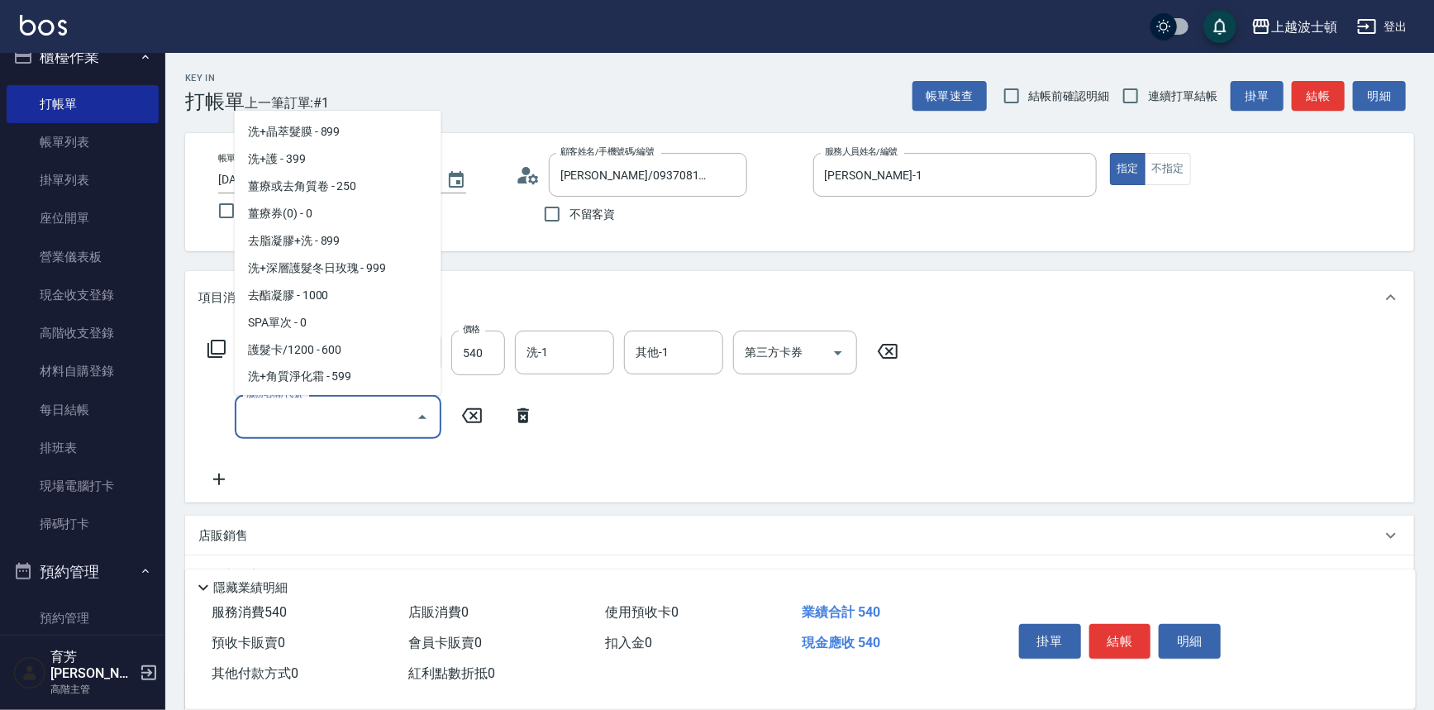
scroll to position [995, 0]
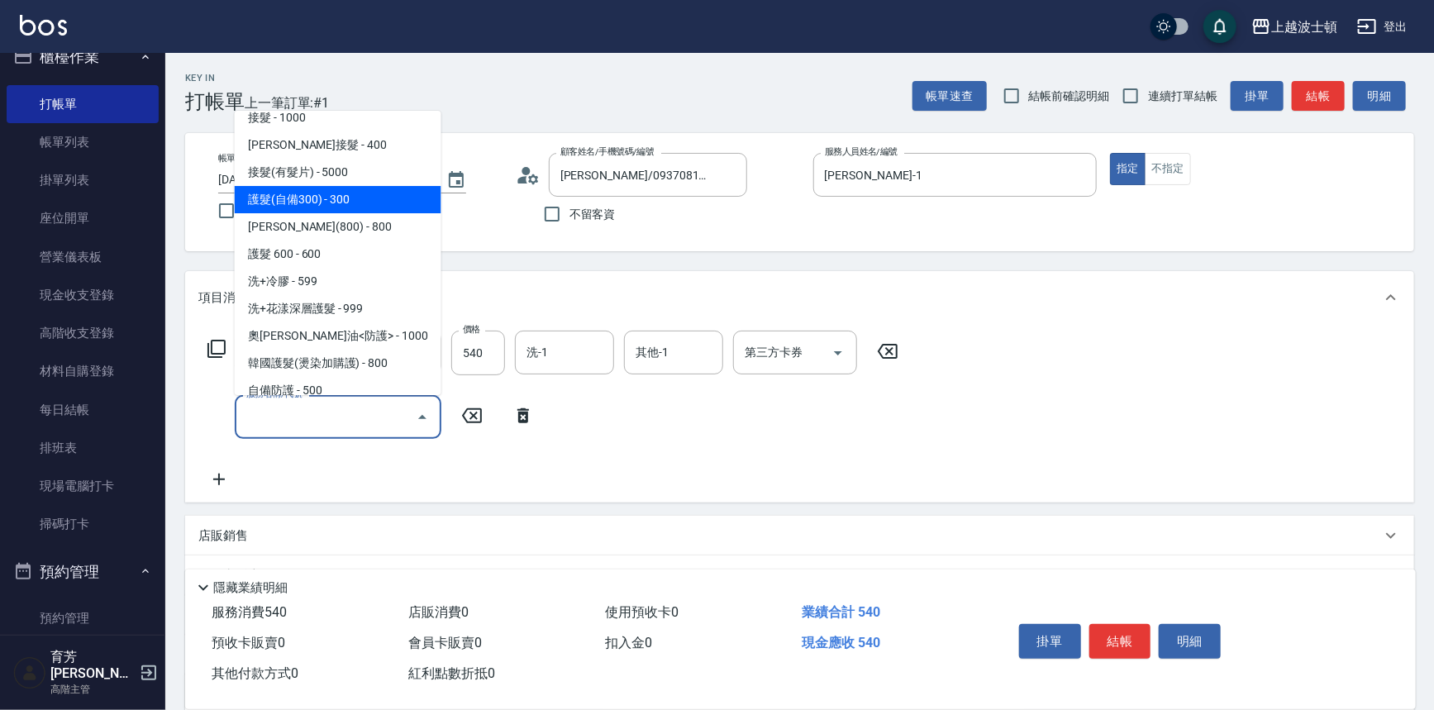
click at [389, 200] on span "護髮(自備300) - 300" at bounding box center [338, 199] width 207 height 27
type input "護髮(自備300)(701)"
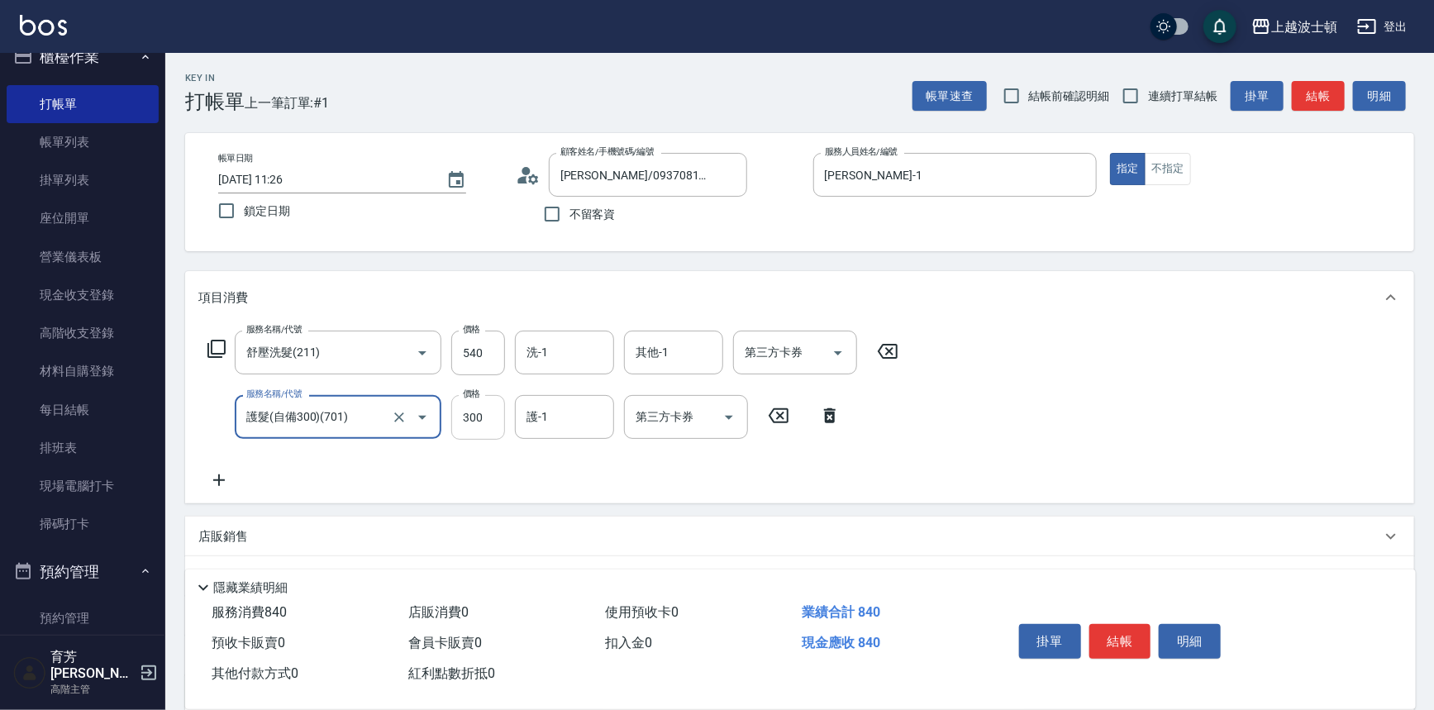
drag, startPoint x: 488, startPoint y: 422, endPoint x: 468, endPoint y: 425, distance: 20.1
click at [488, 422] on input "300" at bounding box center [478, 417] width 54 height 45
type input "200"
click at [593, 350] on input "洗-1" at bounding box center [564, 352] width 84 height 29
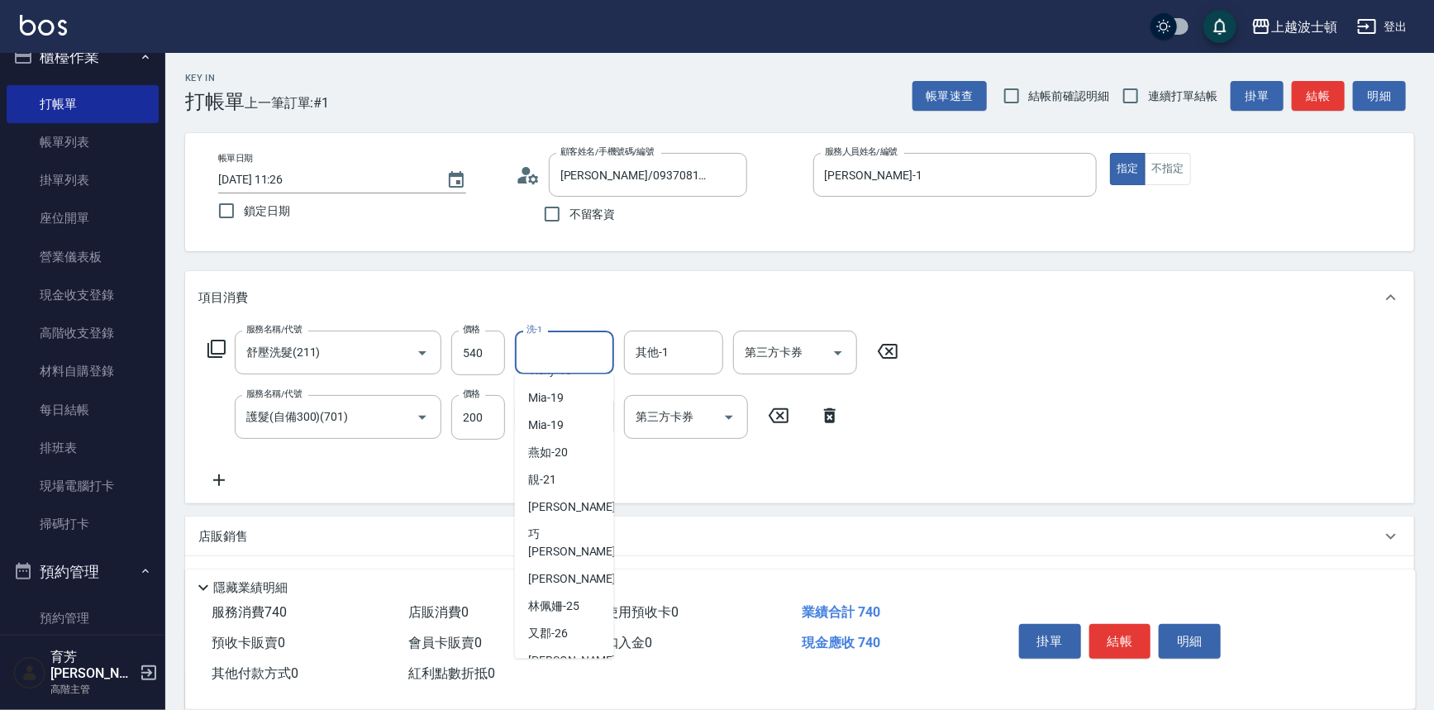
scroll to position [128, 0]
click at [576, 512] on div "雅如 -22" at bounding box center [564, 511] width 99 height 27
type input "雅如-22"
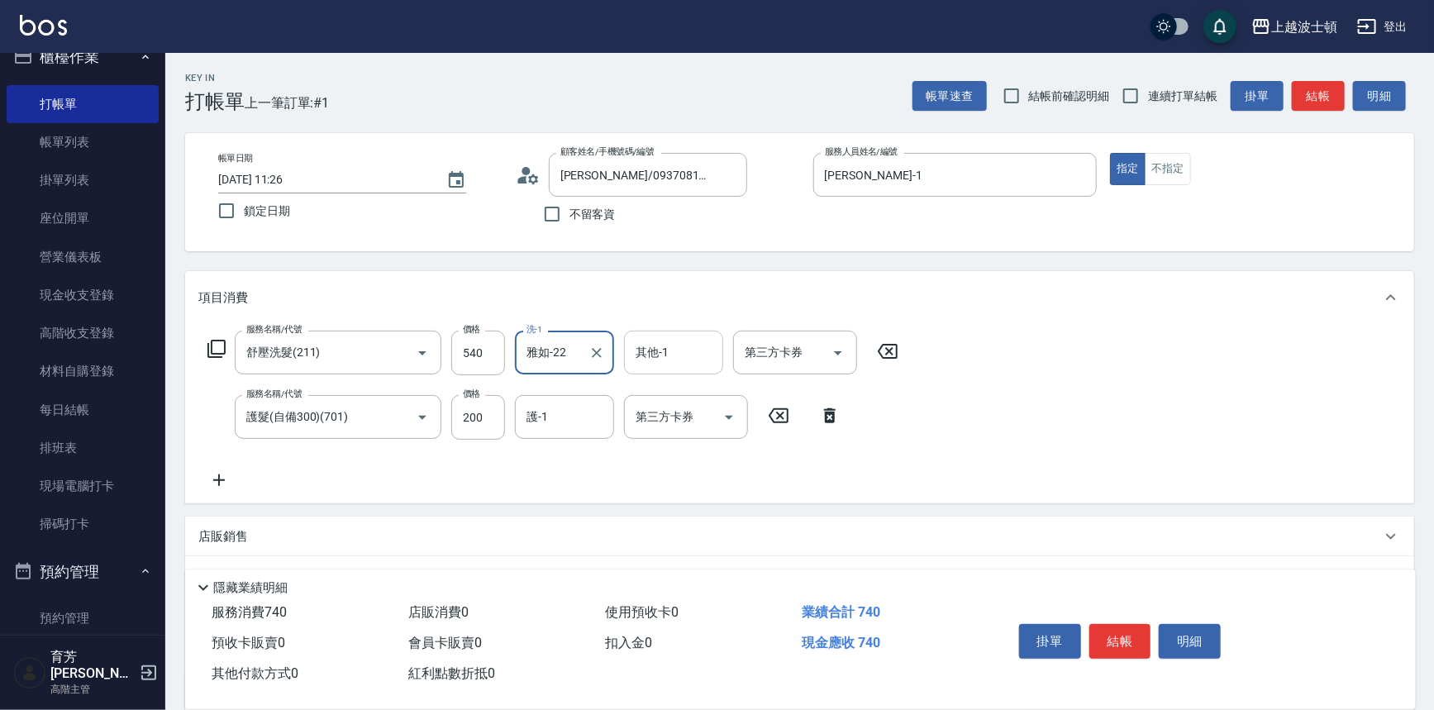
click at [669, 351] on input "其他-1" at bounding box center [673, 352] width 84 height 29
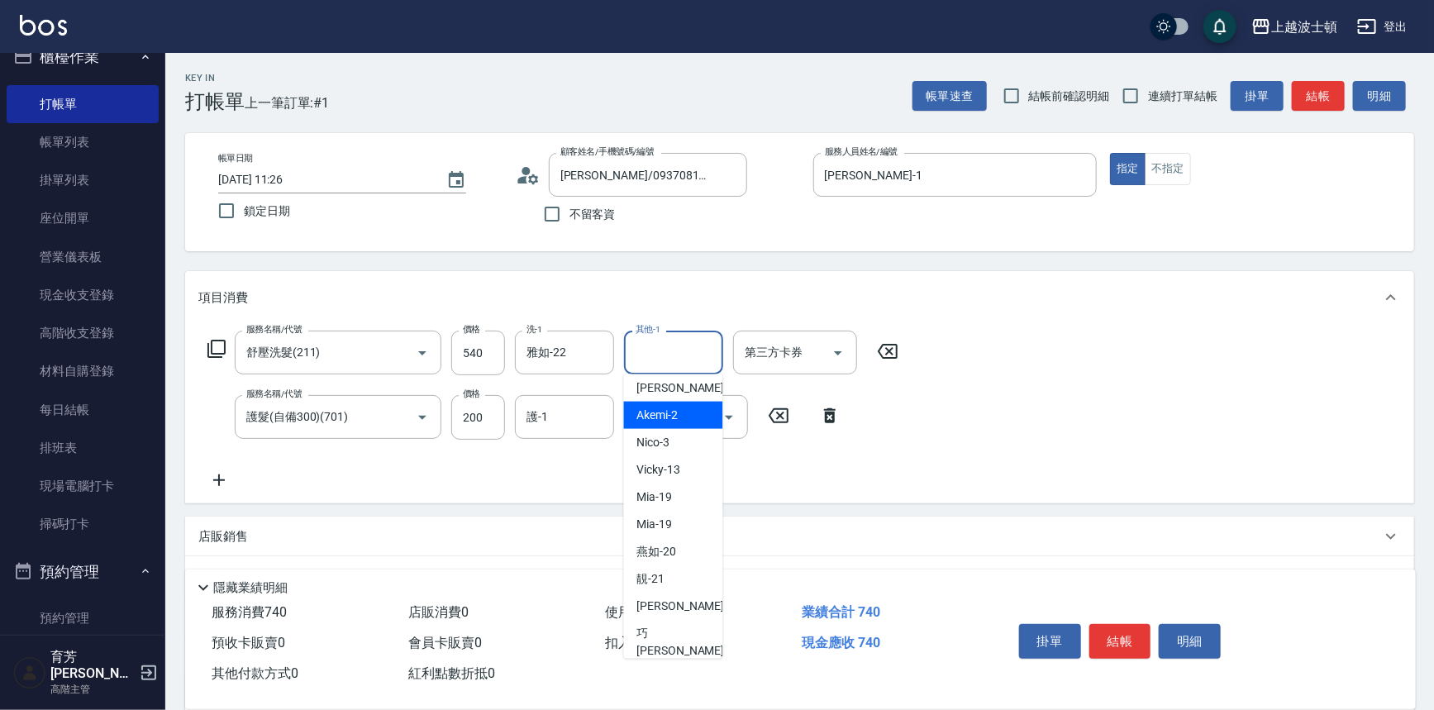
scroll to position [53, 0]
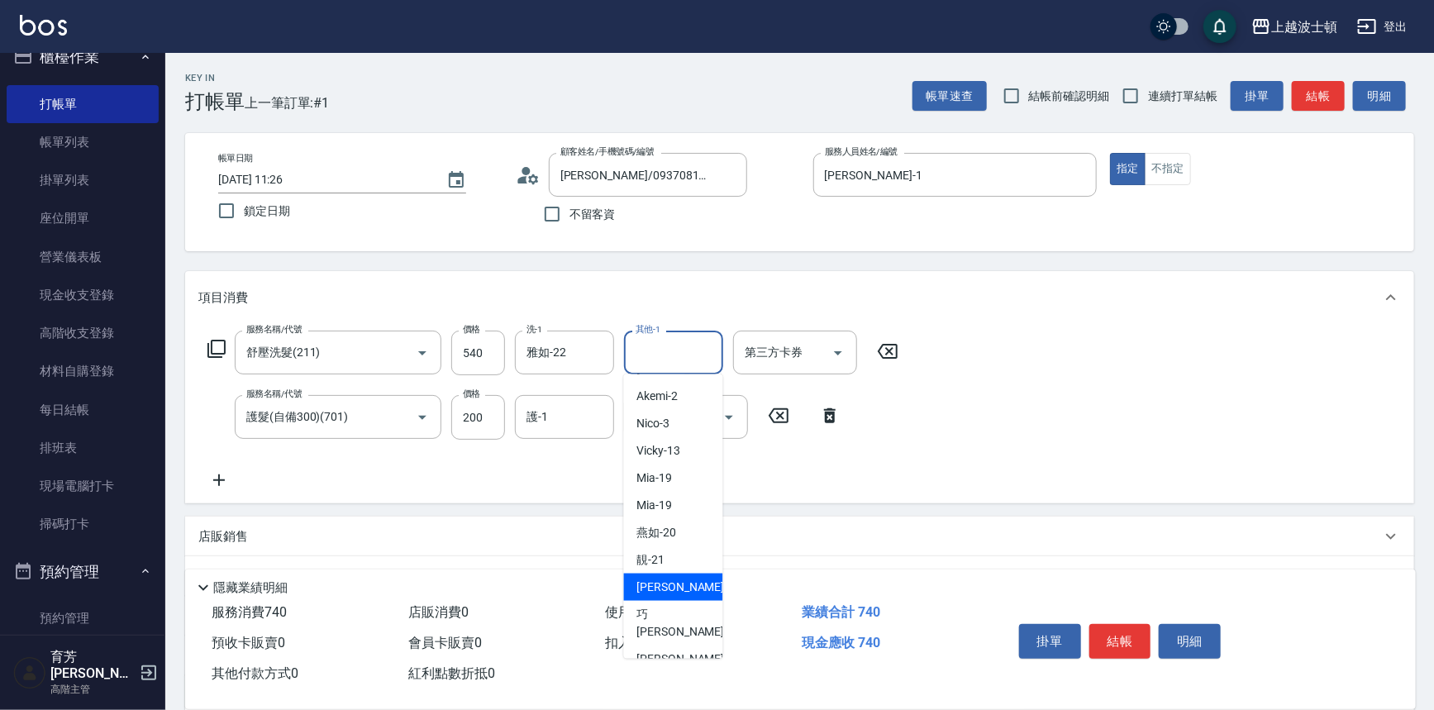
click at [688, 583] on div "雅如 -22" at bounding box center [673, 587] width 99 height 27
type input "雅如-22"
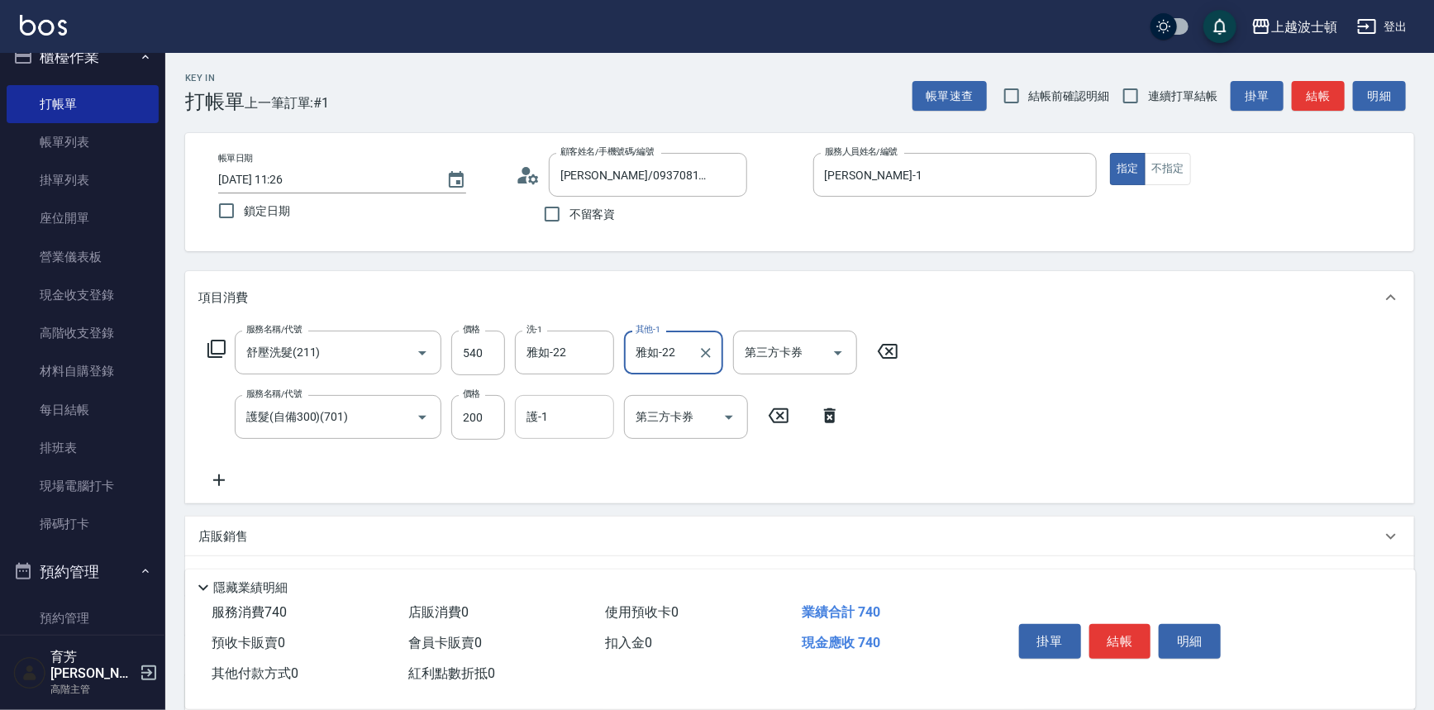
click at [562, 401] on div "護-1" at bounding box center [564, 417] width 99 height 44
drag, startPoint x: 552, startPoint y: 423, endPoint x: 552, endPoint y: 413, distance: 9.9
click at [552, 417] on input "護-1" at bounding box center [564, 417] width 84 height 29
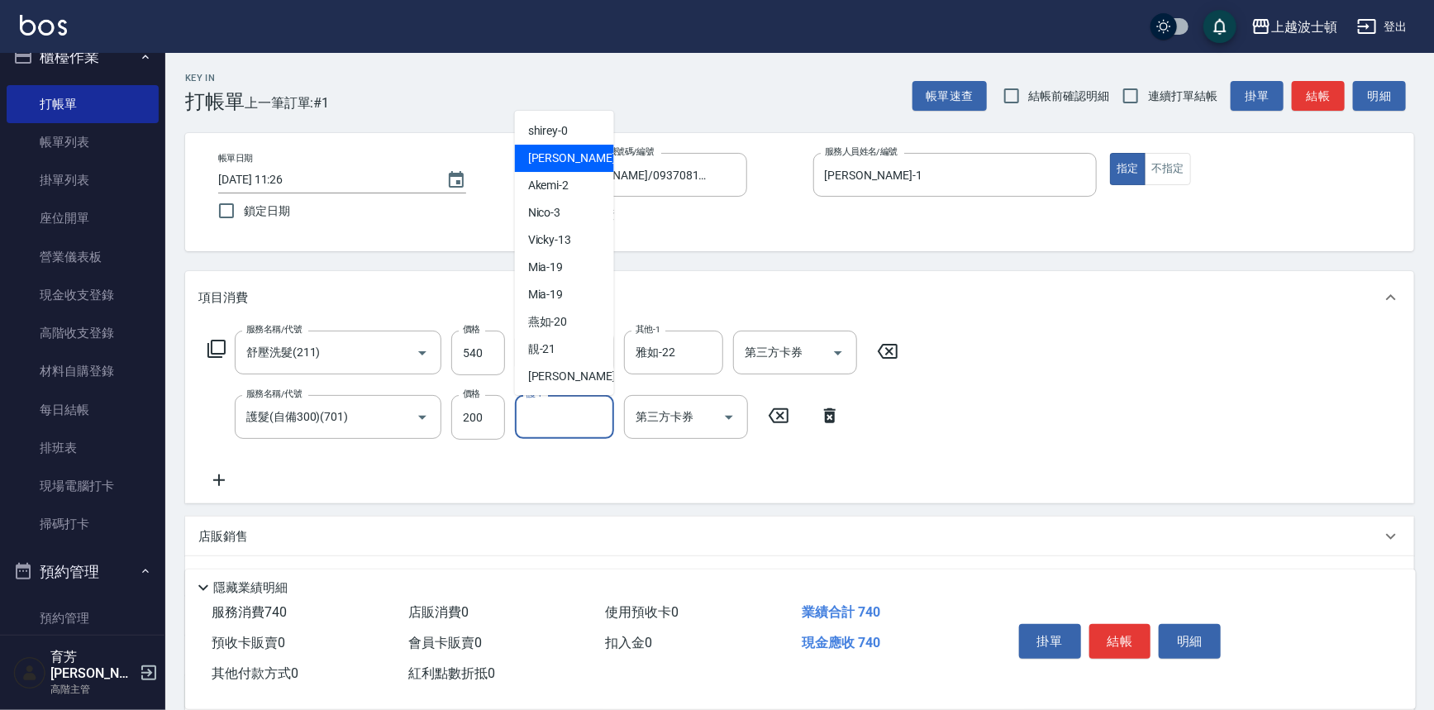
click at [549, 160] on span "[PERSON_NAME] -1" at bounding box center [577, 158] width 98 height 17
type input "[PERSON_NAME]-1"
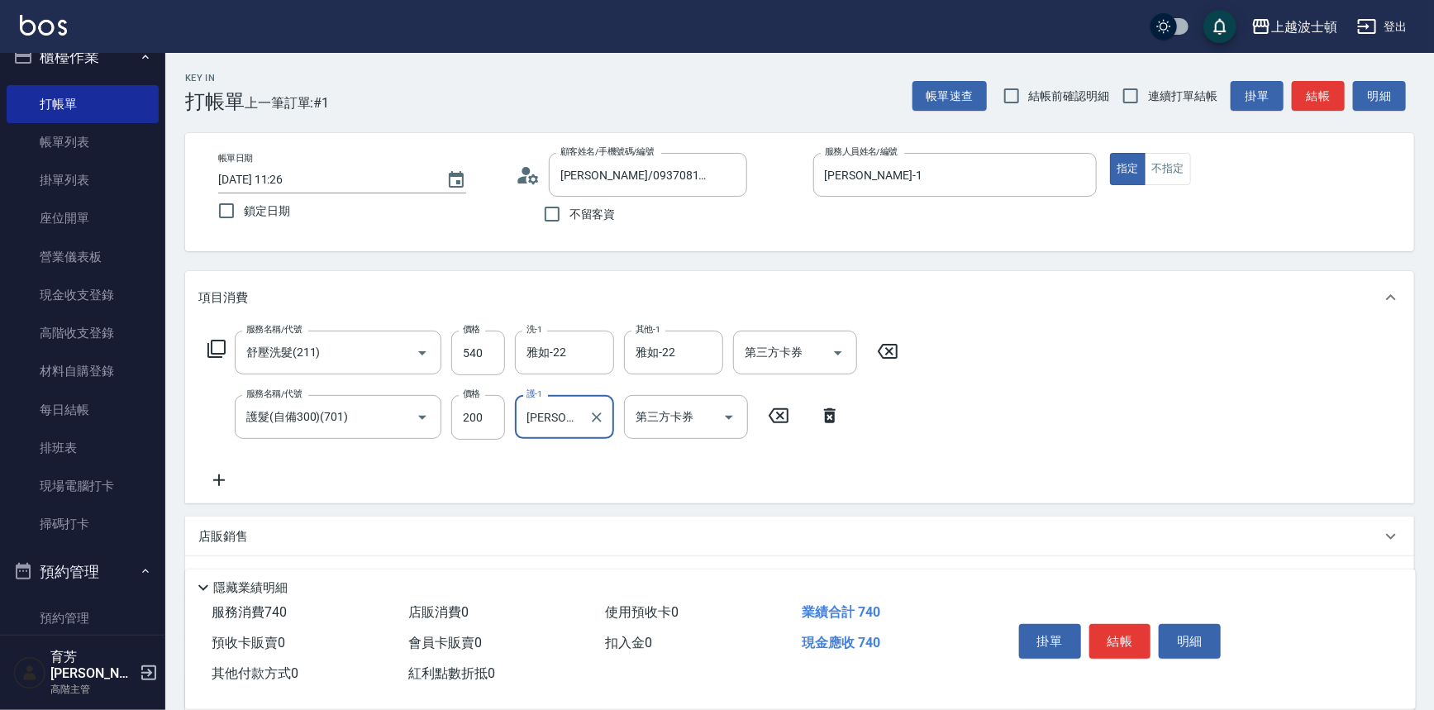
scroll to position [160, 0]
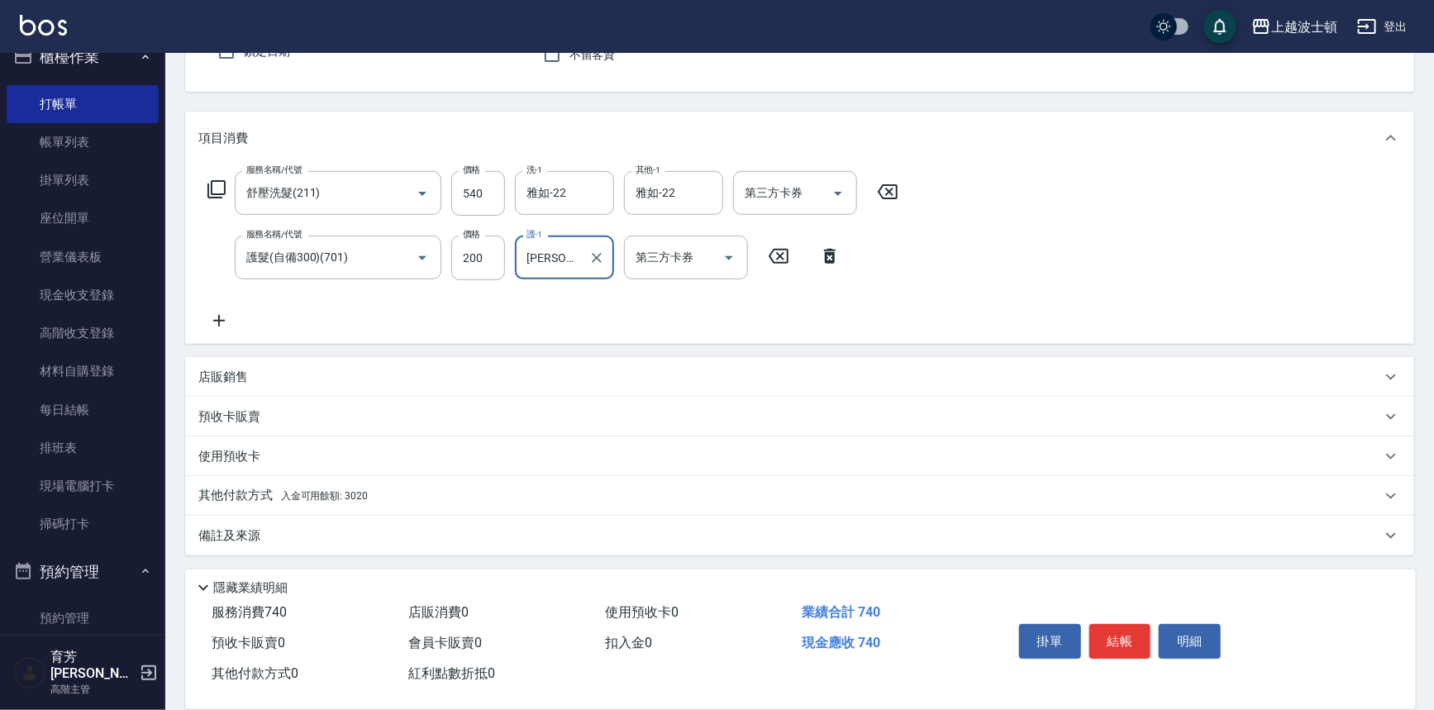
click at [342, 490] on span "入金可用餘額: 3020" at bounding box center [324, 496] width 87 height 12
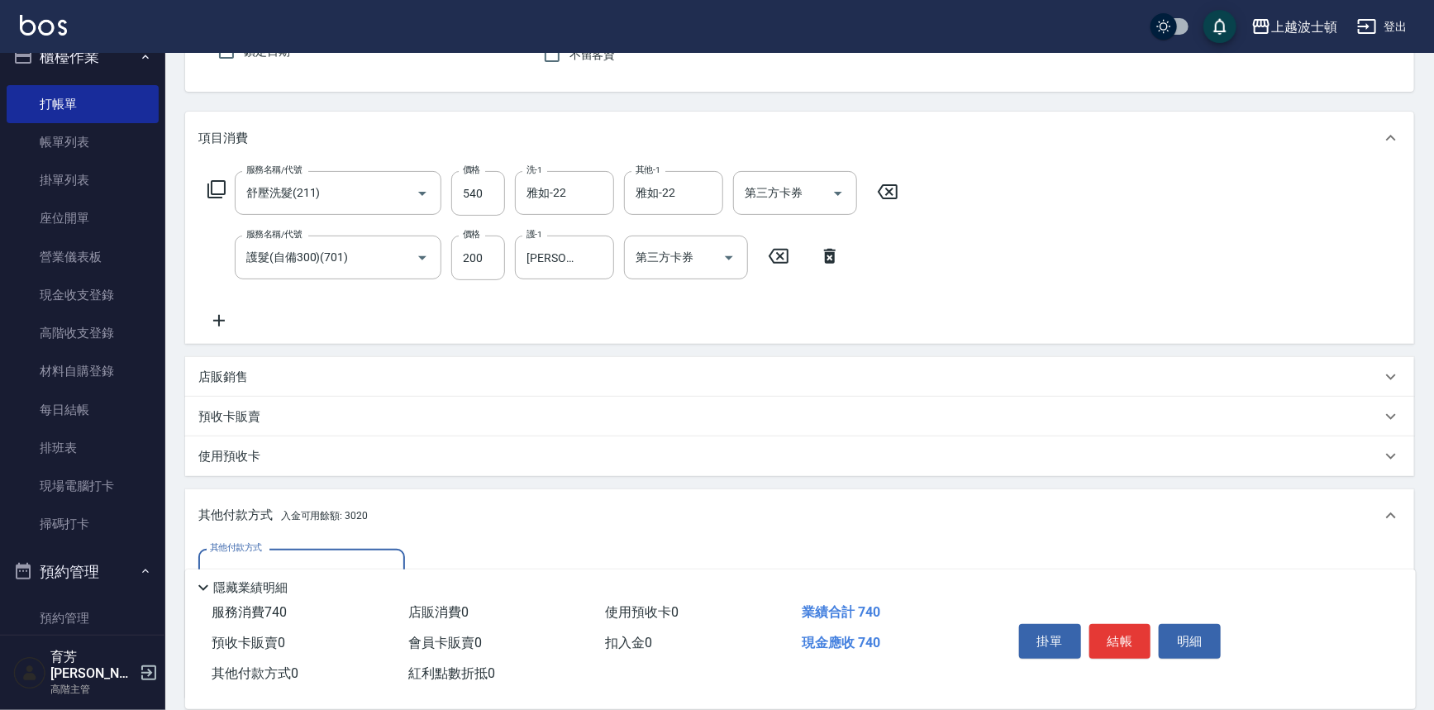
scroll to position [355, 0]
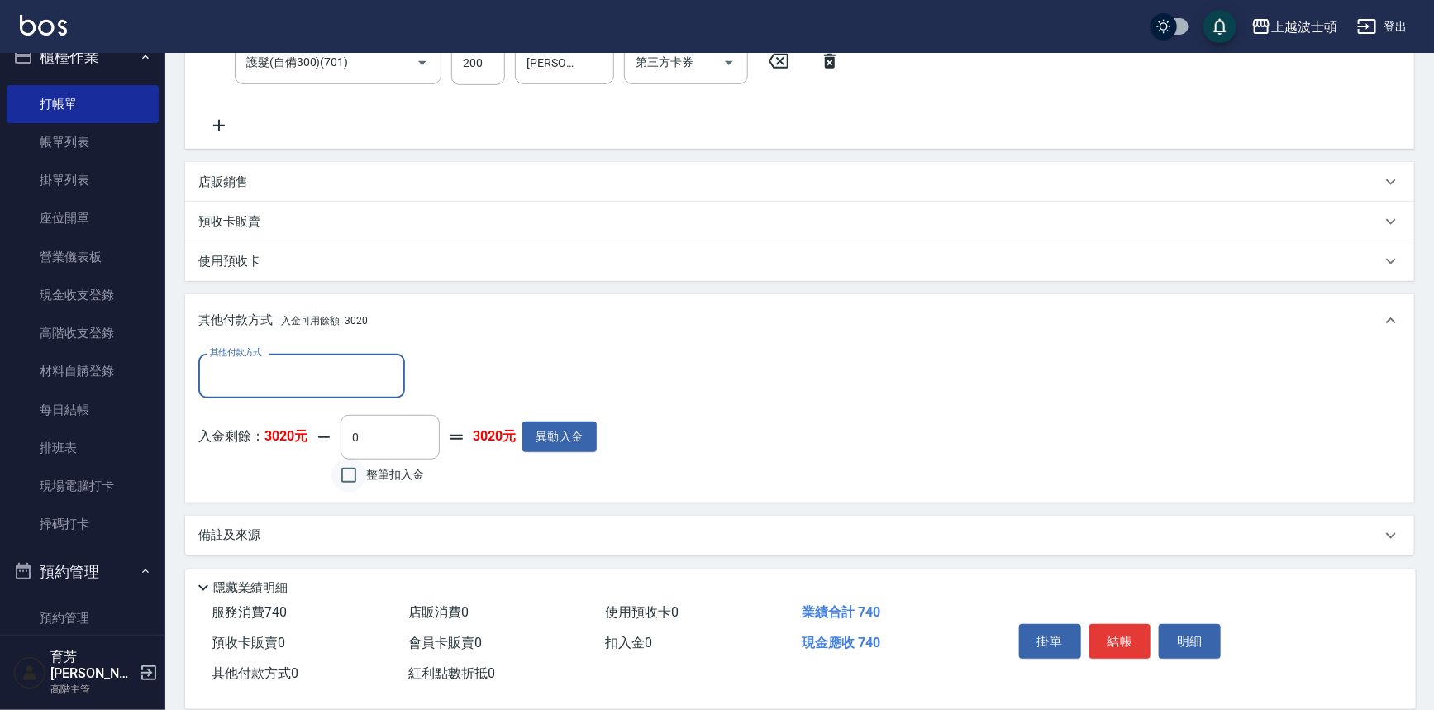
click at [355, 474] on input "整筆扣入金" at bounding box center [348, 475] width 35 height 35
checkbox input "true"
type input "740"
click at [1111, 646] on button "結帳" at bounding box center [1120, 641] width 62 height 35
